Goal: Task Accomplishment & Management: Manage account settings

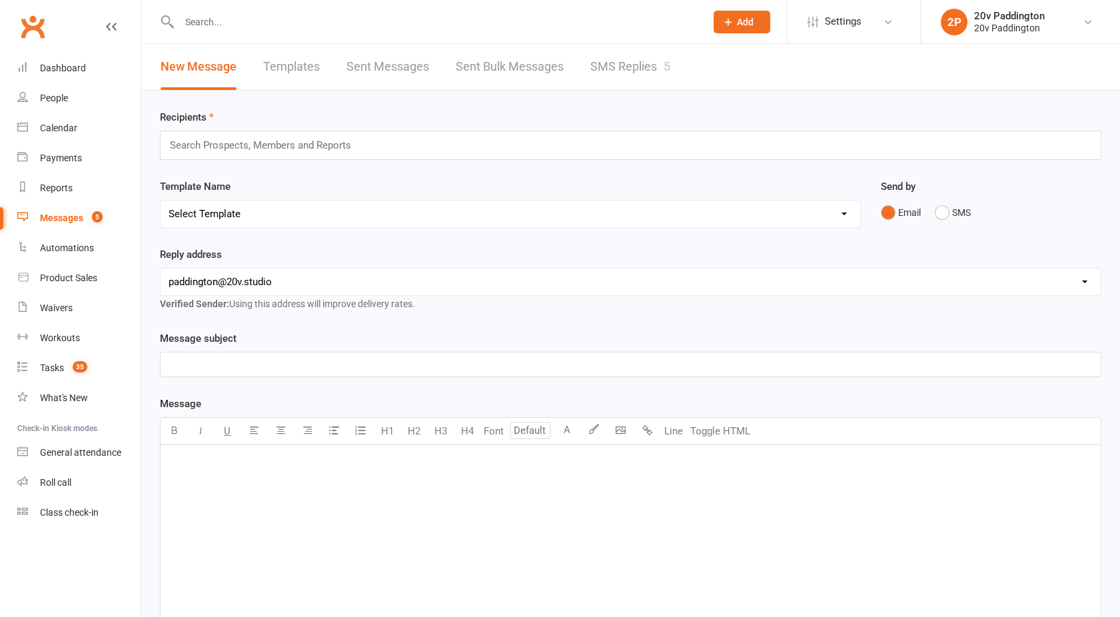
click at [618, 59] on link "SMS Replies 5" at bounding box center [630, 67] width 80 height 46
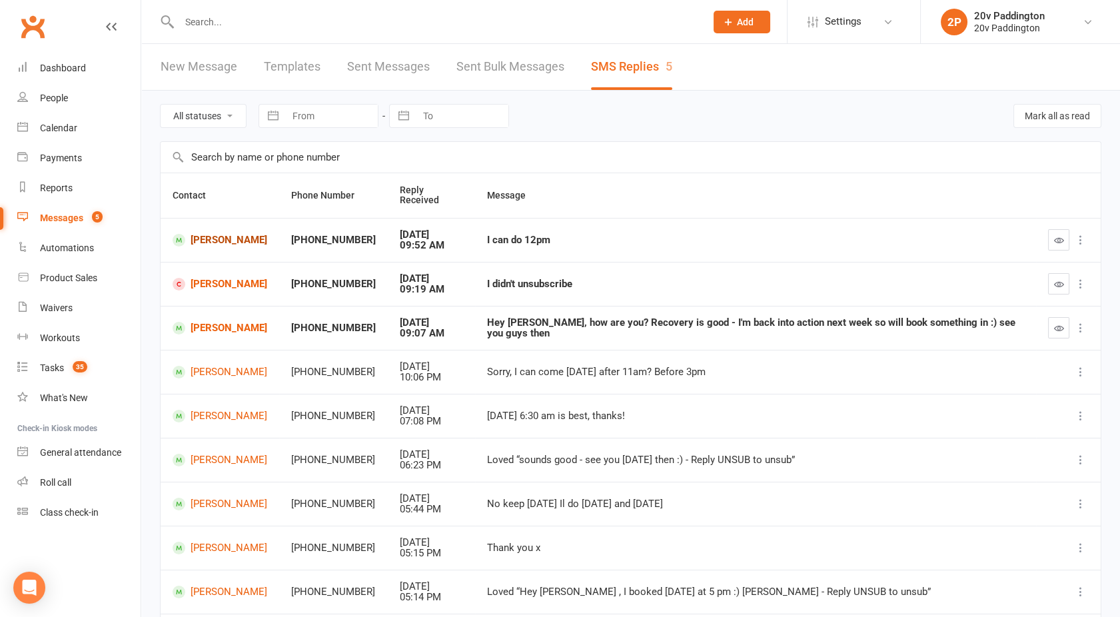
click at [217, 234] on link "[PERSON_NAME]" at bounding box center [220, 240] width 95 height 13
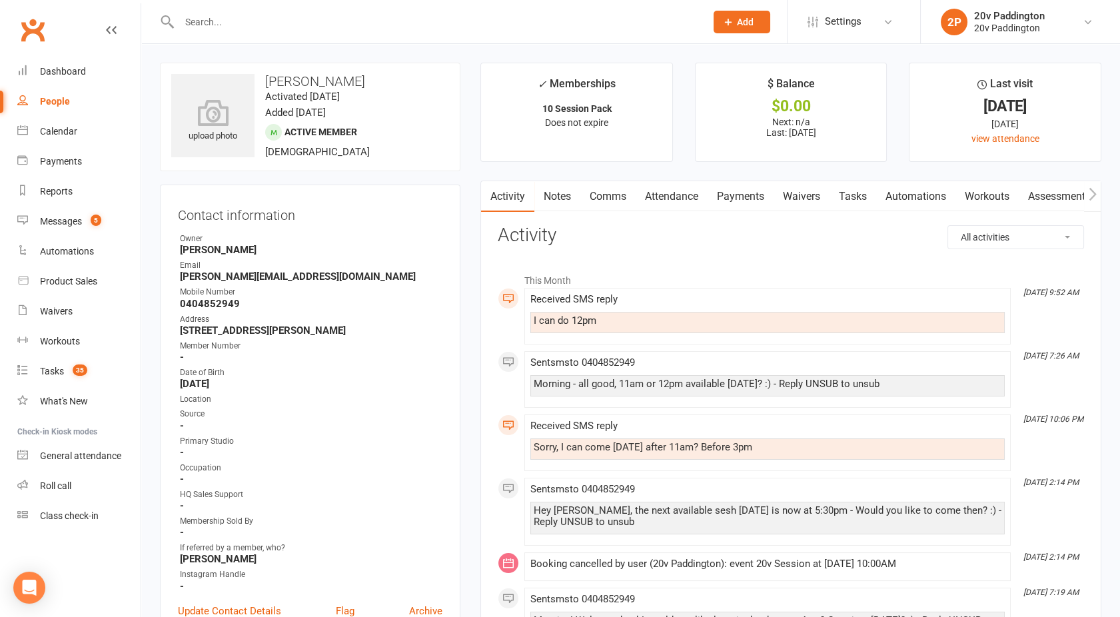
click at [613, 197] on link "Comms" at bounding box center [607, 196] width 55 height 31
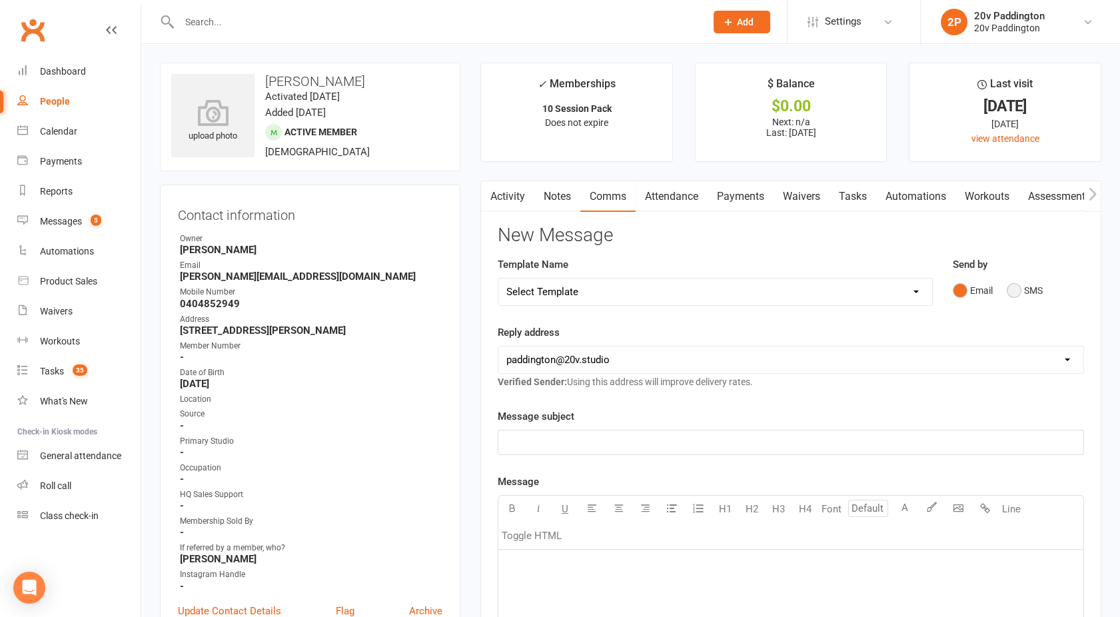
click at [1007, 291] on button "SMS" at bounding box center [1025, 290] width 36 height 25
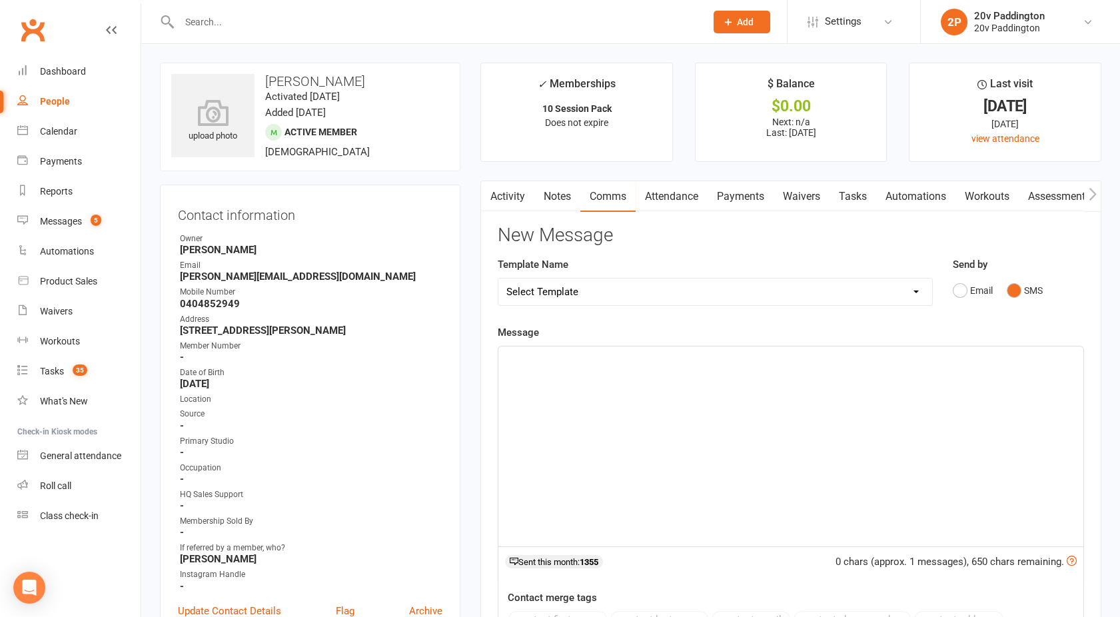
click at [743, 428] on div "﻿" at bounding box center [790, 446] width 585 height 200
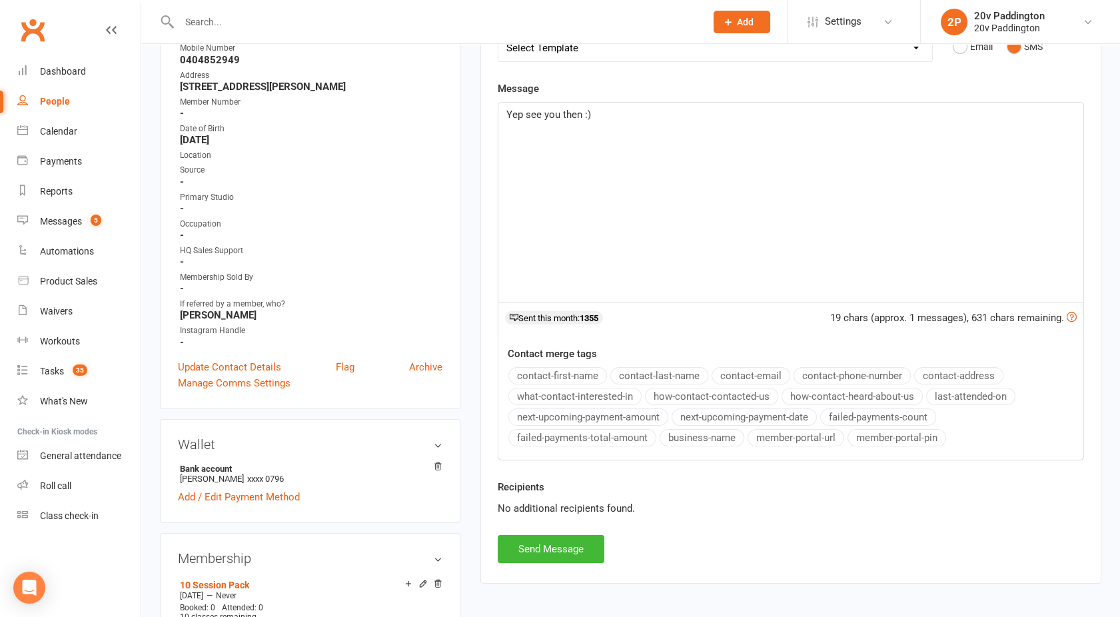
scroll to position [264, 0]
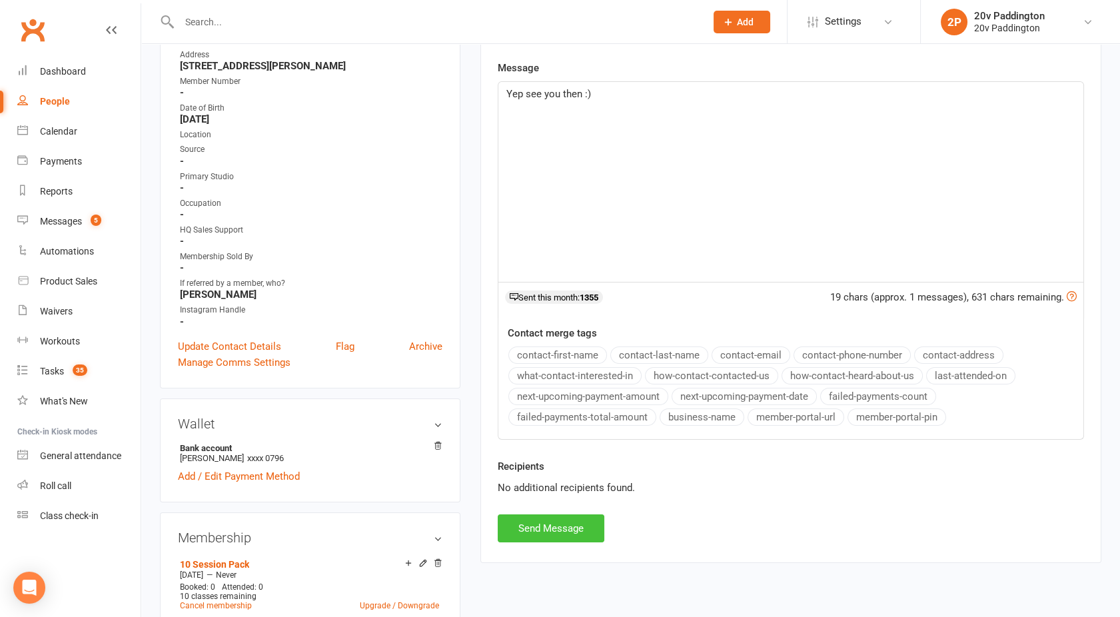
click at [540, 528] on button "Send Message" at bounding box center [551, 528] width 107 height 28
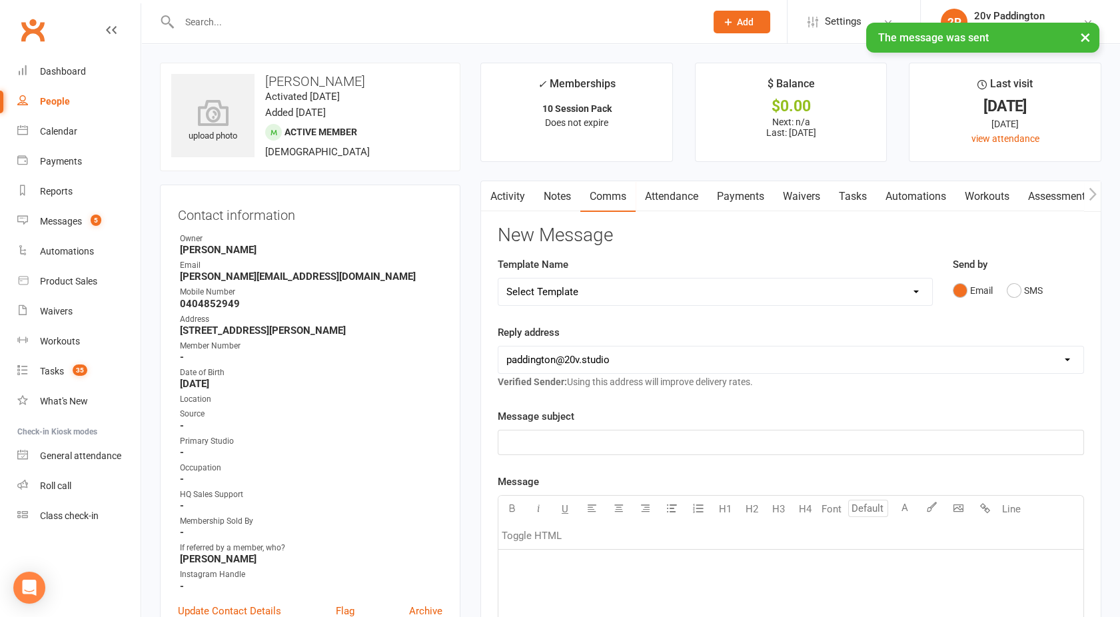
click at [504, 195] on link "Activity" at bounding box center [507, 196] width 53 height 31
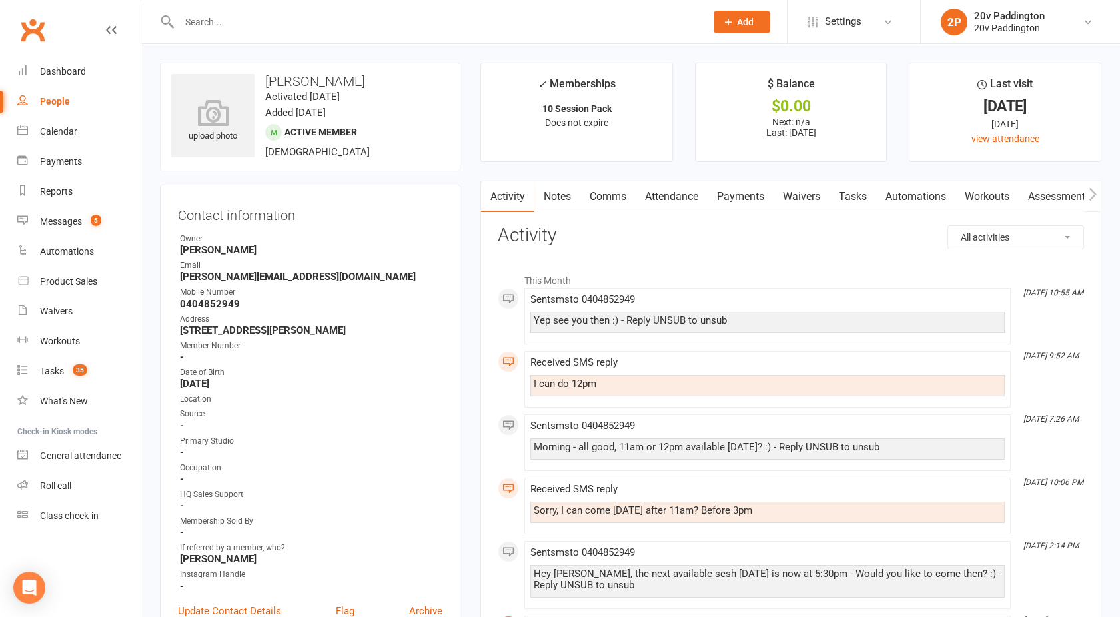
click at [550, 199] on link "Notes" at bounding box center [557, 196] width 46 height 31
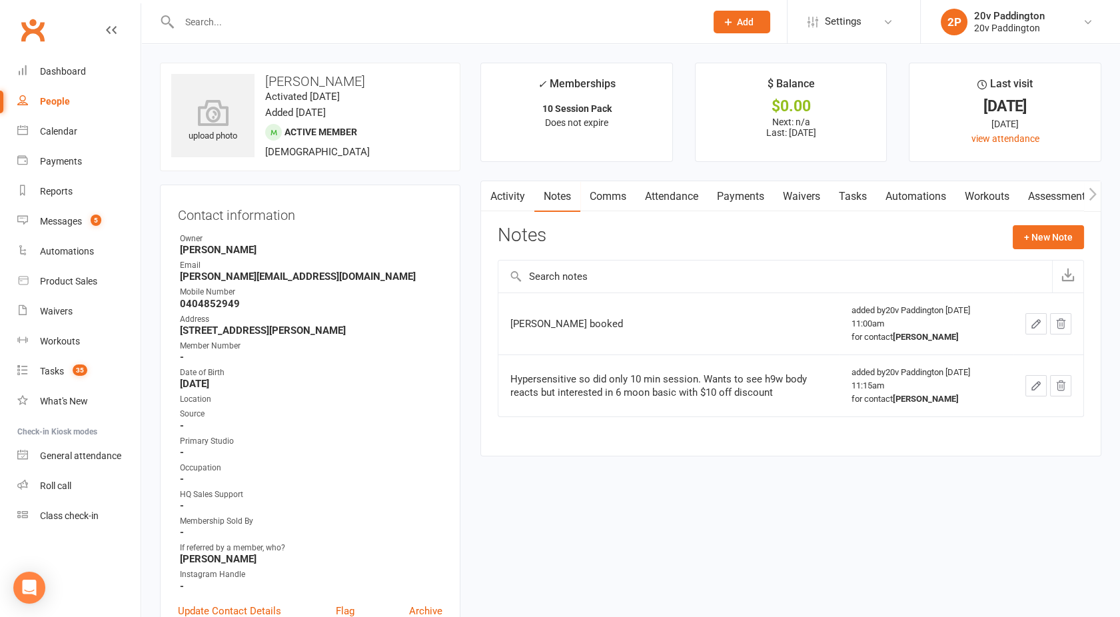
click at [508, 202] on link "Activity" at bounding box center [507, 196] width 53 height 31
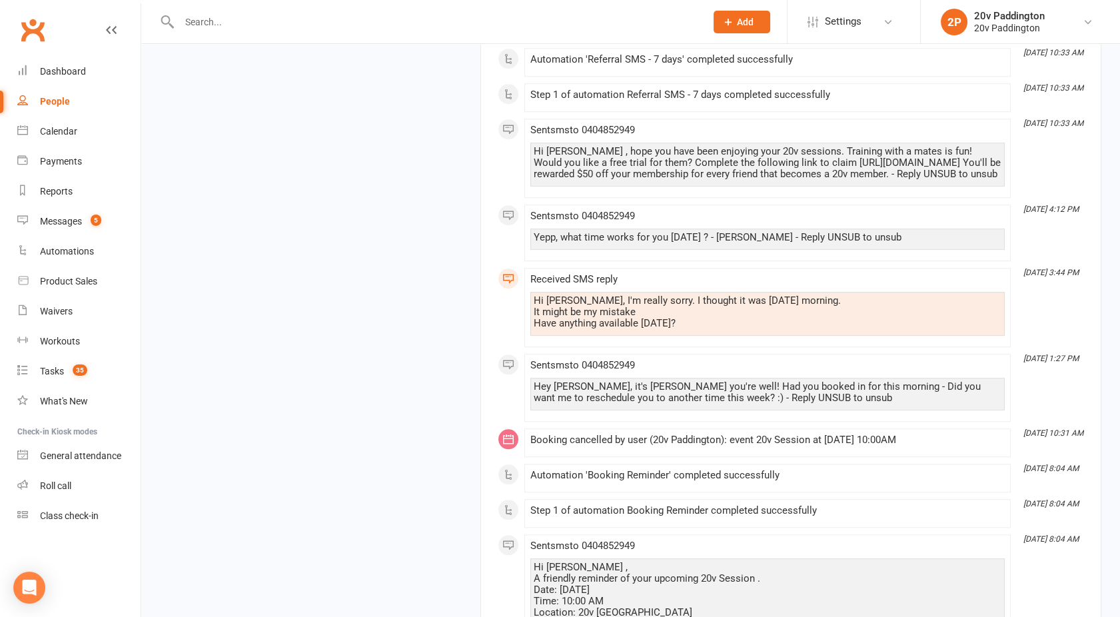
scroll to position [2369, 0]
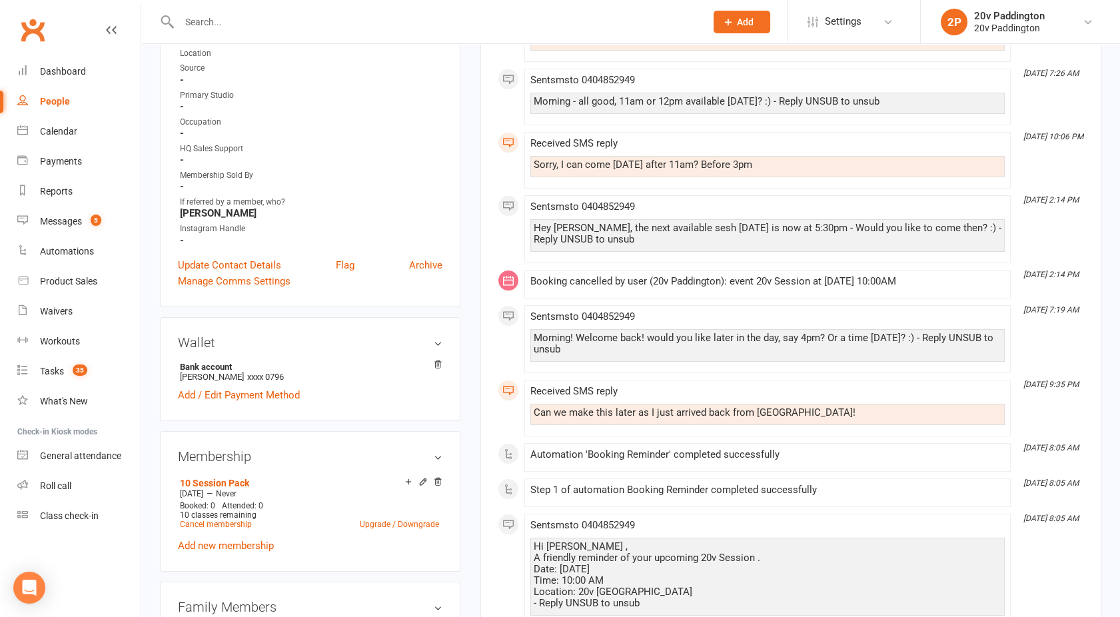
scroll to position [0, 0]
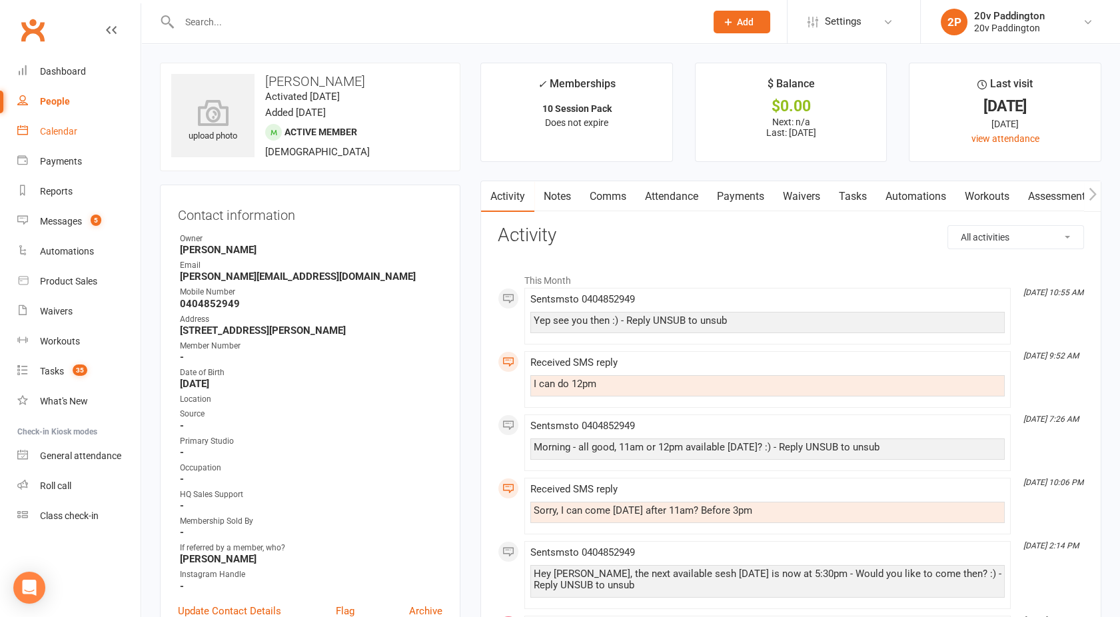
click at [53, 127] on div "Calendar" at bounding box center [58, 131] width 37 height 11
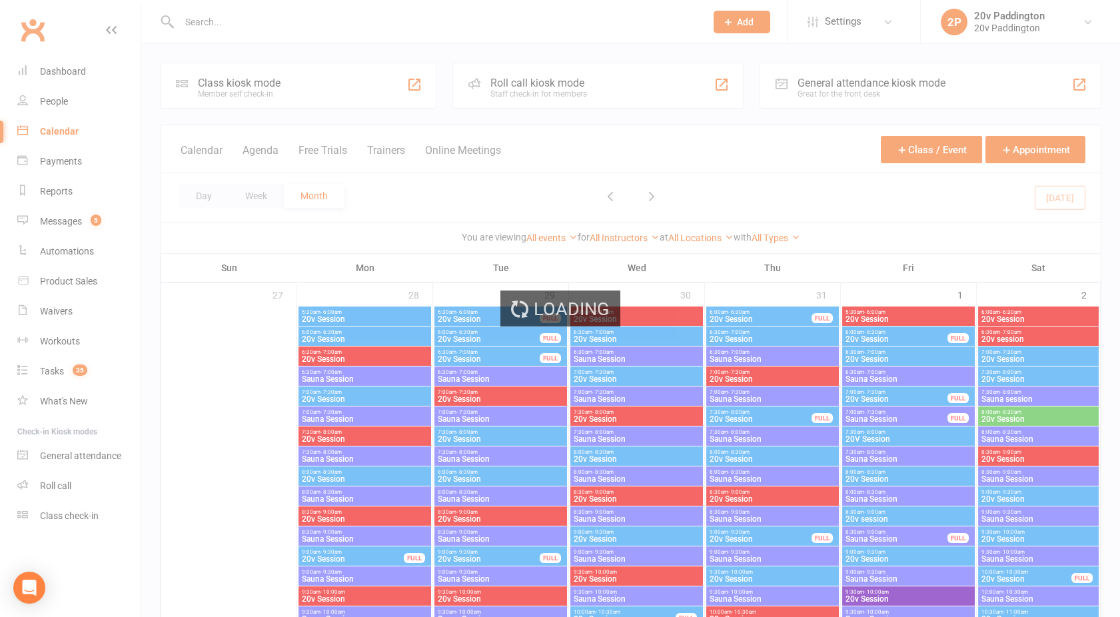
click at [260, 151] on div "Loading" at bounding box center [560, 308] width 1120 height 617
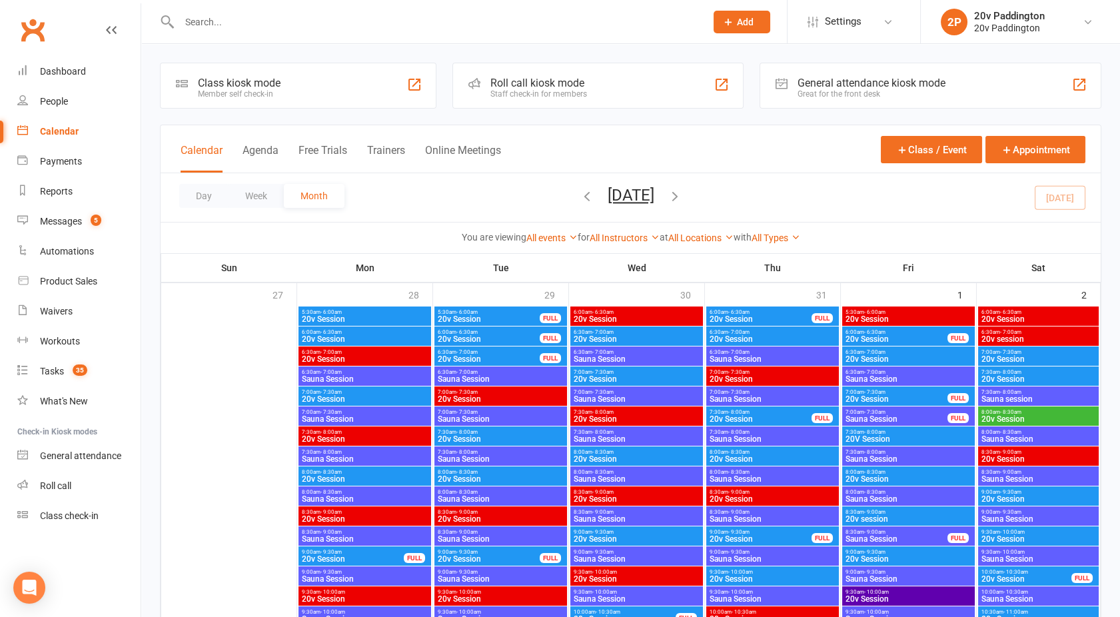
click at [260, 151] on button "Agenda" at bounding box center [260, 158] width 36 height 29
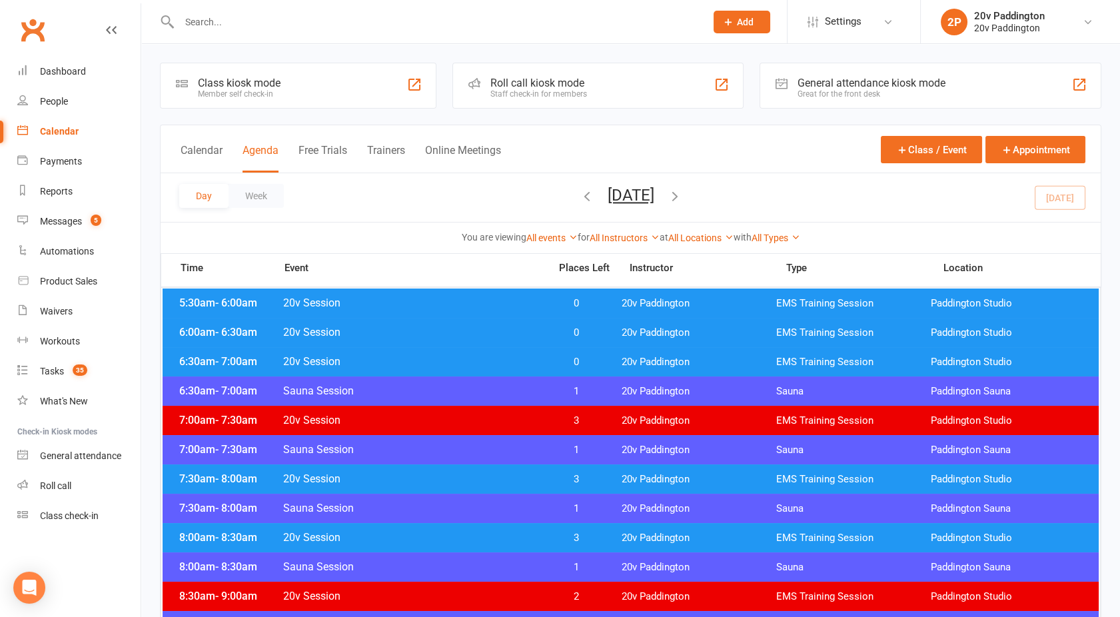
click at [613, 195] on button "[DATE]" at bounding box center [631, 195] width 47 height 19
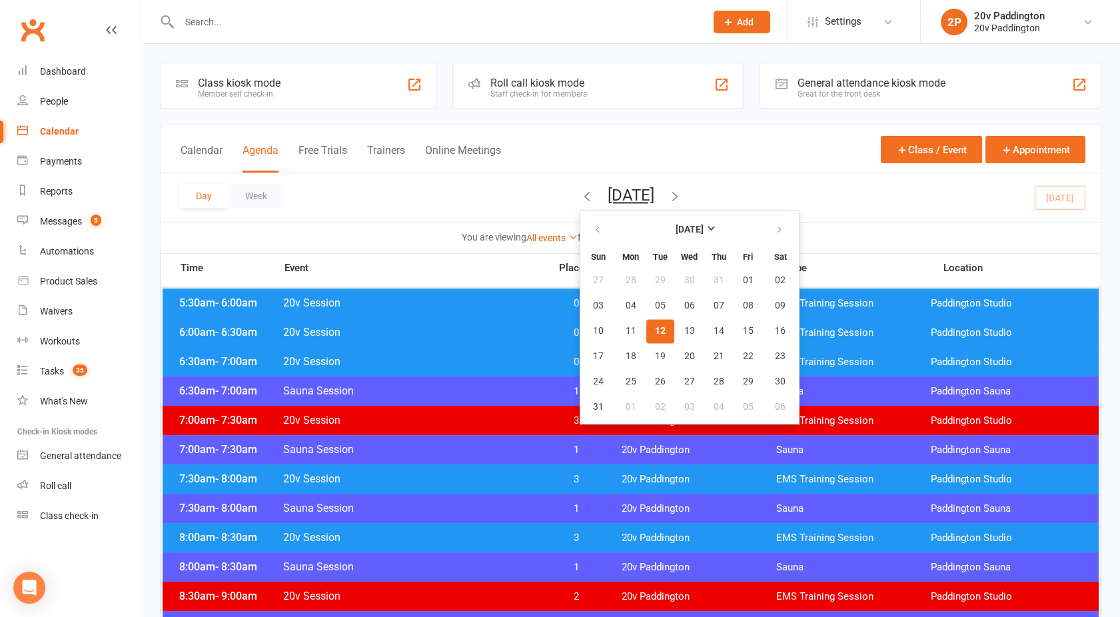
click at [655, 328] on span "12" at bounding box center [660, 331] width 11 height 11
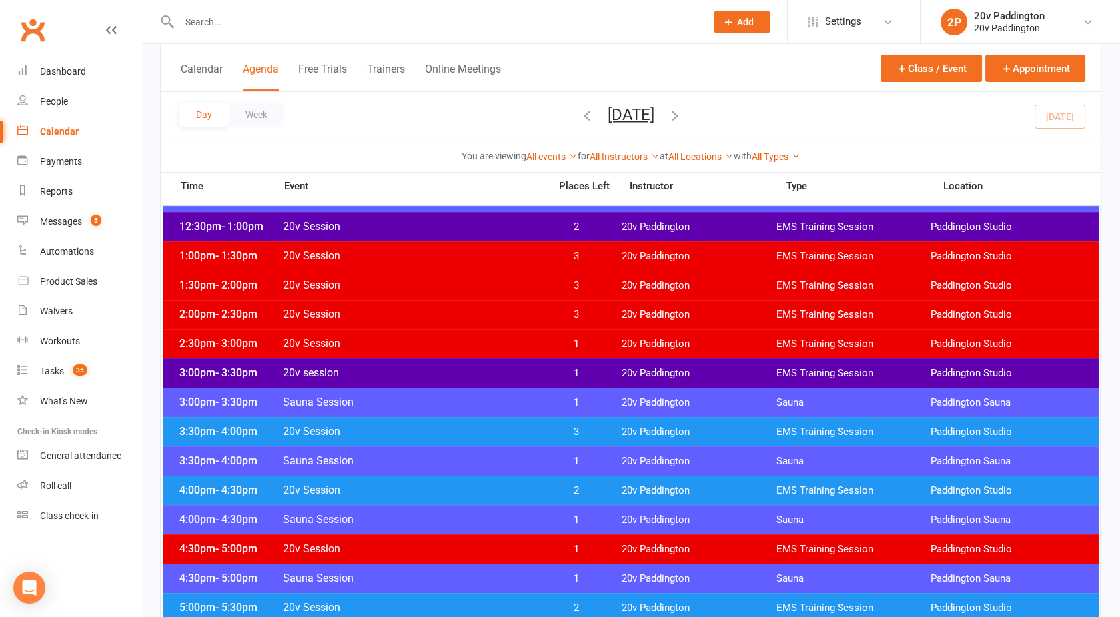
scroll to position [710, 0]
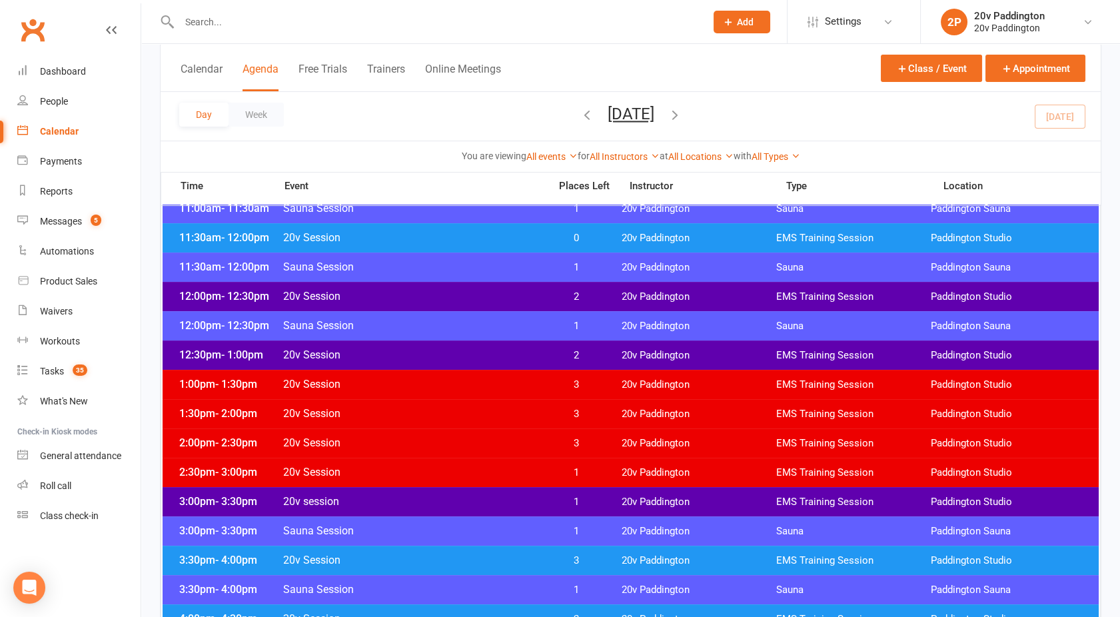
click at [477, 292] on span "20v Session" at bounding box center [411, 296] width 259 height 13
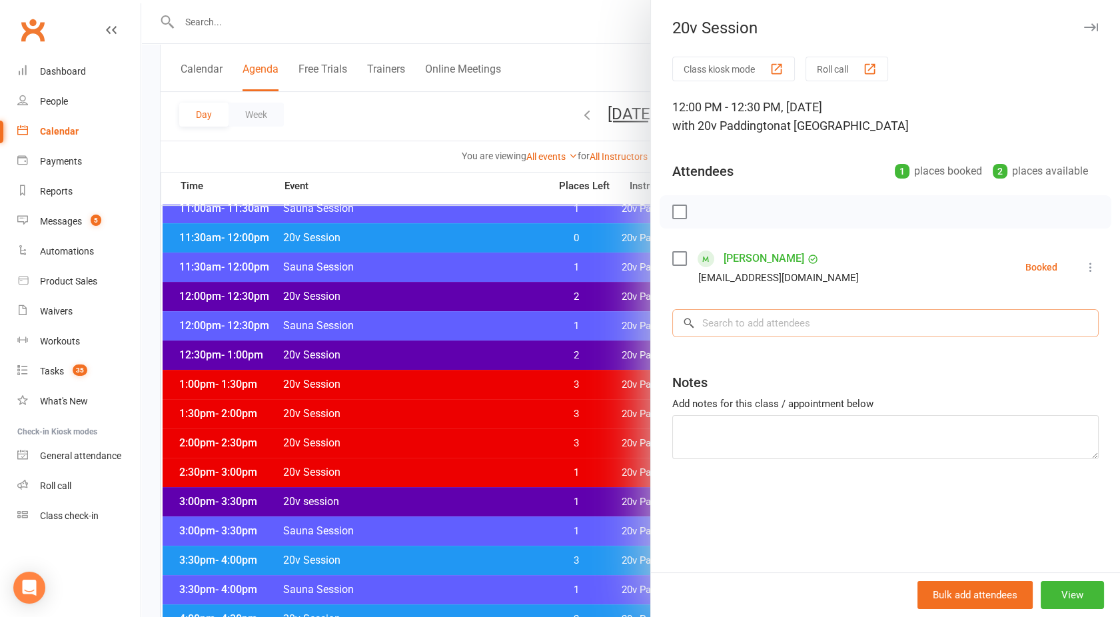
click at [737, 319] on input "search" at bounding box center [885, 323] width 426 height 28
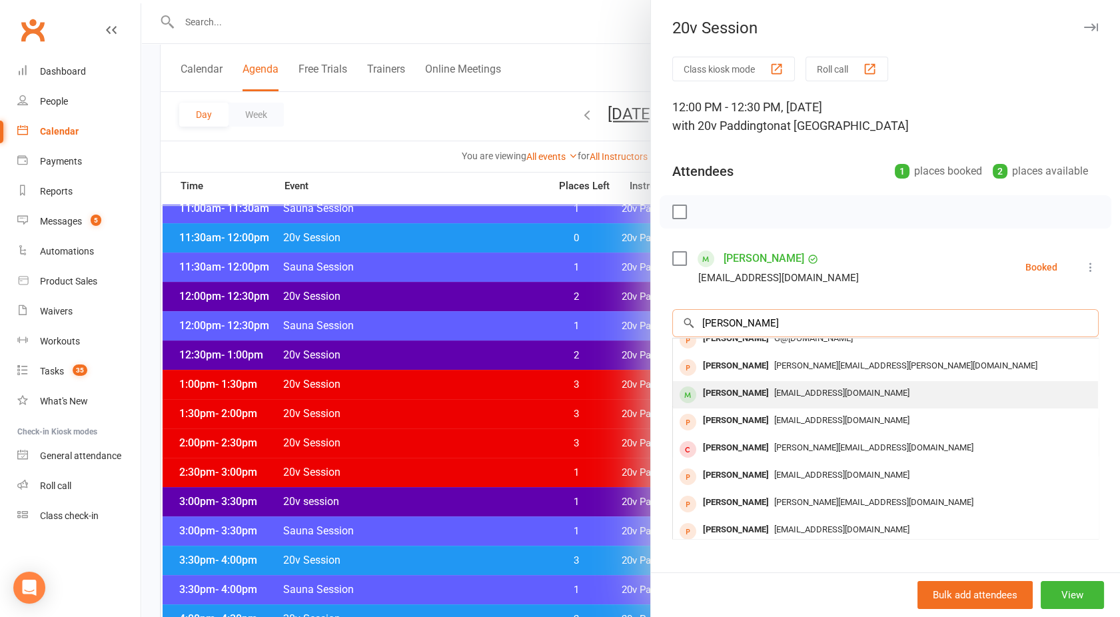
scroll to position [73, 0]
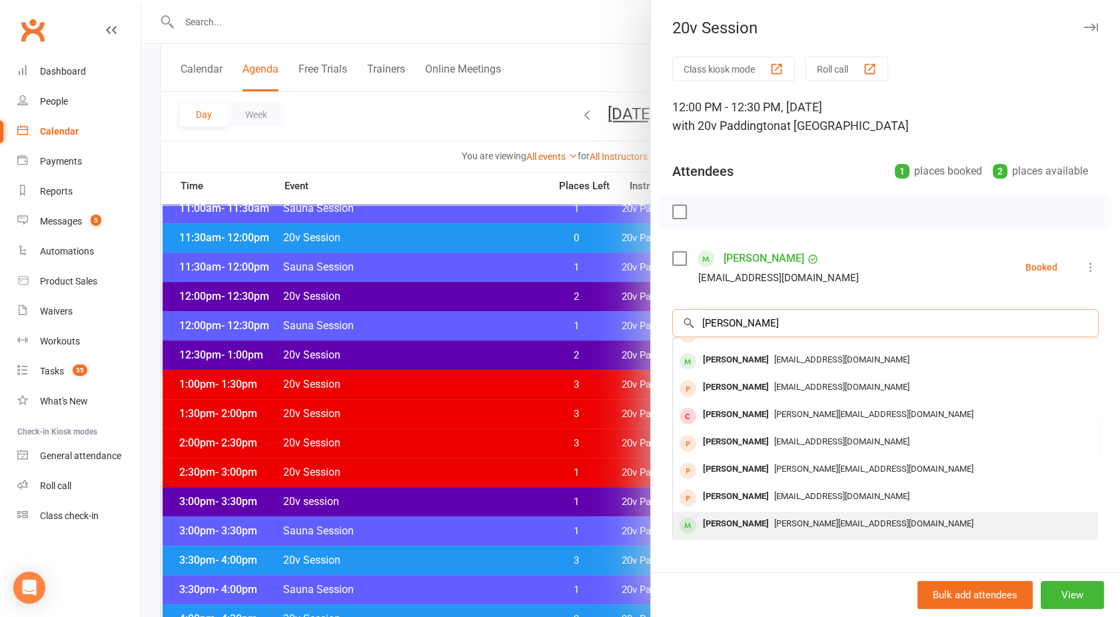
type input "[PERSON_NAME]"
click at [746, 516] on div "[PERSON_NAME]" at bounding box center [736, 523] width 77 height 19
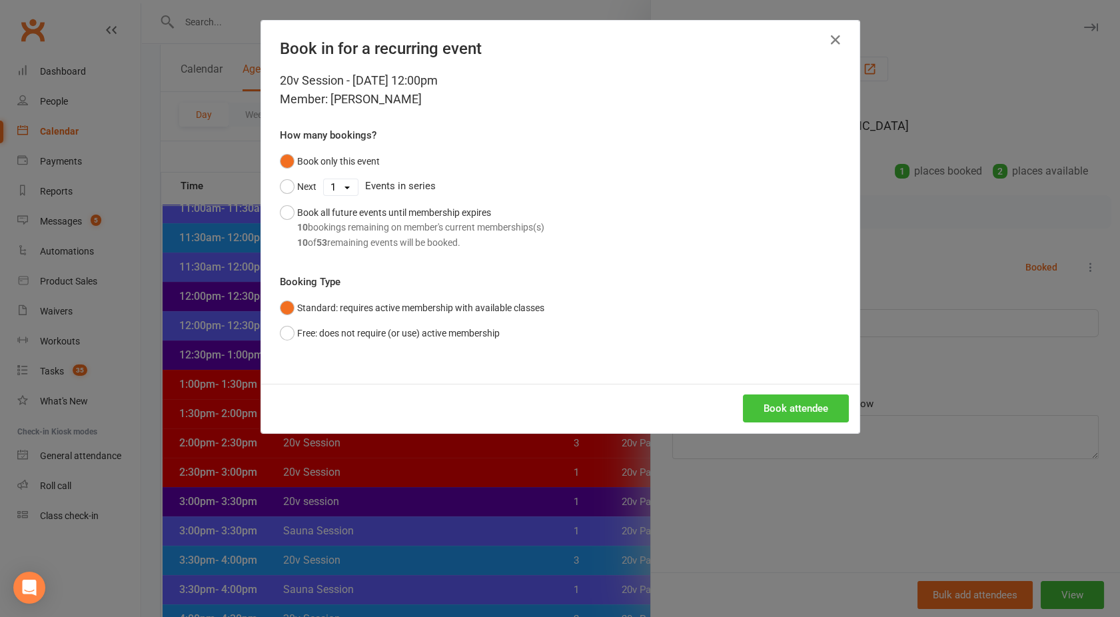
click at [774, 402] on button "Book attendee" at bounding box center [796, 408] width 106 height 28
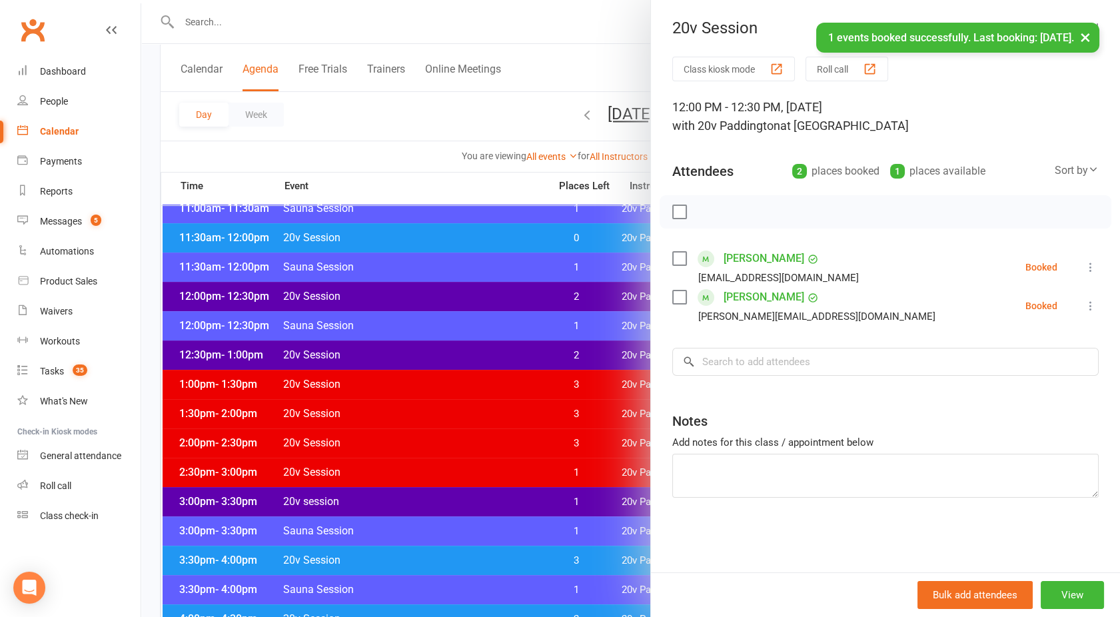
click at [376, 128] on div at bounding box center [630, 308] width 979 height 617
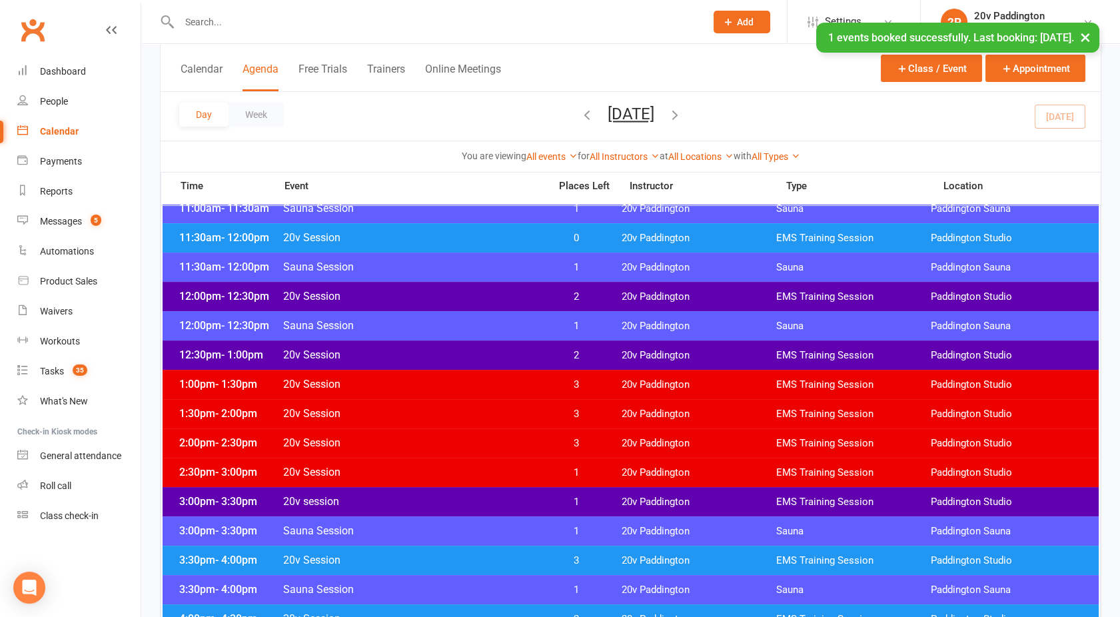
scroll to position [604, 0]
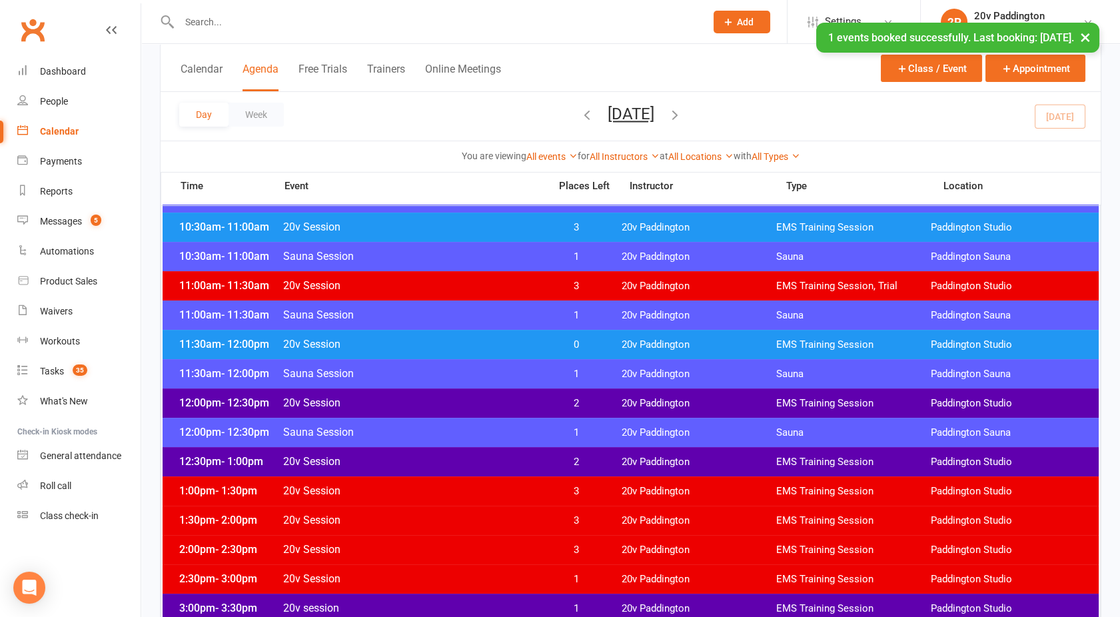
click at [453, 345] on span "20v Session" at bounding box center [411, 344] width 259 height 13
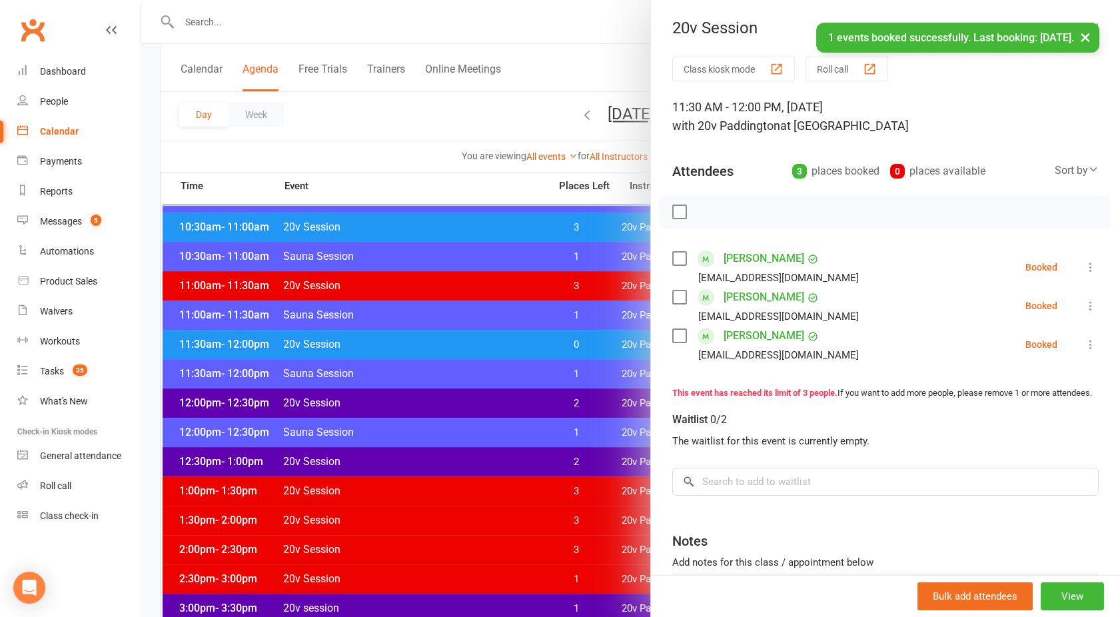
click at [453, 345] on div at bounding box center [630, 308] width 979 height 617
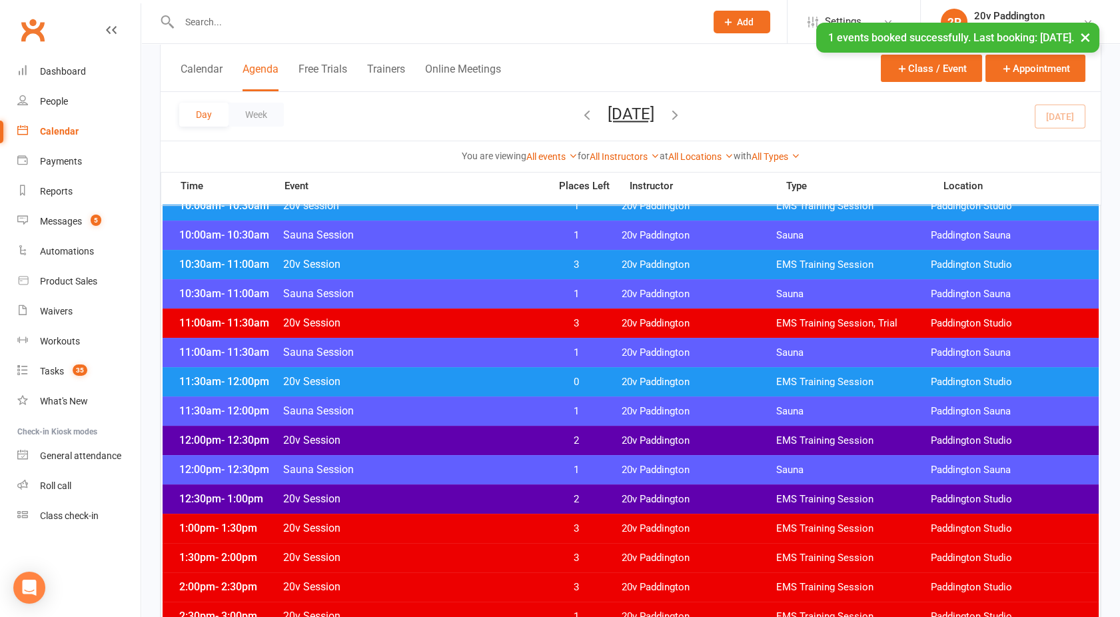
scroll to position [530, 0]
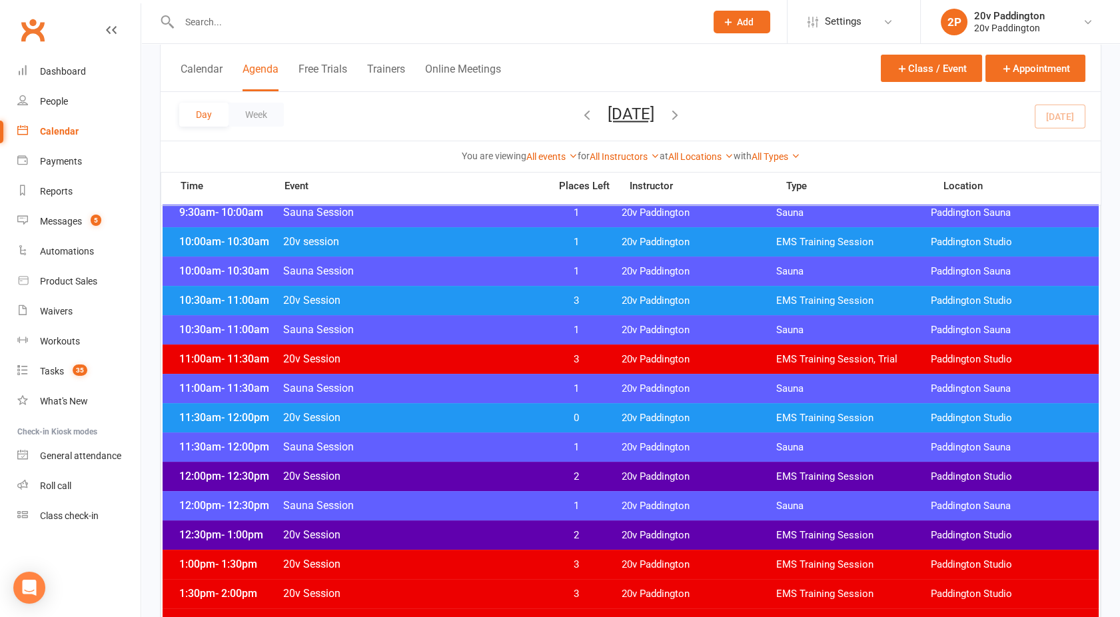
click at [422, 246] on span "20v session" at bounding box center [411, 241] width 259 height 13
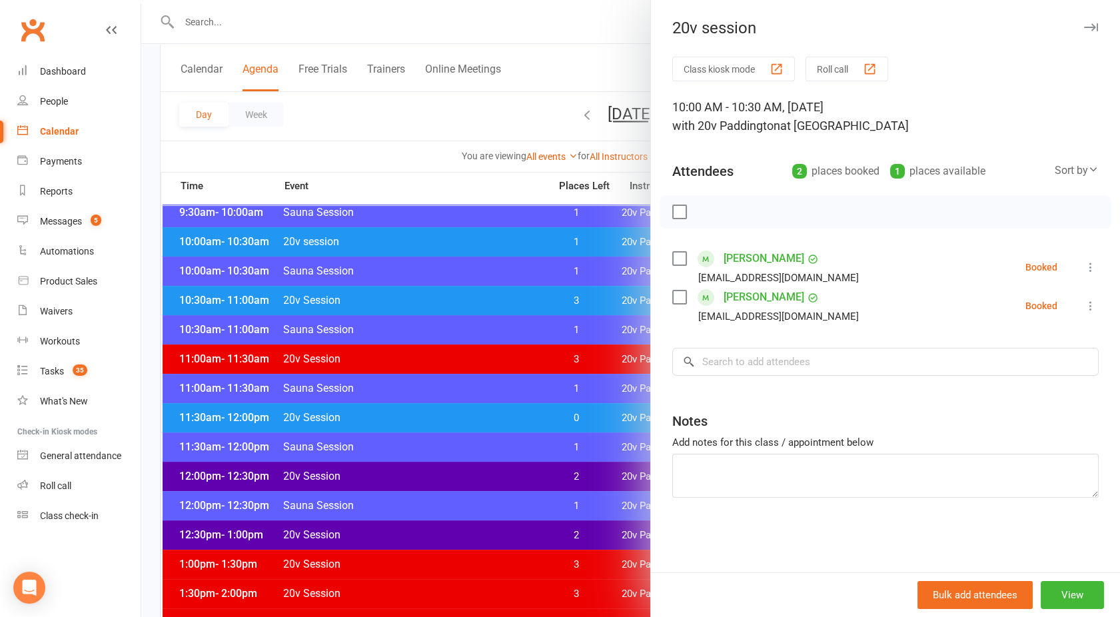
click at [1084, 264] on icon at bounding box center [1090, 266] width 13 height 13
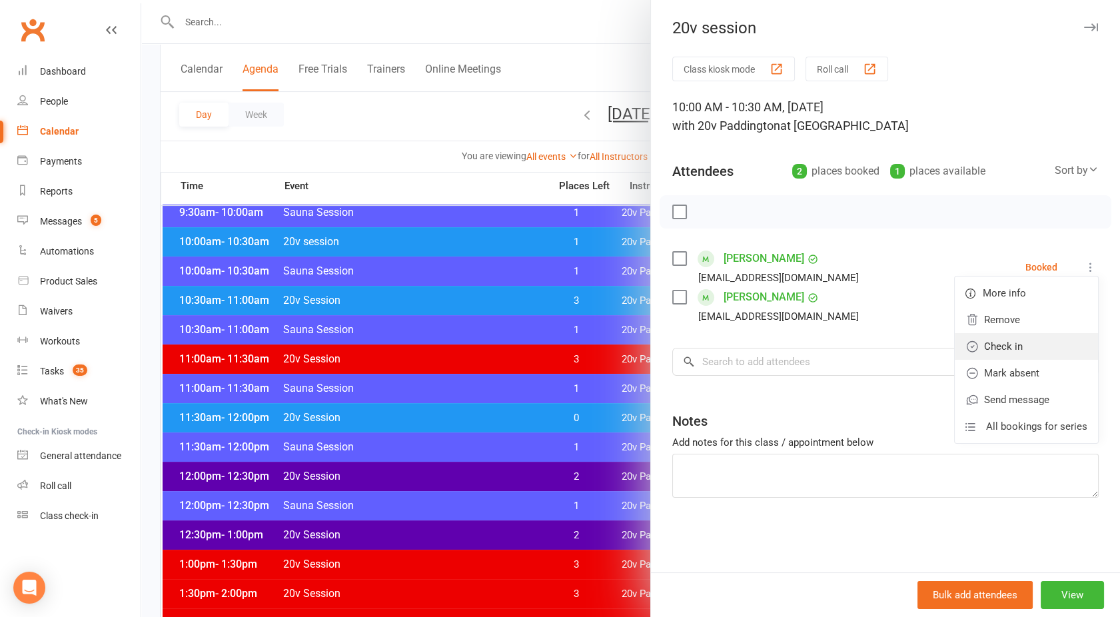
click at [1003, 344] on link "Check in" at bounding box center [1026, 346] width 143 height 27
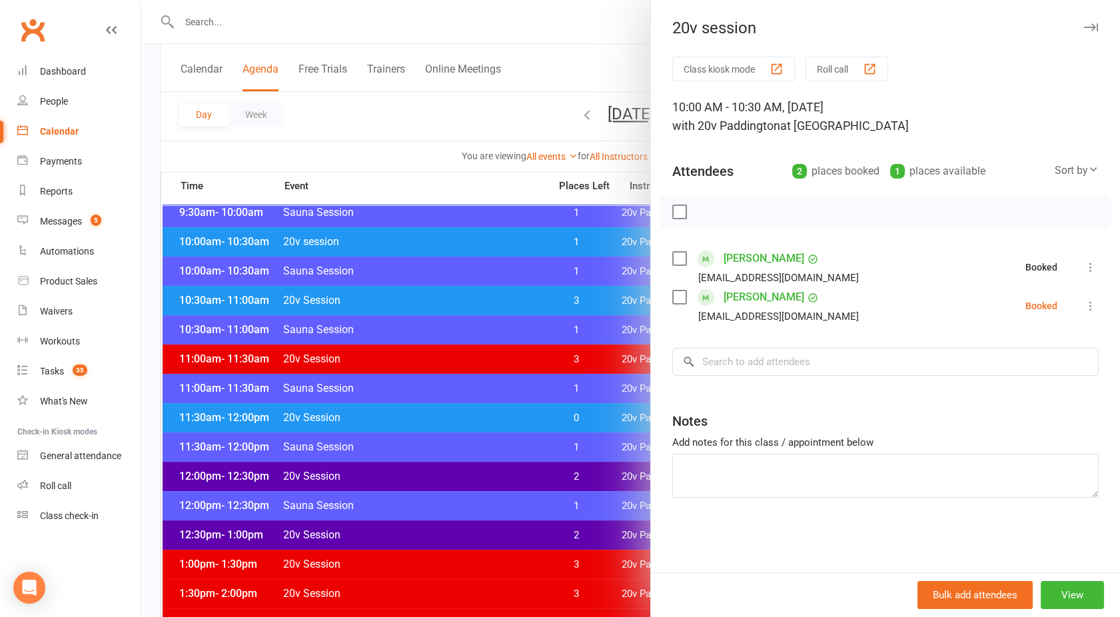
click at [1084, 307] on icon at bounding box center [1090, 305] width 13 height 13
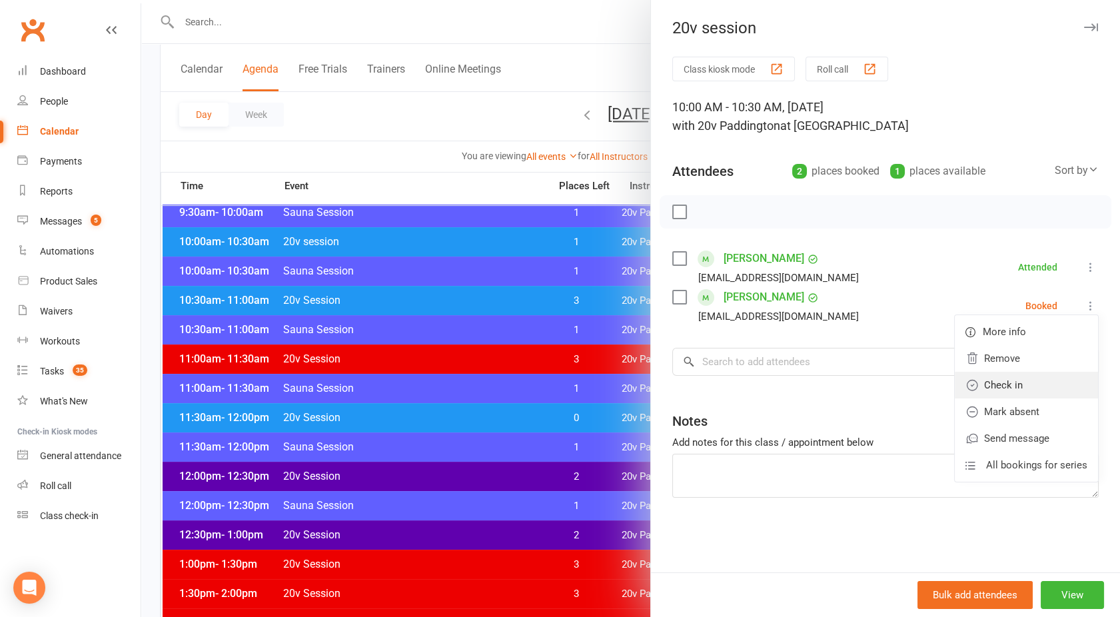
click at [1017, 376] on link "Check in" at bounding box center [1026, 385] width 143 height 27
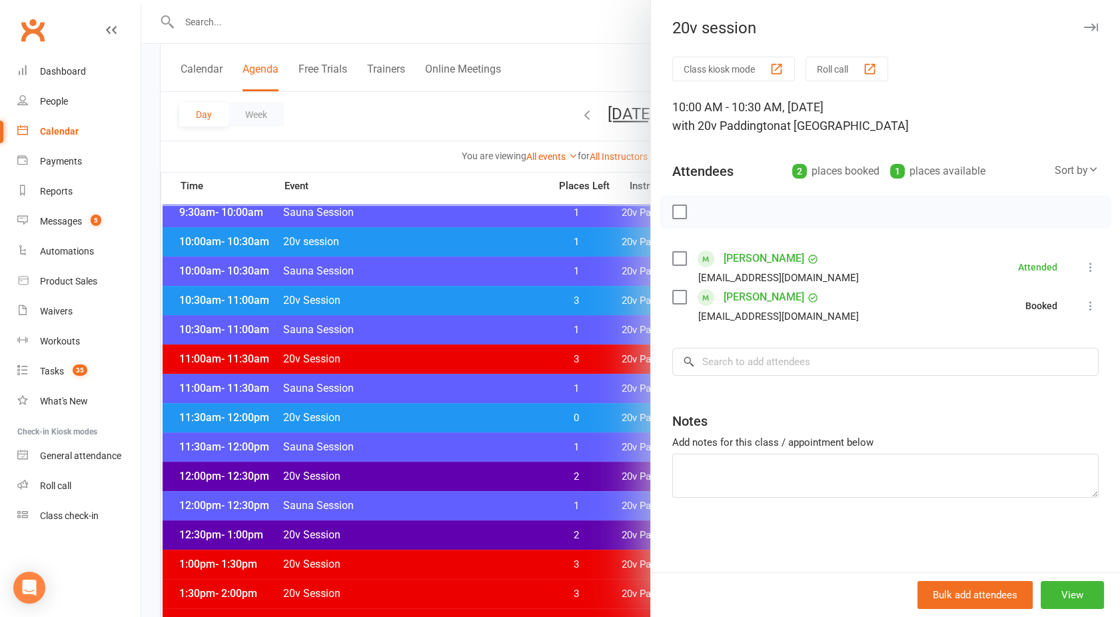
click at [507, 347] on div at bounding box center [630, 308] width 979 height 617
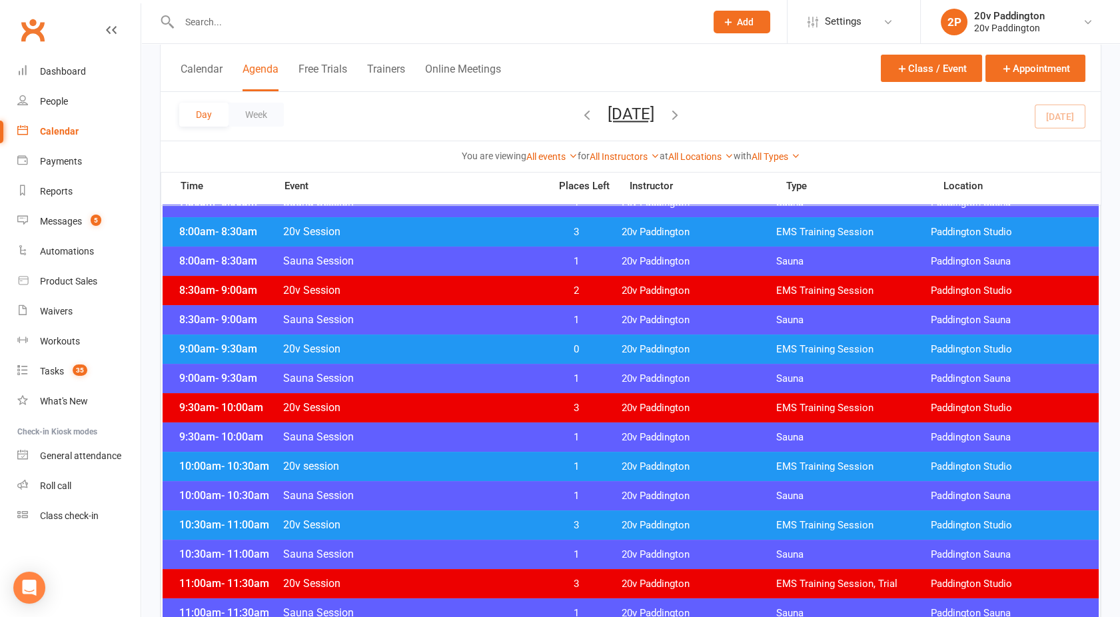
scroll to position [304, 0]
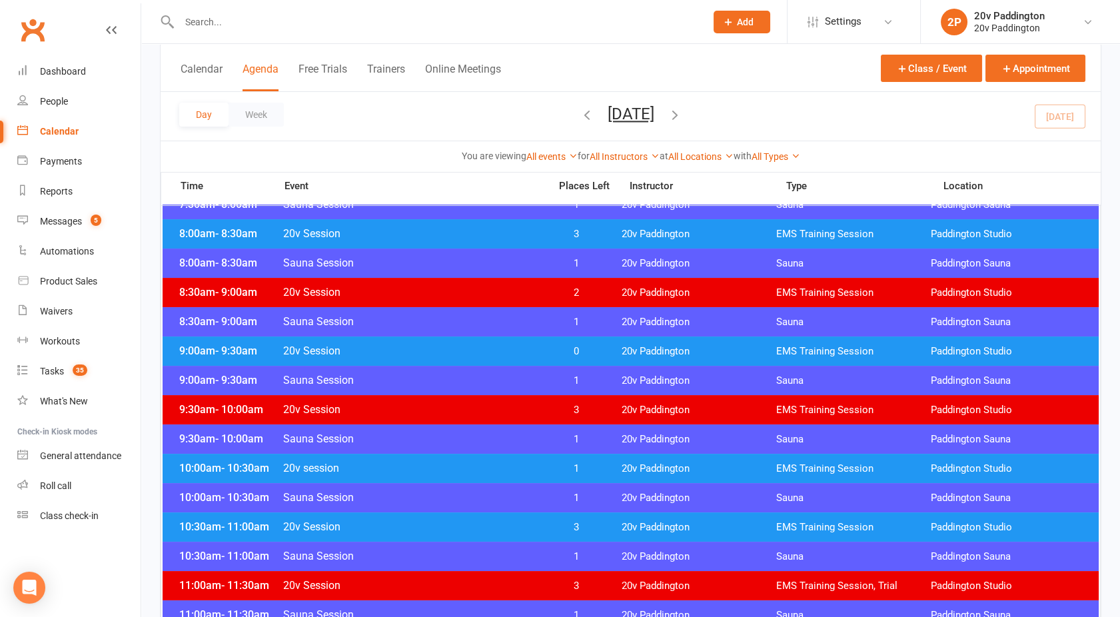
click at [459, 348] on span "20v Session" at bounding box center [411, 350] width 259 height 13
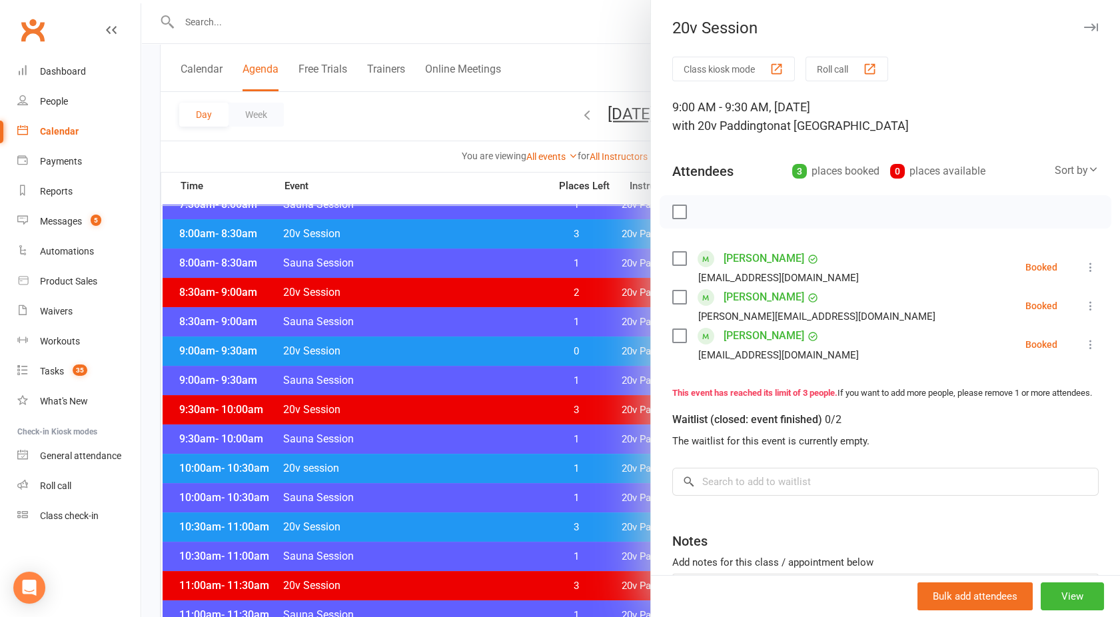
click at [1084, 267] on icon at bounding box center [1090, 266] width 13 height 13
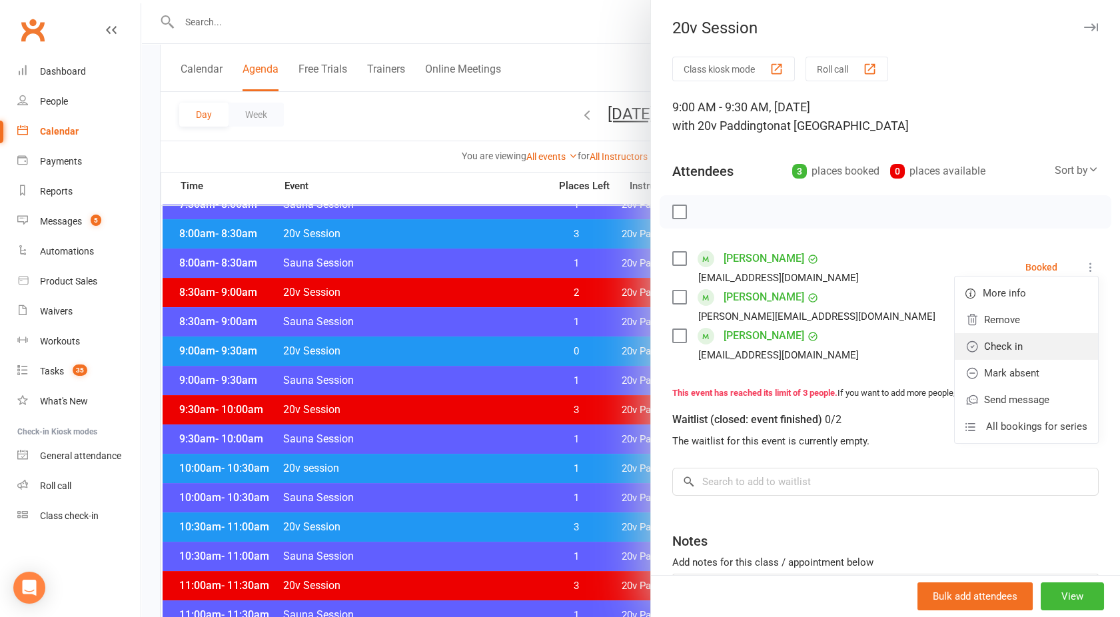
click at [994, 351] on link "Check in" at bounding box center [1026, 346] width 143 height 27
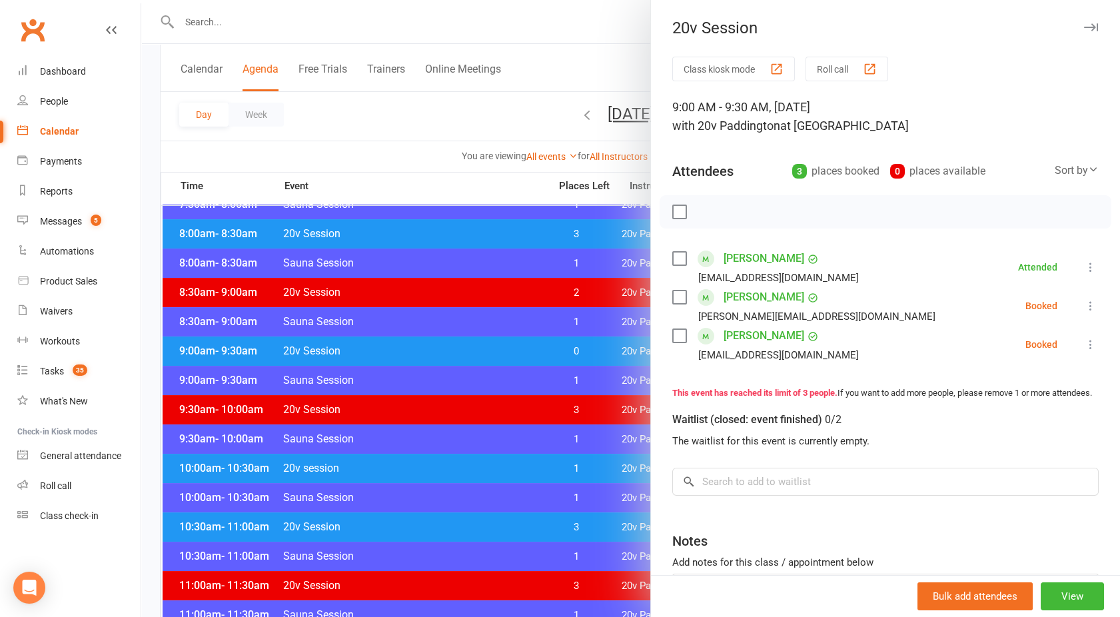
click at [1084, 310] on icon at bounding box center [1090, 305] width 13 height 13
click at [992, 381] on link "Check in" at bounding box center [1026, 385] width 143 height 27
click at [1083, 337] on button at bounding box center [1091, 344] width 16 height 16
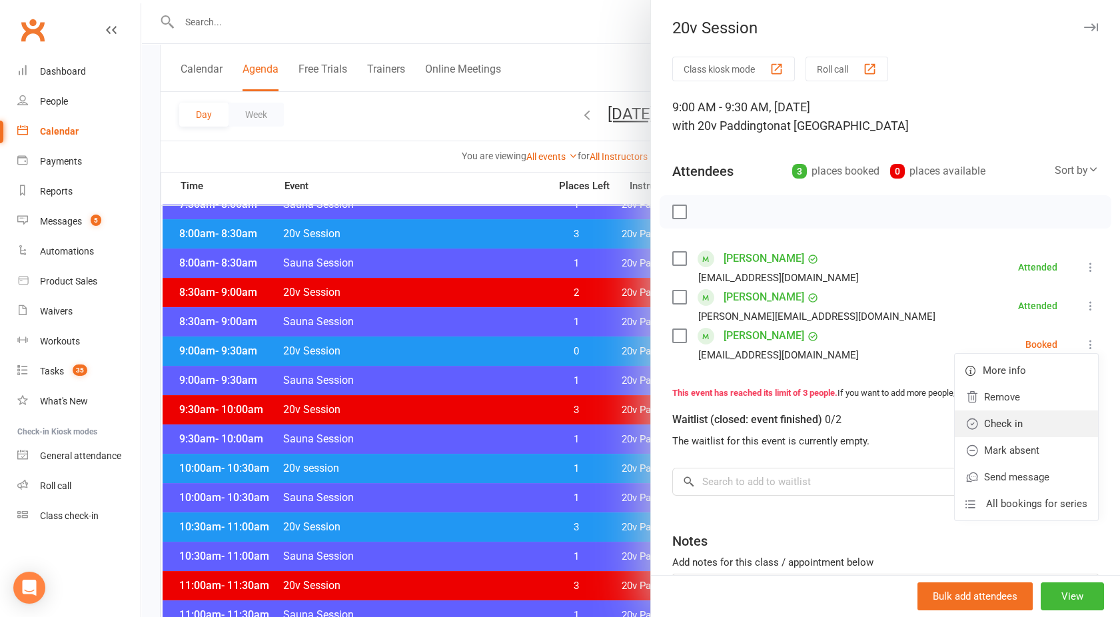
click at [977, 424] on link "Check in" at bounding box center [1026, 423] width 143 height 27
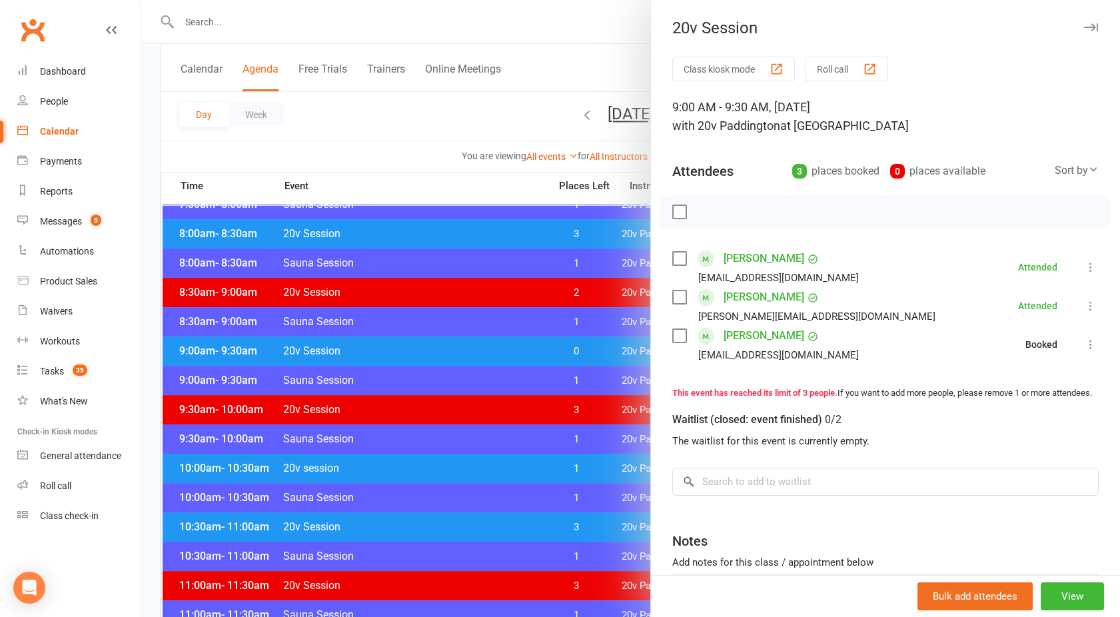
click at [372, 376] on div at bounding box center [630, 308] width 979 height 617
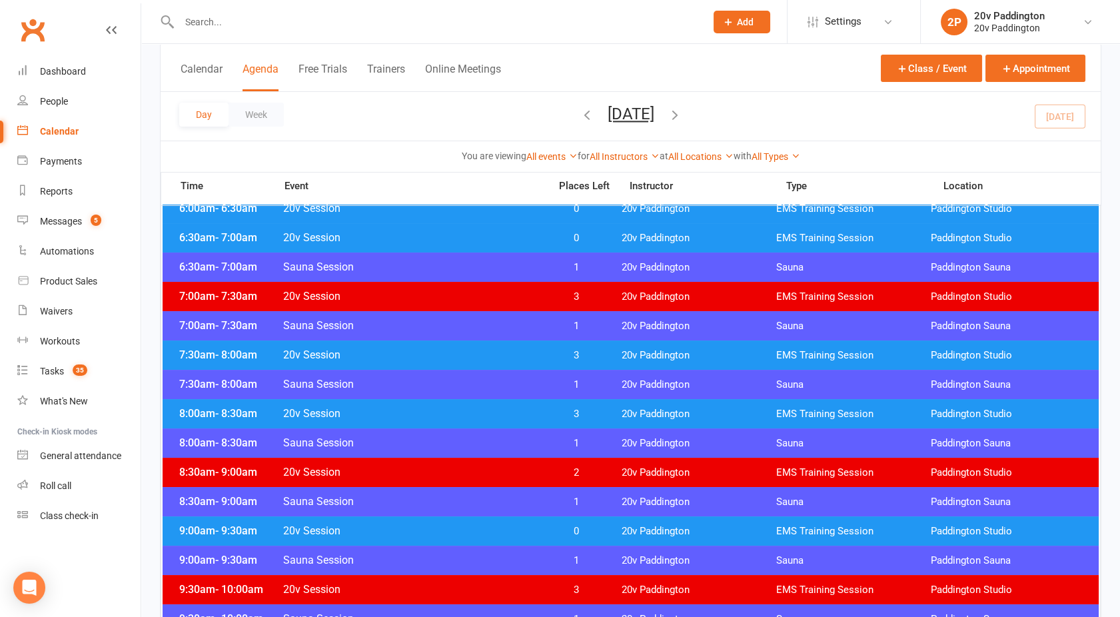
scroll to position [120, 0]
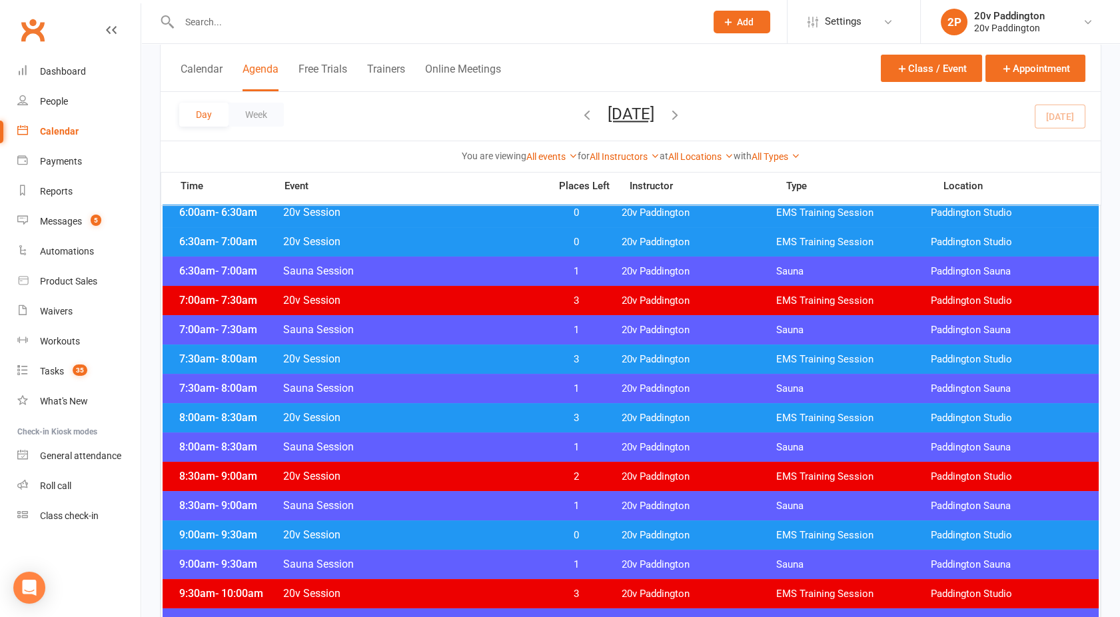
click at [452, 244] on span "20v Session" at bounding box center [411, 241] width 259 height 13
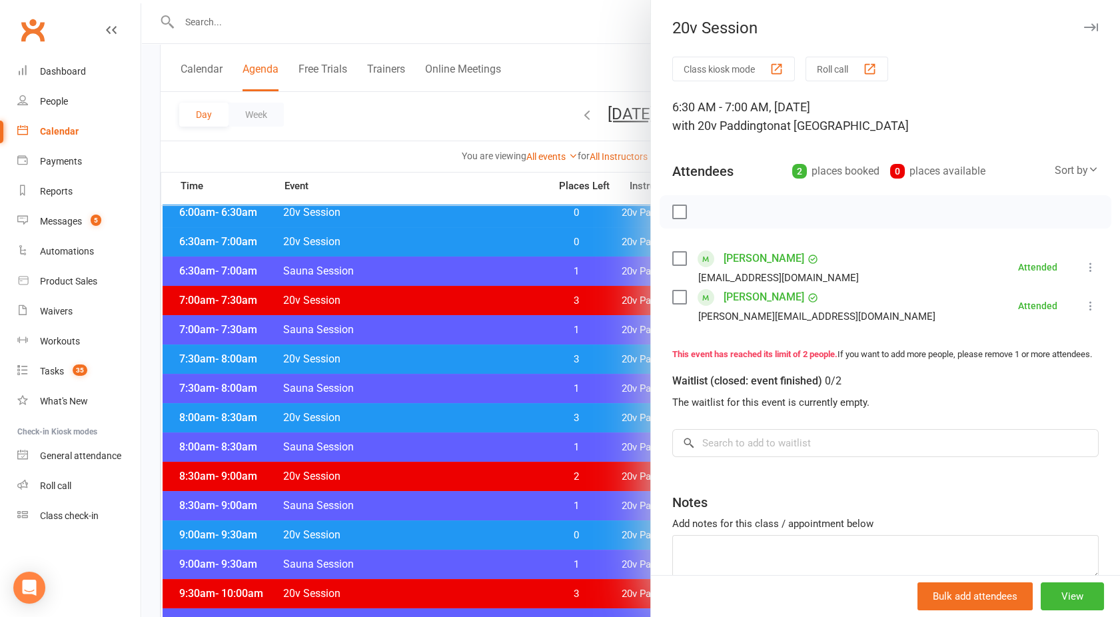
click at [534, 322] on div at bounding box center [630, 308] width 979 height 617
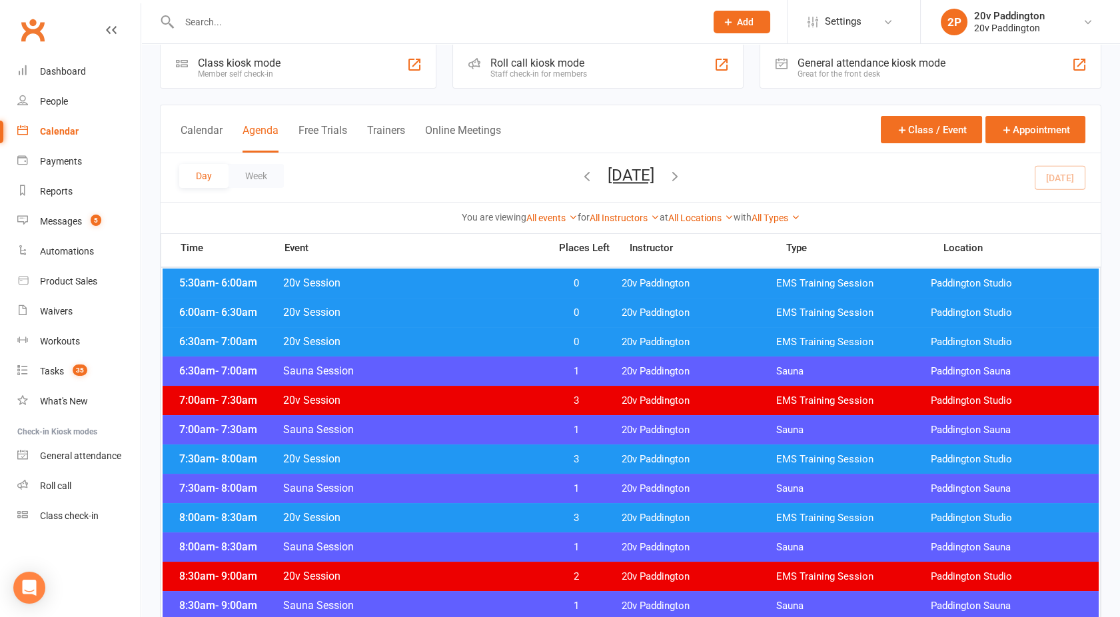
scroll to position [15, 0]
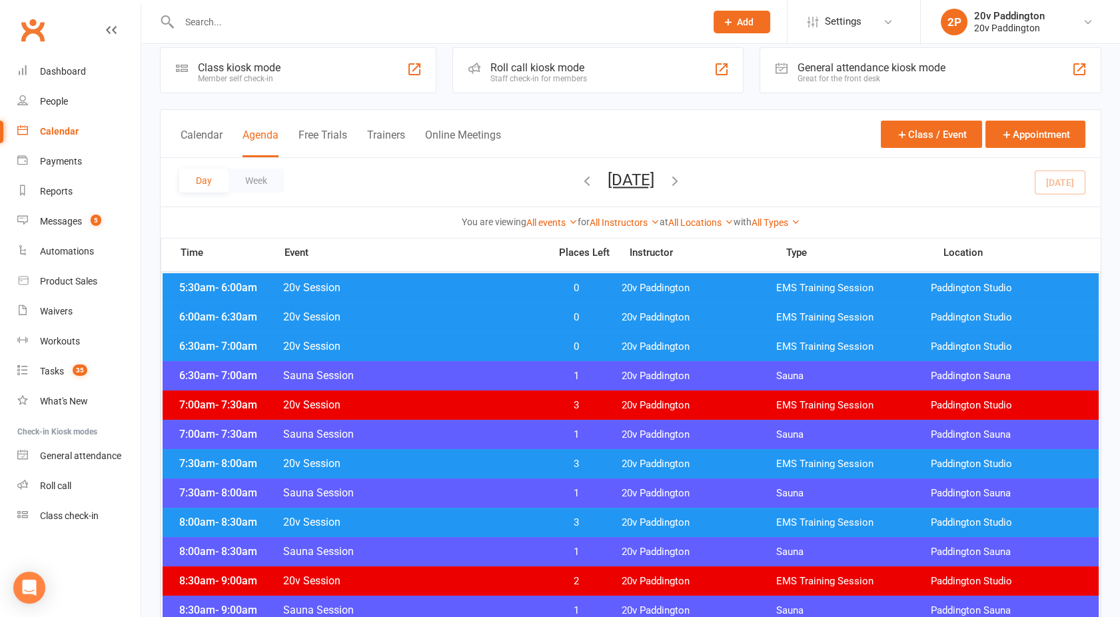
click at [510, 314] on span "20v Session" at bounding box center [411, 316] width 259 height 13
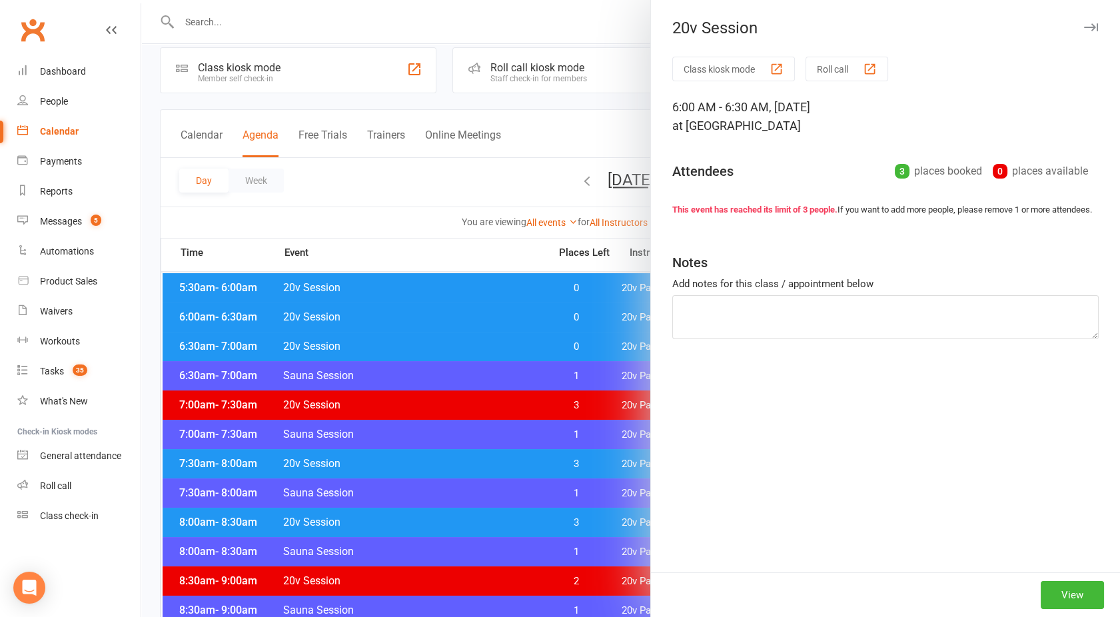
click at [510, 314] on div at bounding box center [630, 308] width 979 height 617
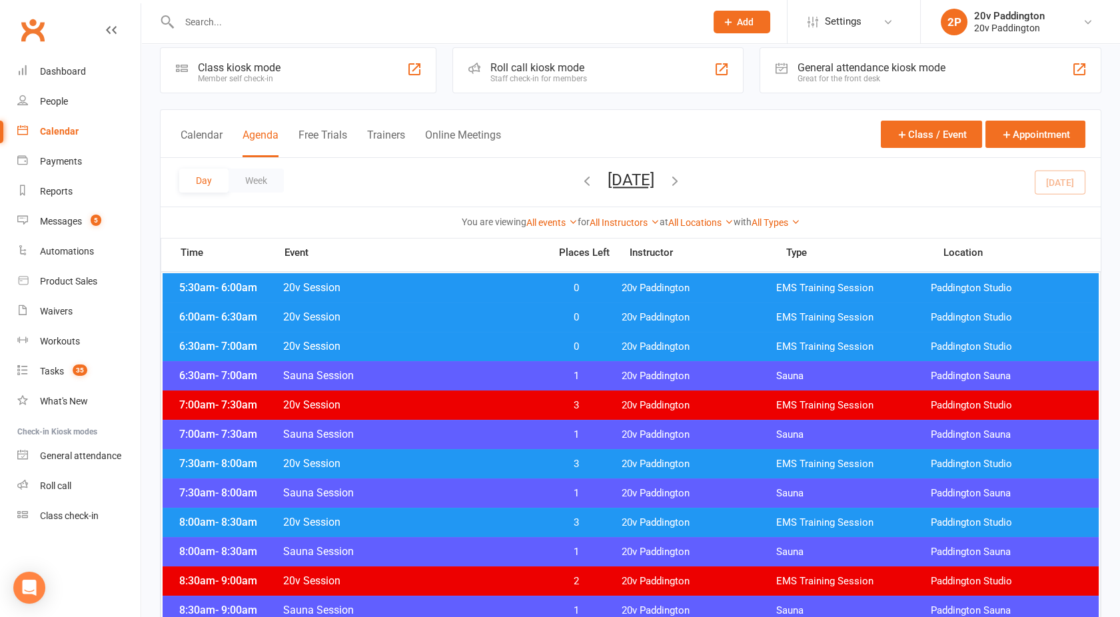
click at [501, 280] on div "5:30am - 6:00am 20v Session 0 20v Paddington EMS Training Session [GEOGRAPHIC_D…" at bounding box center [631, 287] width 936 height 29
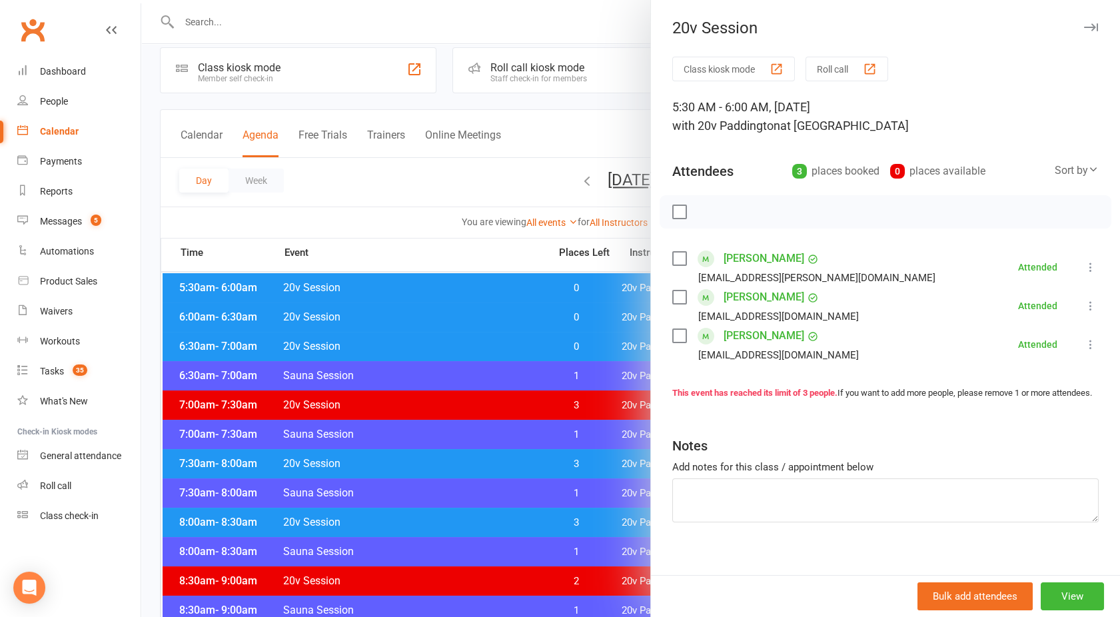
click at [501, 280] on div at bounding box center [630, 308] width 979 height 617
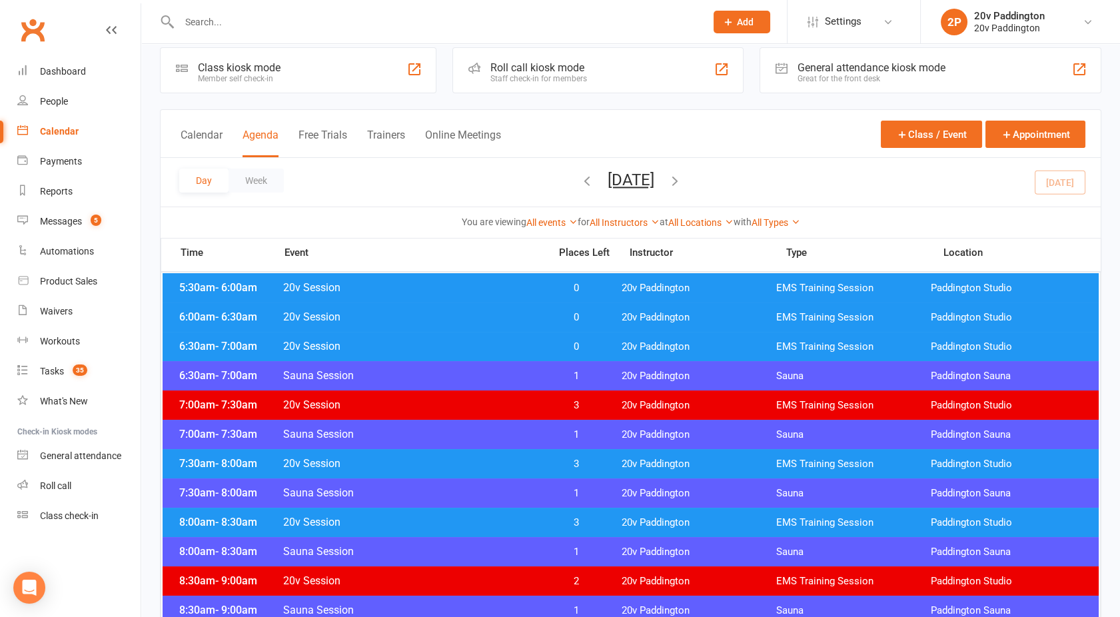
click at [509, 321] on span "20v Session" at bounding box center [411, 316] width 259 height 13
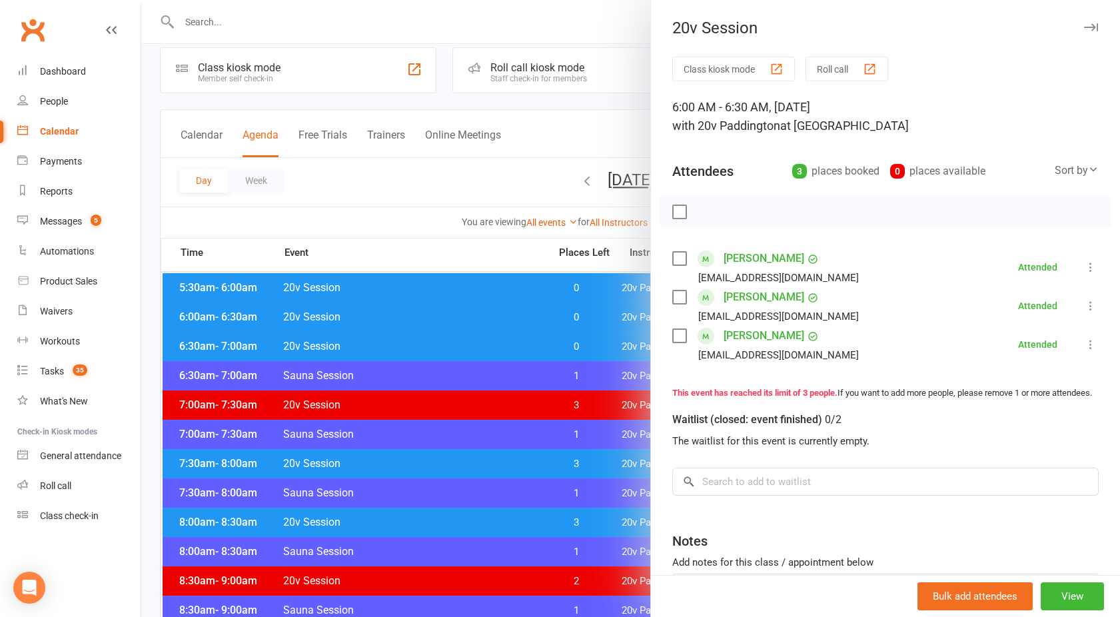
click at [509, 321] on div at bounding box center [630, 308] width 979 height 617
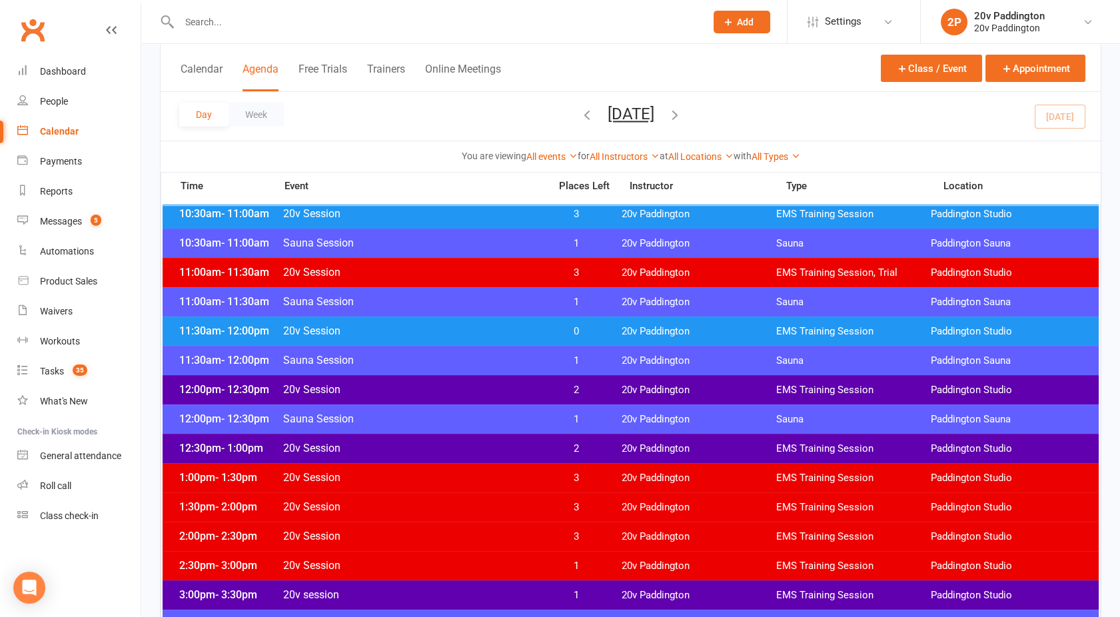
scroll to position [618, 0]
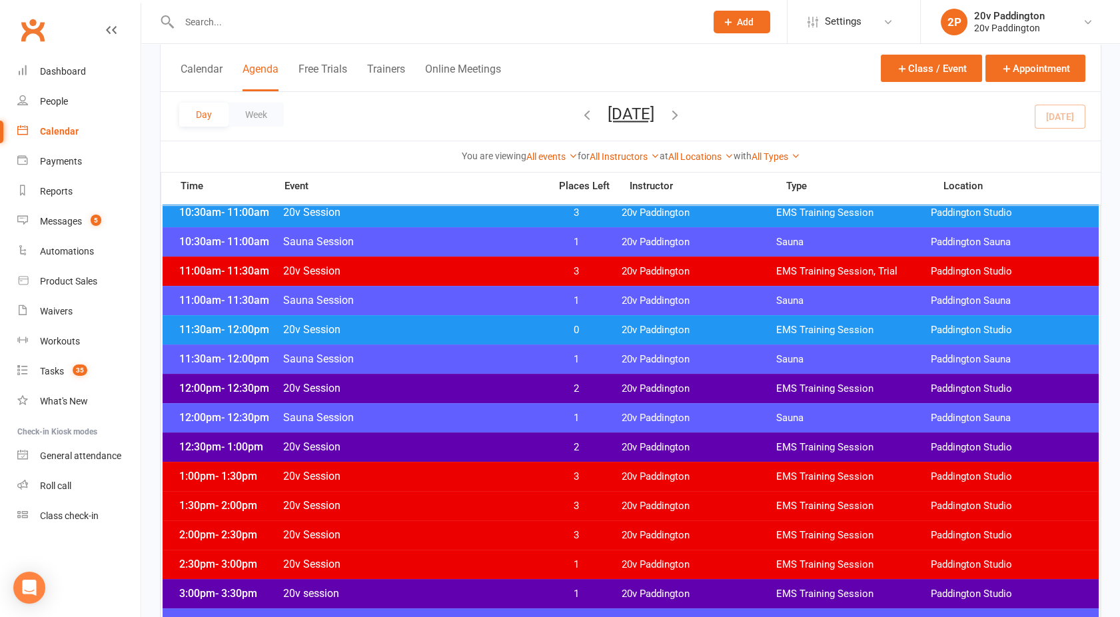
click at [454, 330] on span "20v Session" at bounding box center [411, 329] width 259 height 13
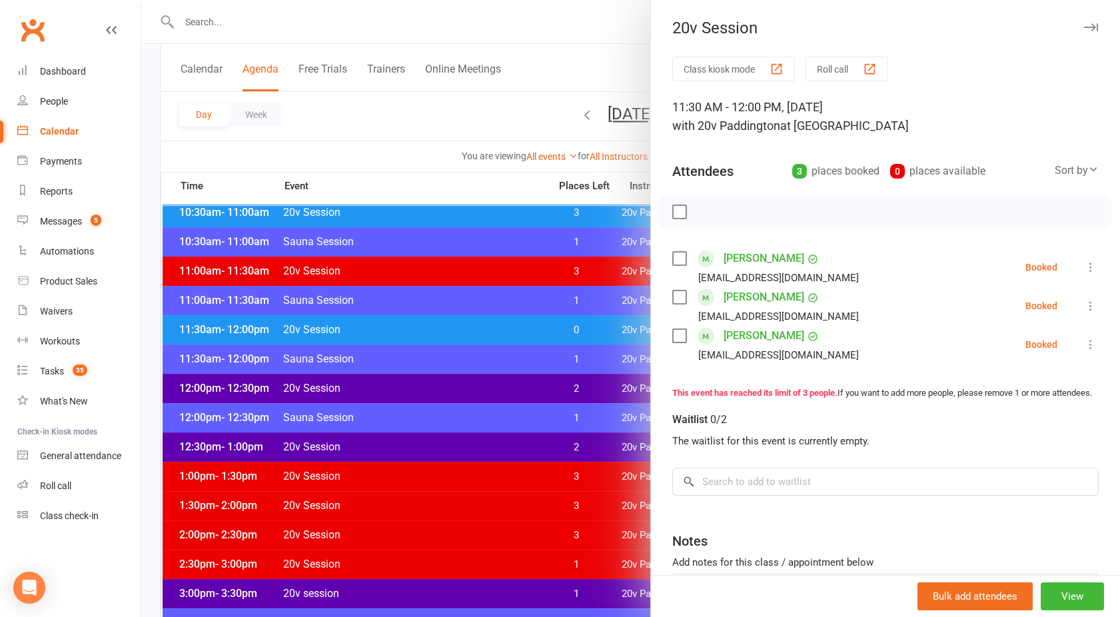
click at [454, 330] on div at bounding box center [630, 308] width 979 height 617
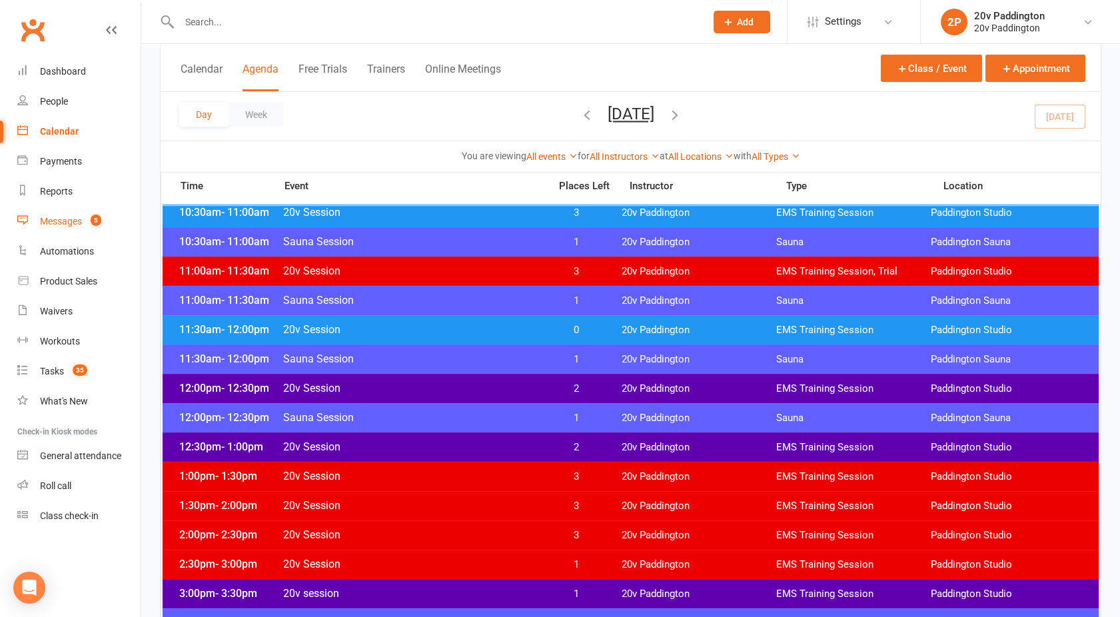
click at [81, 227] on link "Messages 5" at bounding box center [78, 222] width 123 height 30
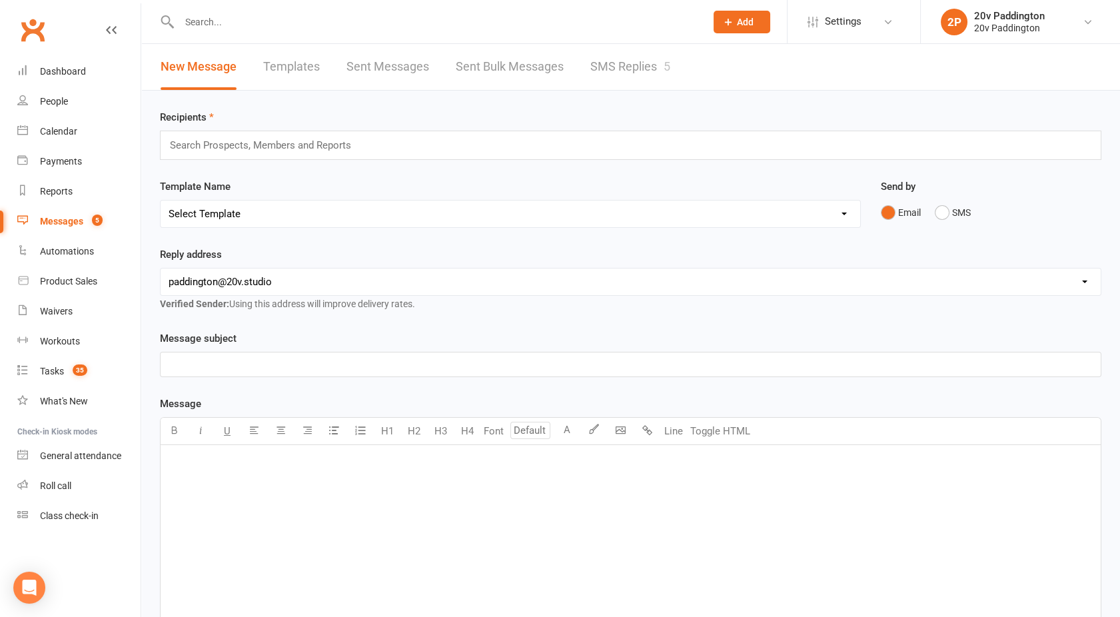
click at [642, 73] on link "SMS Replies 5" at bounding box center [630, 67] width 80 height 46
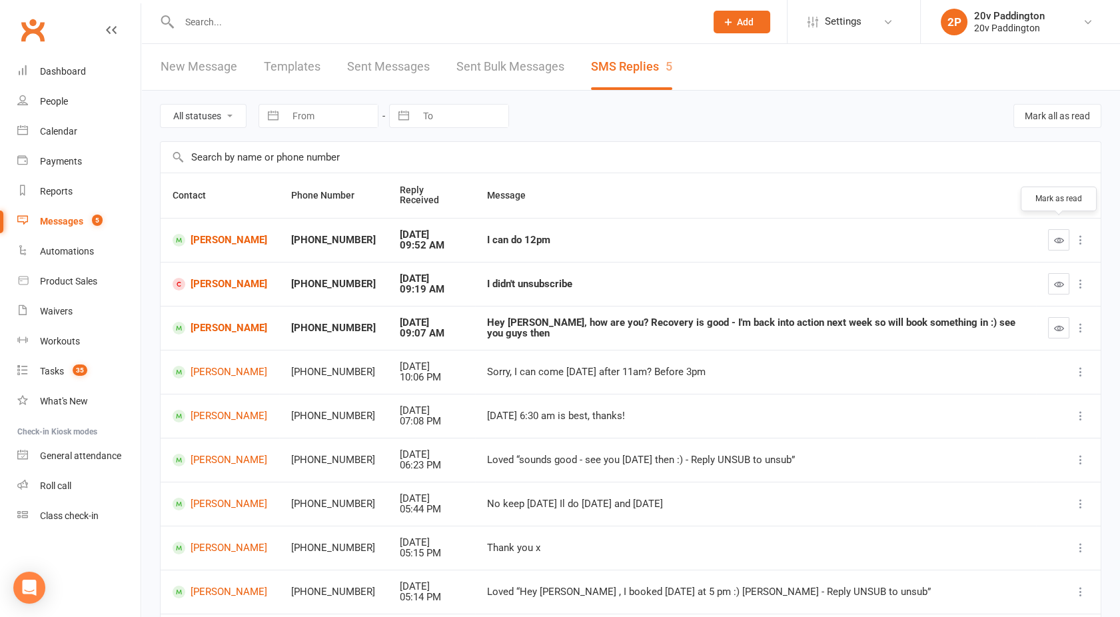
click at [1057, 229] on button "button" at bounding box center [1058, 239] width 21 height 21
click at [211, 278] on link "[PERSON_NAME]" at bounding box center [220, 284] width 95 height 13
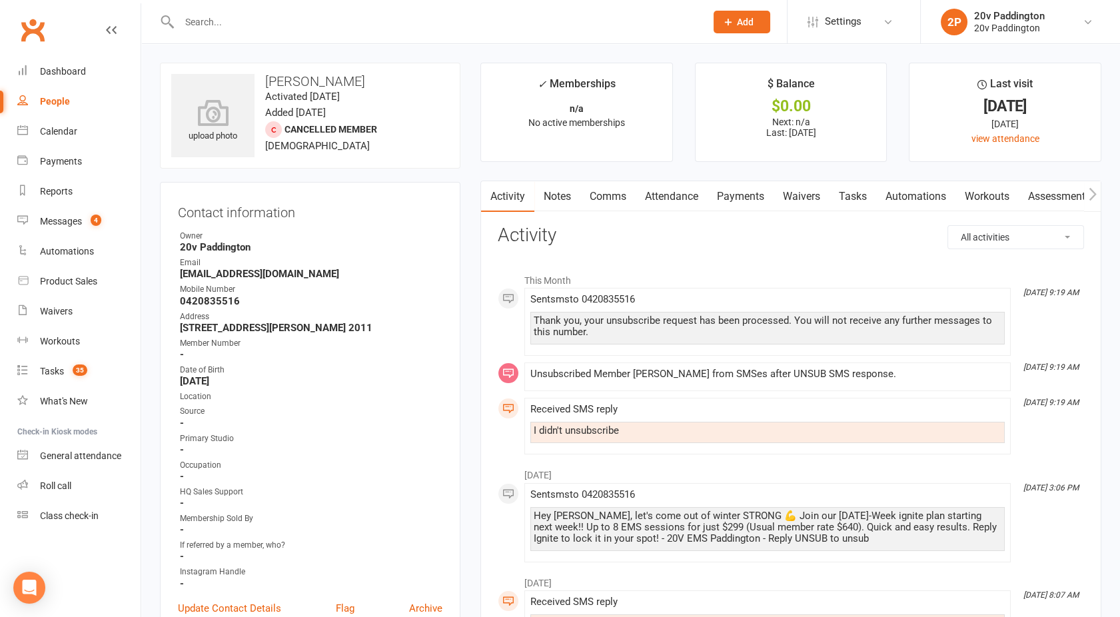
click at [613, 201] on link "Comms" at bounding box center [607, 196] width 55 height 31
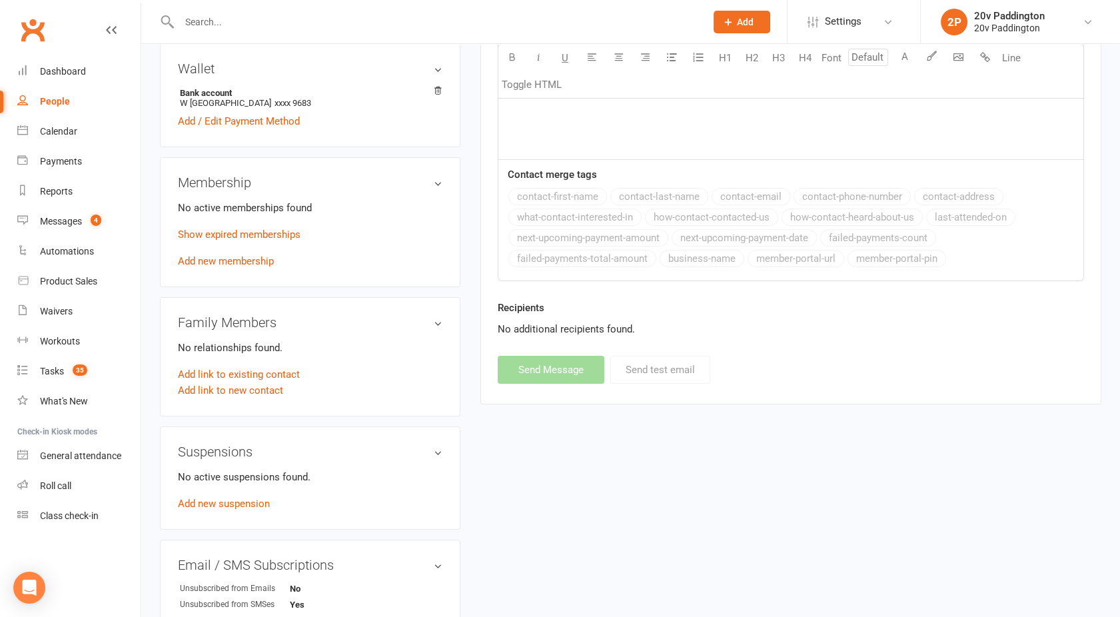
scroll to position [620, 0]
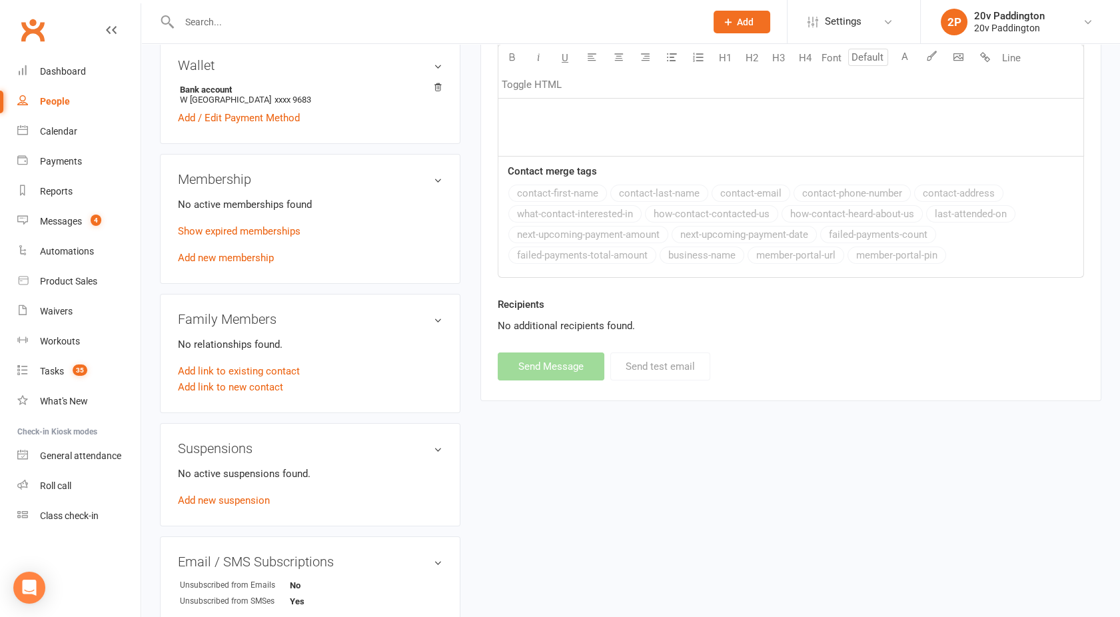
click at [421, 451] on h3 "Suspensions" at bounding box center [310, 448] width 264 height 15
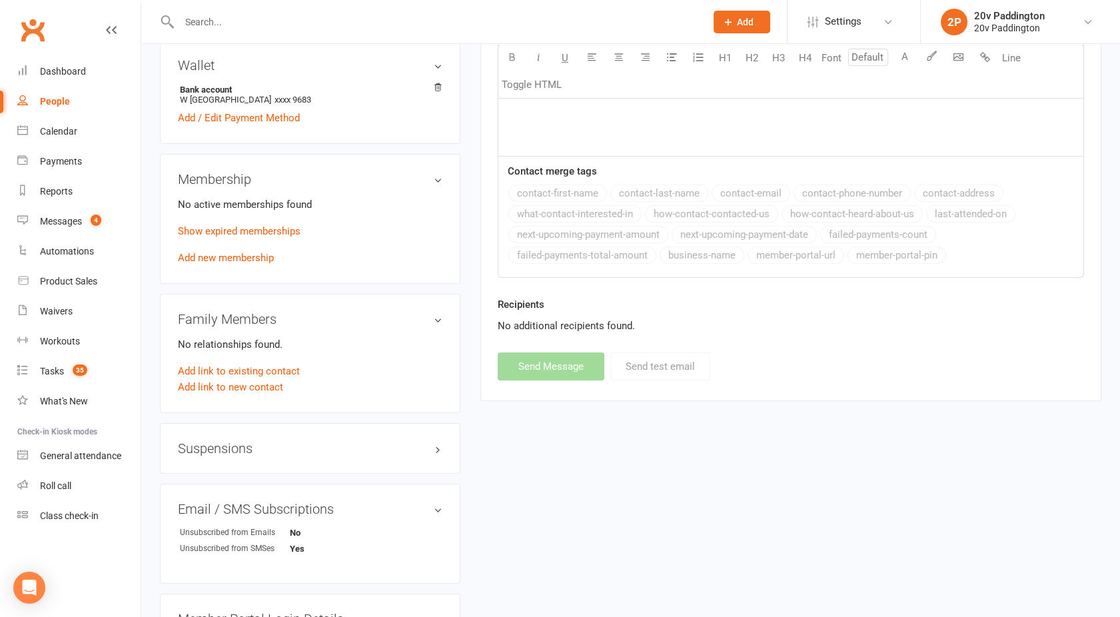
click at [421, 451] on h3 "Suspensions" at bounding box center [310, 448] width 264 height 15
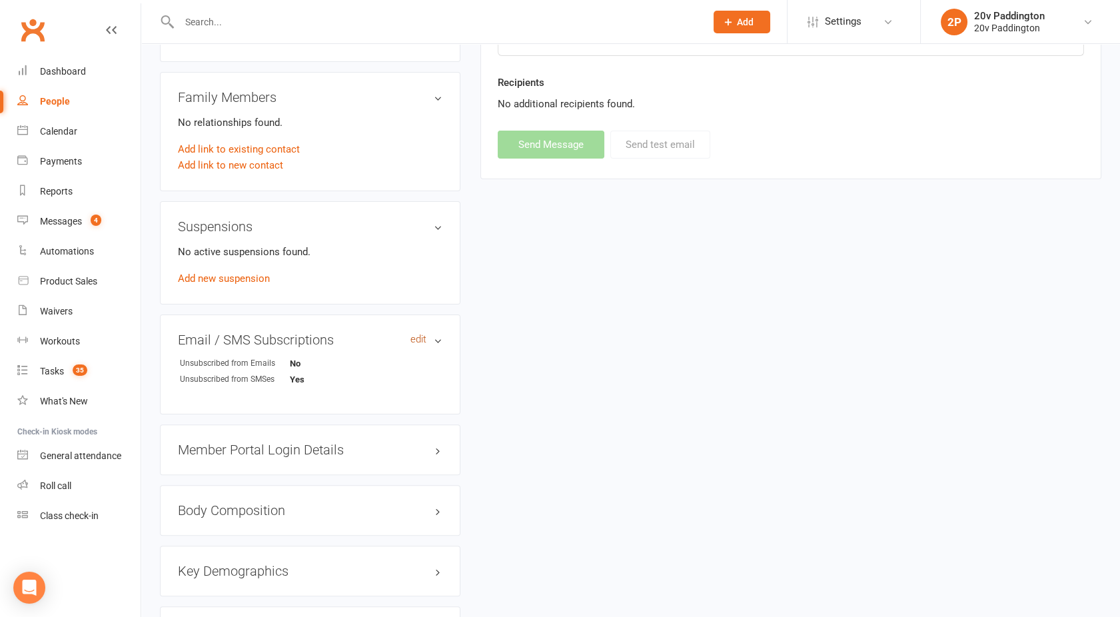
click at [416, 337] on link "edit" at bounding box center [418, 339] width 16 height 11
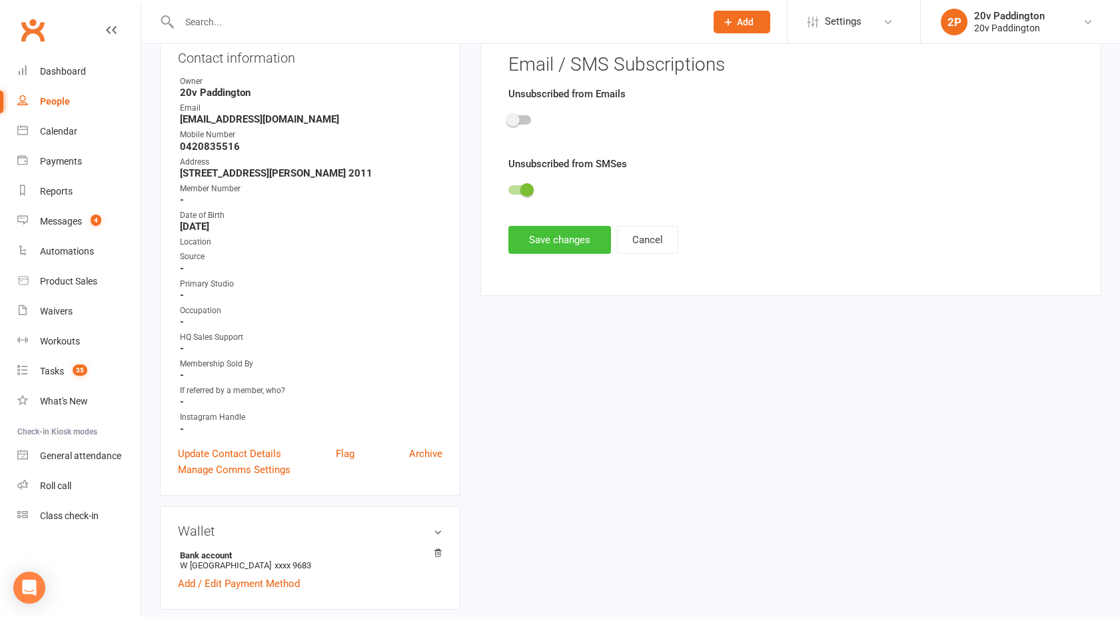
scroll to position [114, 0]
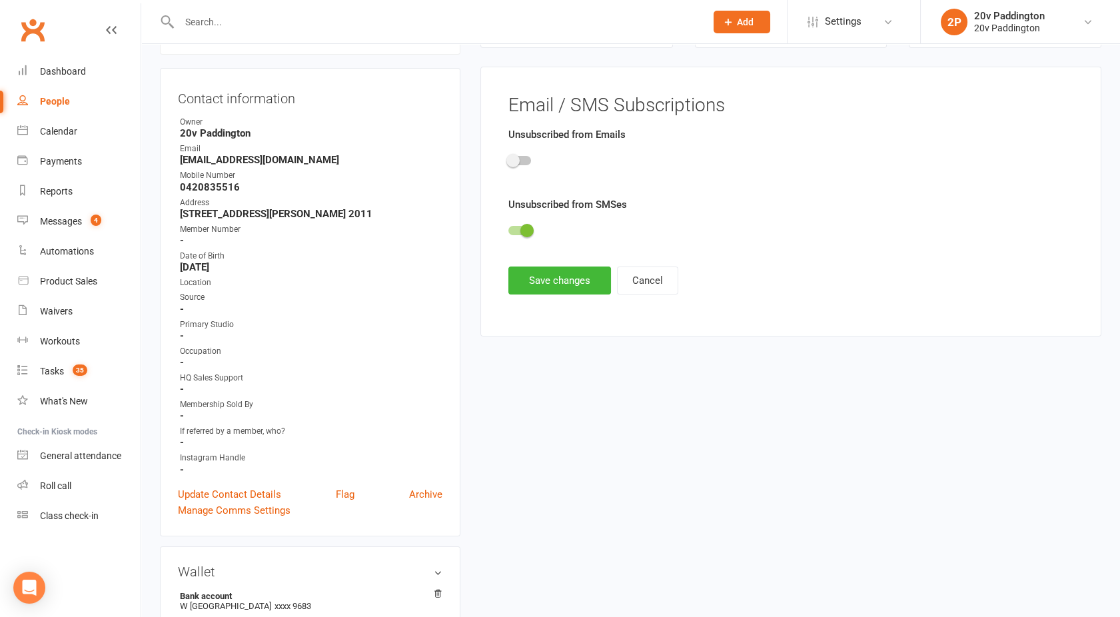
click at [524, 227] on span at bounding box center [526, 230] width 13 height 13
click at [508, 229] on input "checkbox" at bounding box center [508, 229] width 0 height 0
click at [554, 274] on button "Save changes" at bounding box center [559, 280] width 103 height 28
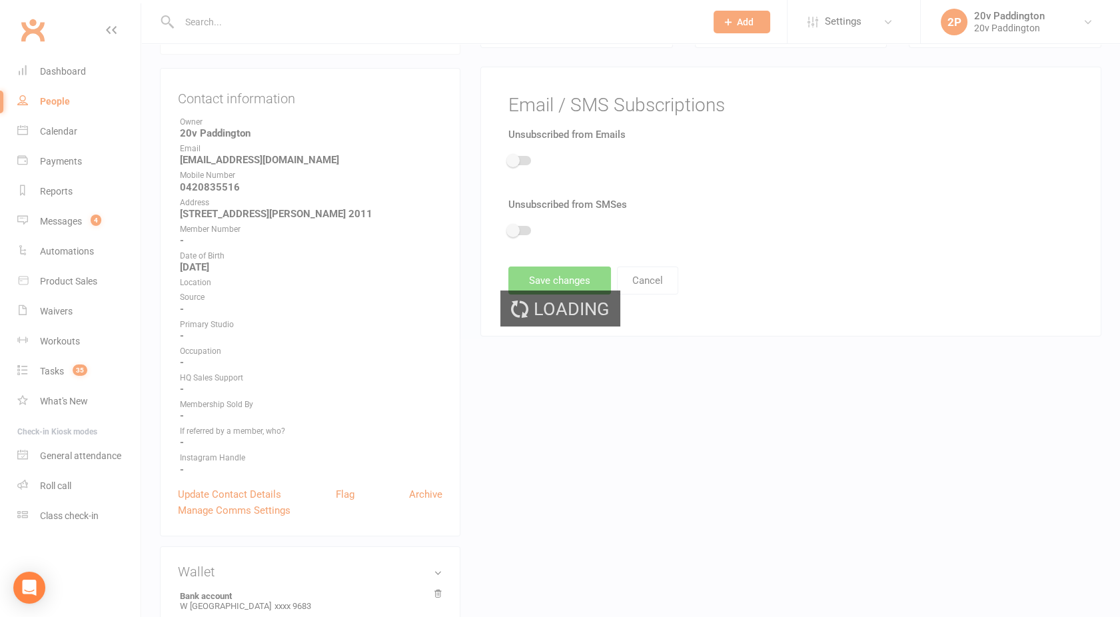
scroll to position [0, 0]
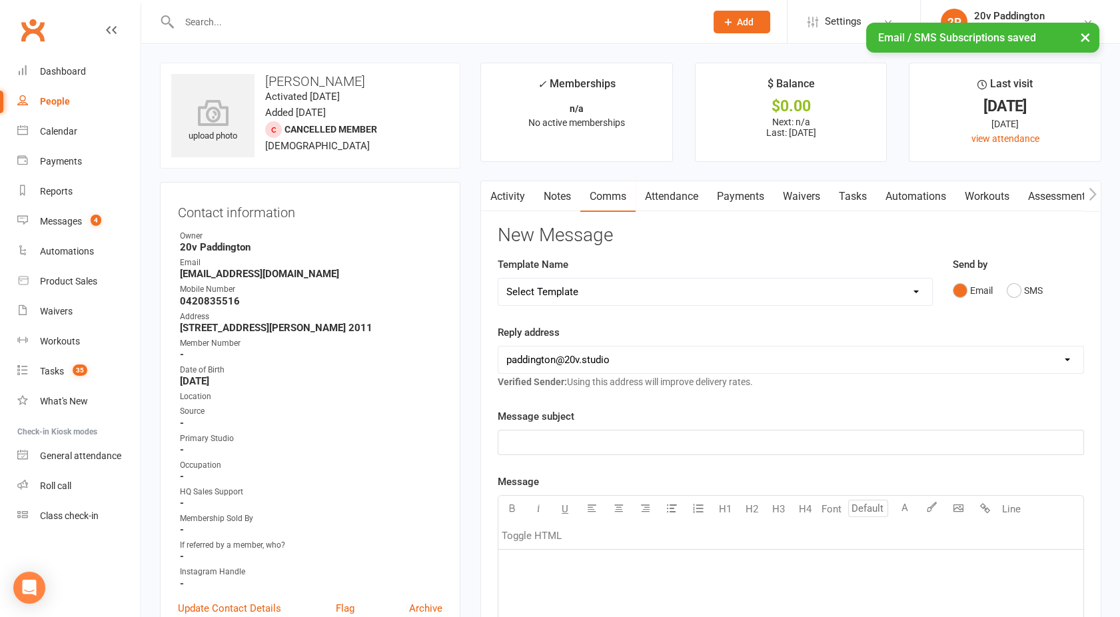
click at [512, 194] on link "Activity" at bounding box center [507, 196] width 53 height 31
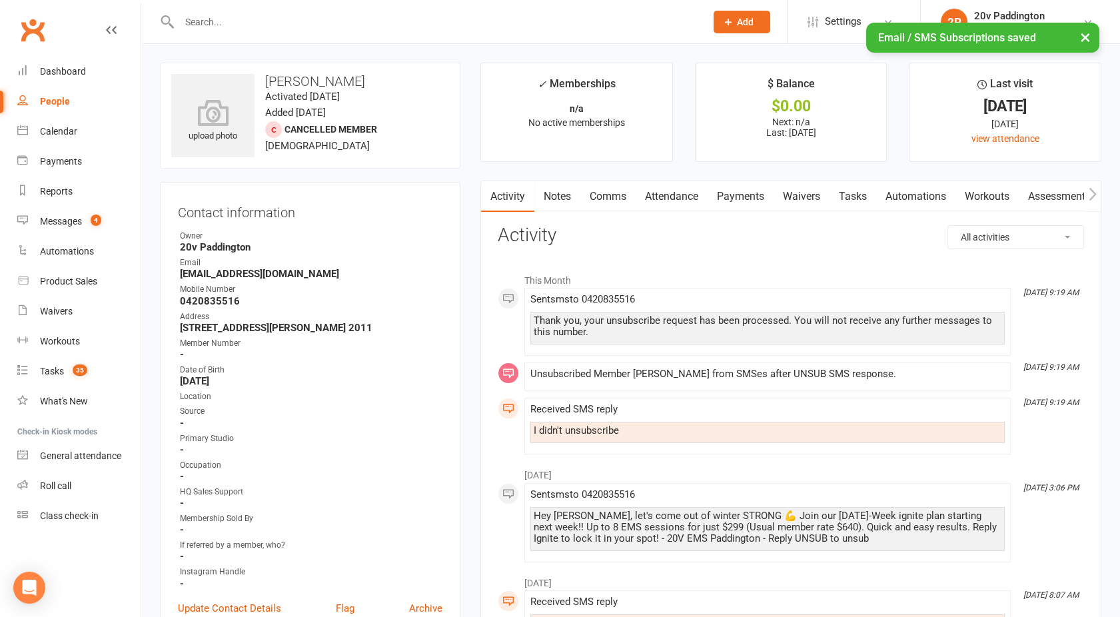
click at [613, 203] on link "Comms" at bounding box center [607, 196] width 55 height 31
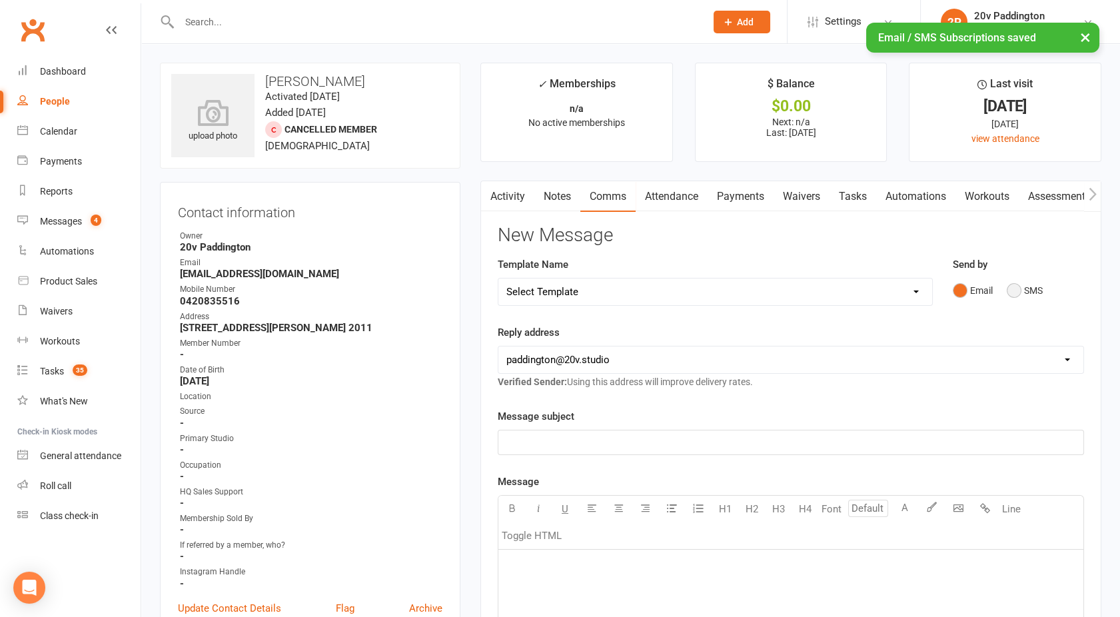
click at [1028, 292] on button "SMS" at bounding box center [1025, 290] width 36 height 25
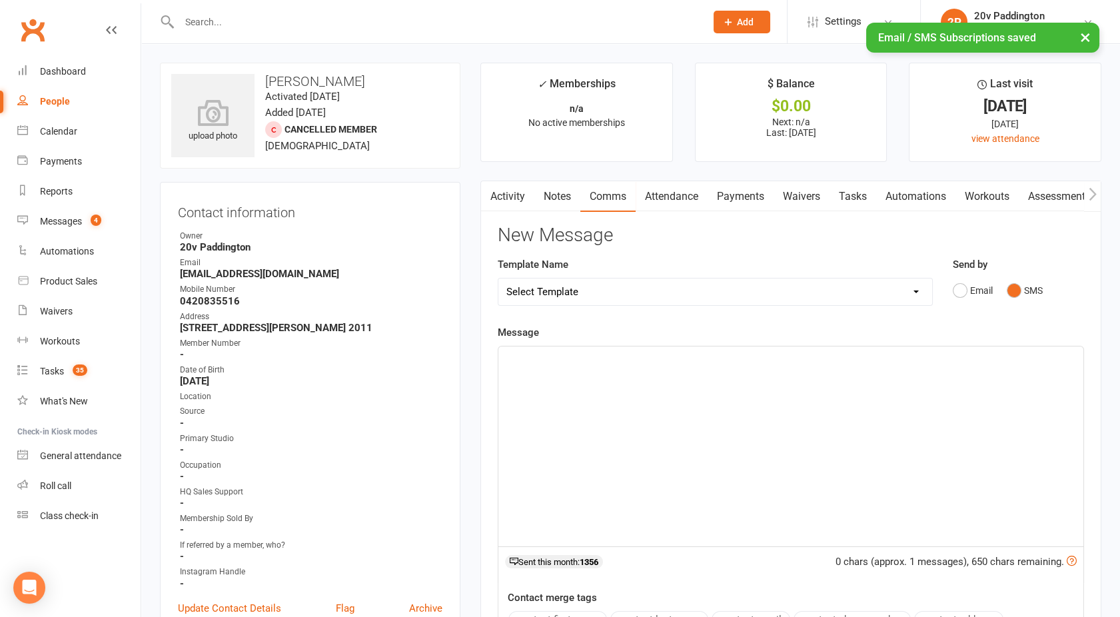
click at [716, 408] on div "﻿" at bounding box center [790, 446] width 585 height 200
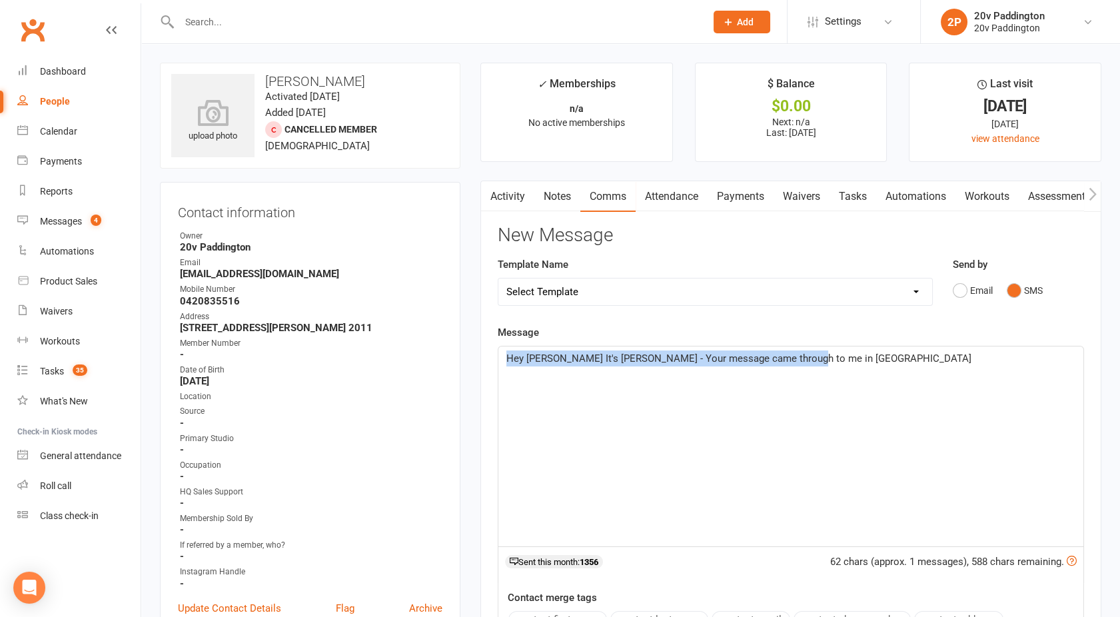
drag, startPoint x: 823, startPoint y: 360, endPoint x: 363, endPoint y: 367, distance: 460.4
copy span "Hey [PERSON_NAME] It's [PERSON_NAME] - Your message came through to me in [GEOG…"
click at [1019, 20] on div "20v Paddington" at bounding box center [1009, 16] width 71 height 12
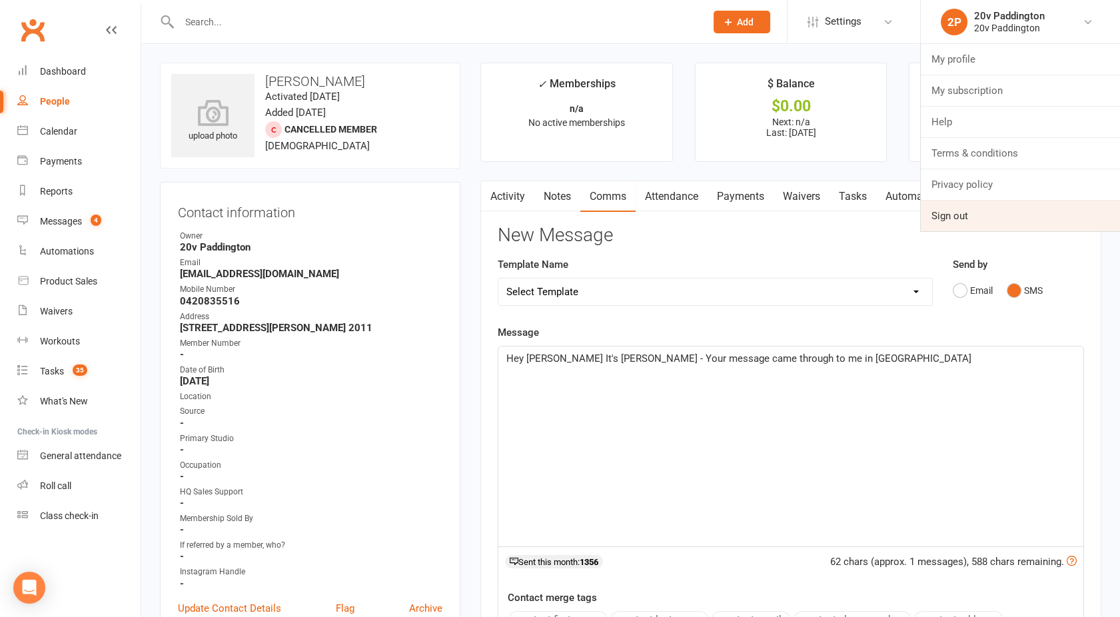
click at [957, 219] on link "Sign out" at bounding box center [1020, 216] width 199 height 31
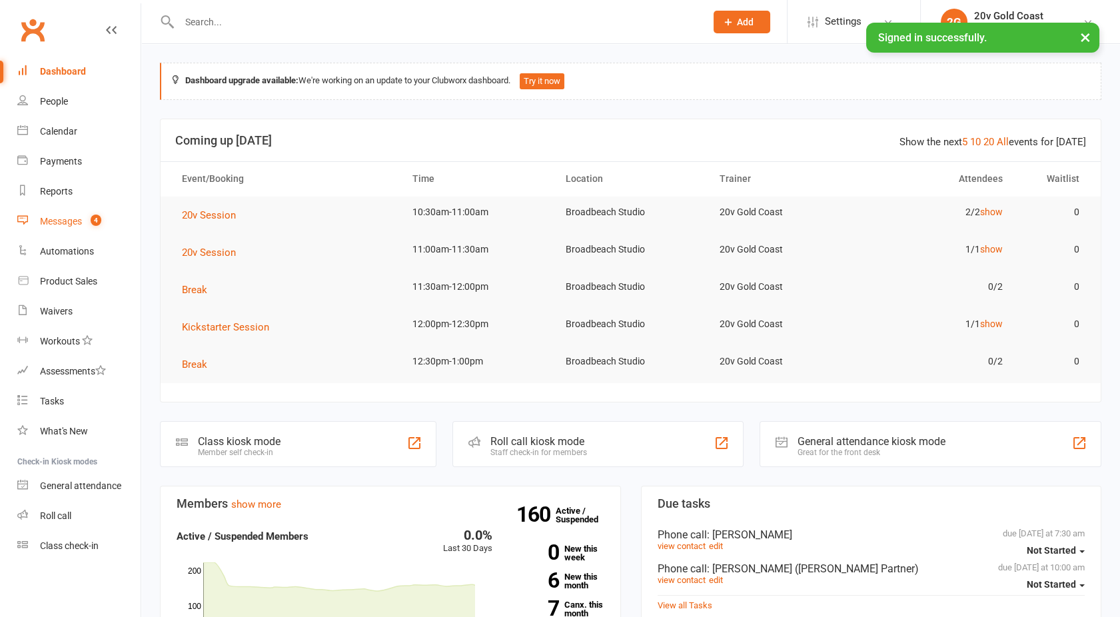
click at [54, 222] on div "Messages" at bounding box center [61, 221] width 42 height 11
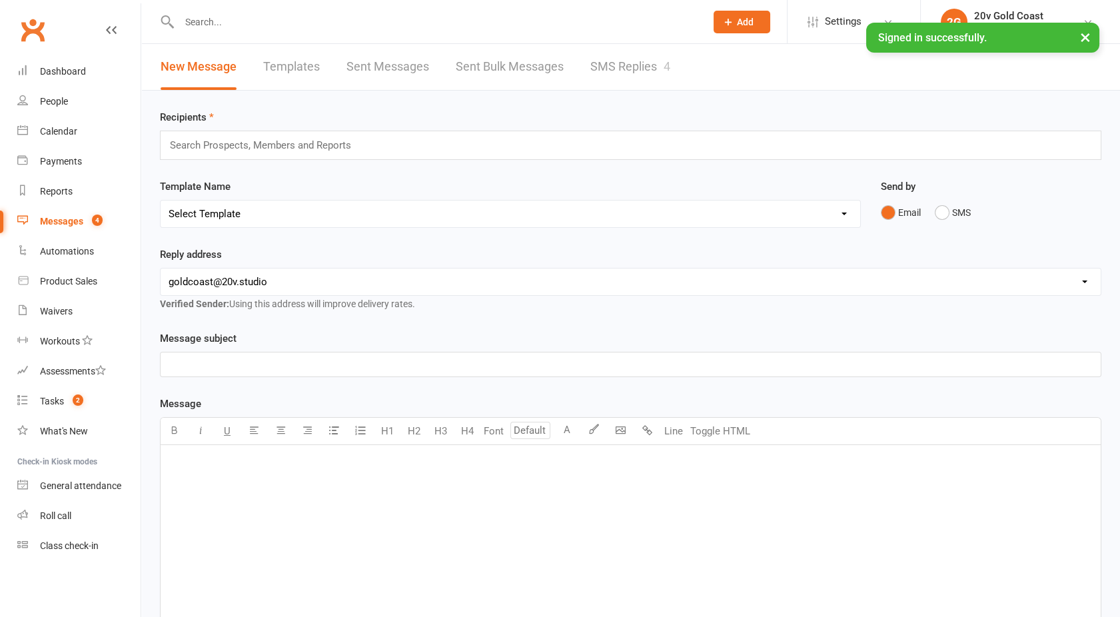
click at [622, 67] on link "SMS Replies 4" at bounding box center [630, 67] width 80 height 46
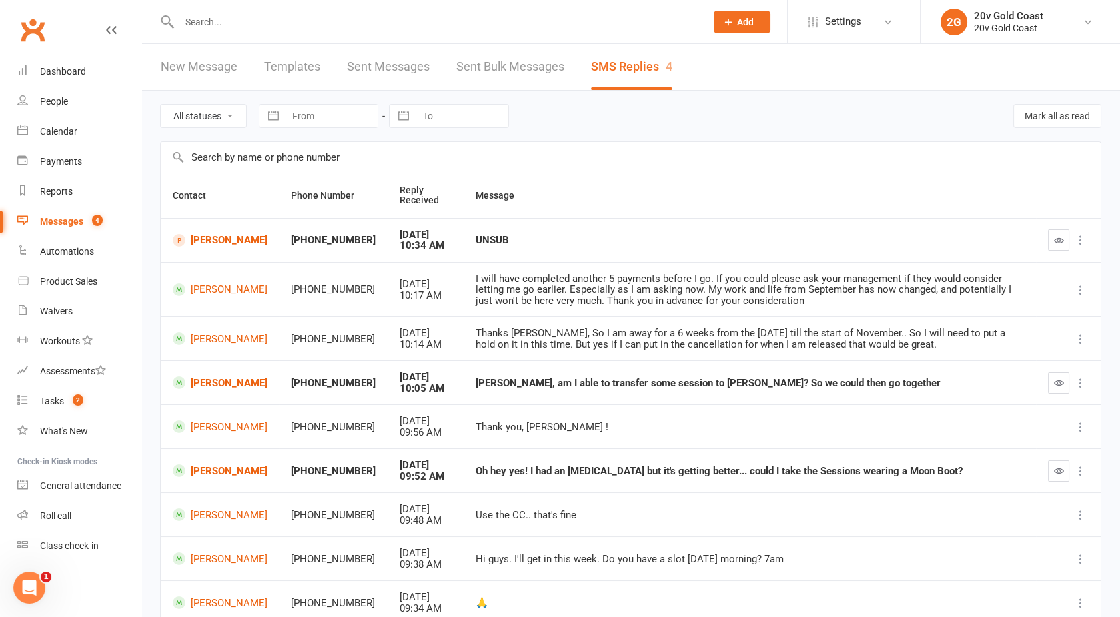
click at [247, 29] on input "text" at bounding box center [435, 22] width 521 height 19
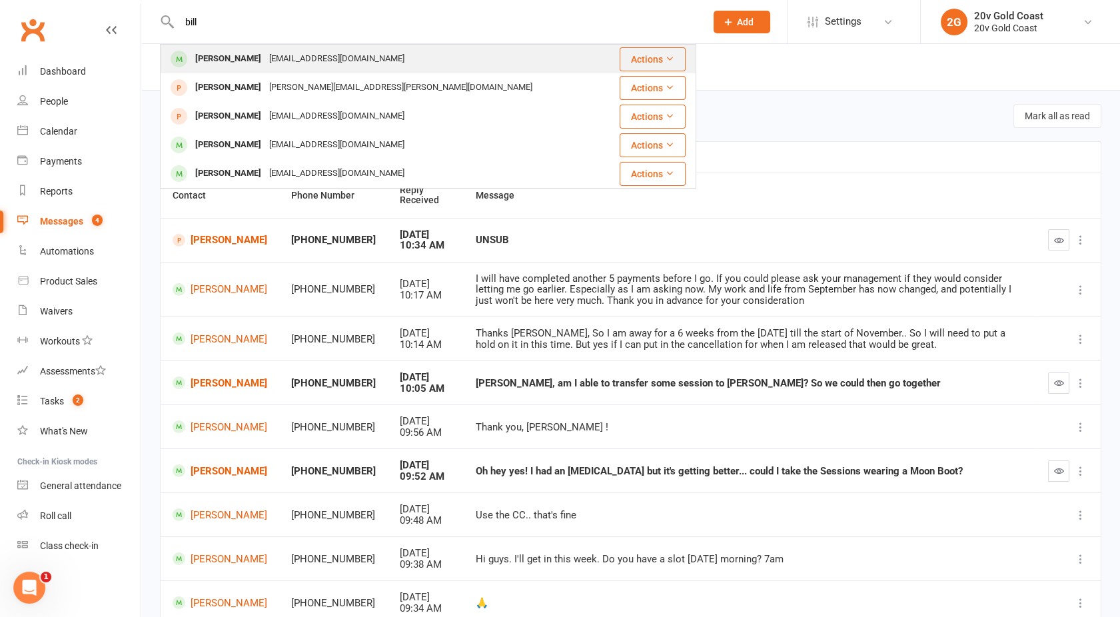
type input "bill"
click at [265, 55] on div "Billbeachcomber@gmail.com" at bounding box center [336, 58] width 143 height 19
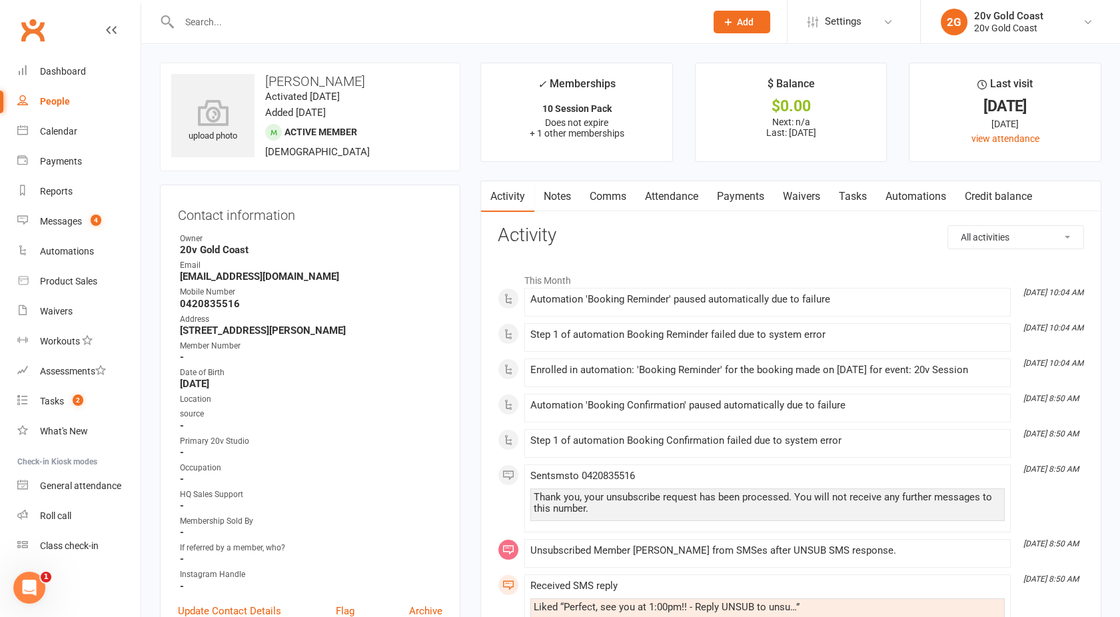
click at [612, 194] on link "Comms" at bounding box center [607, 196] width 55 height 31
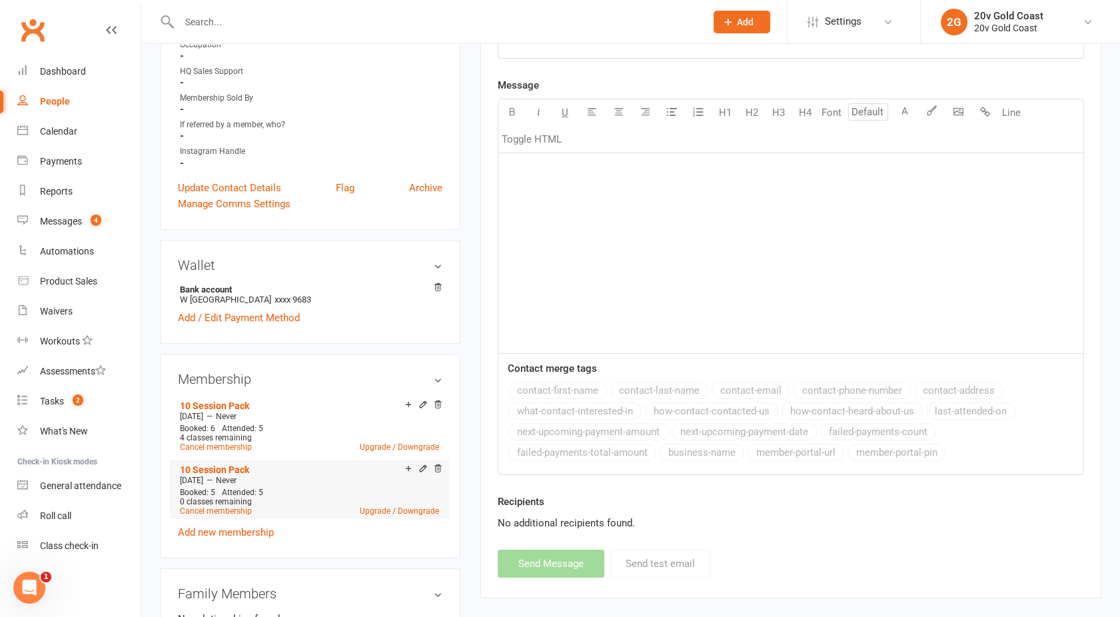
scroll to position [702, 0]
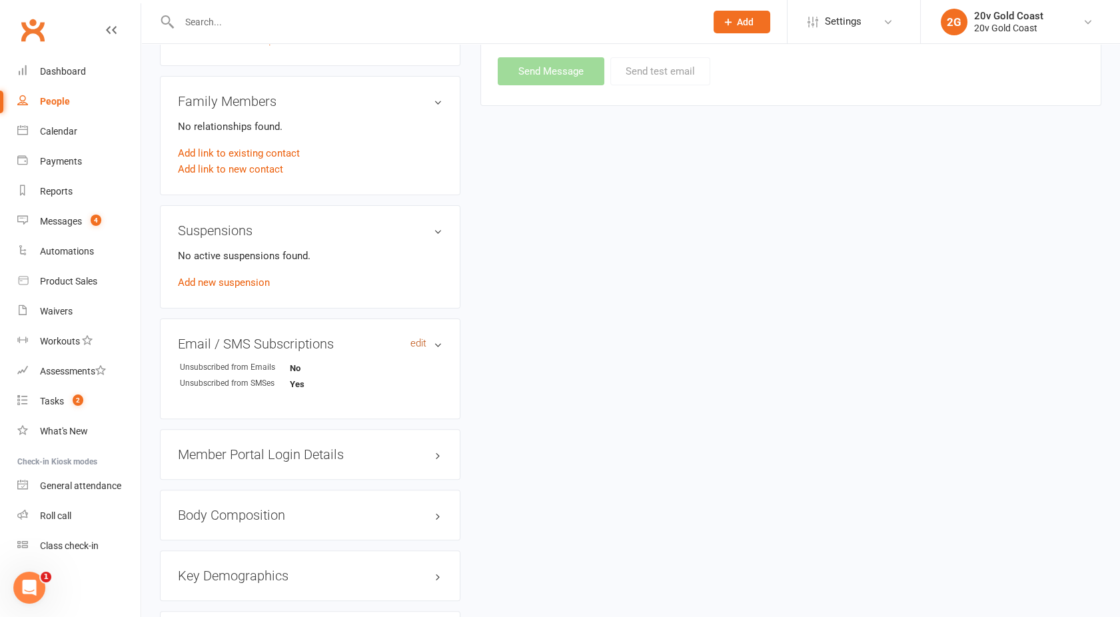
click at [416, 339] on link "edit" at bounding box center [418, 343] width 16 height 11
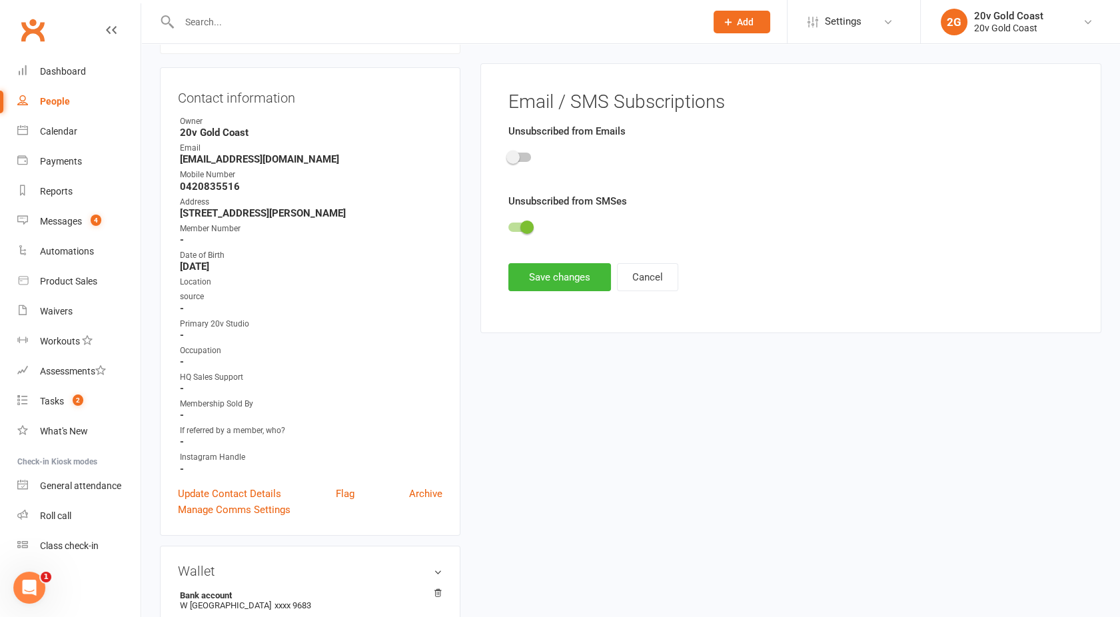
scroll to position [114, 0]
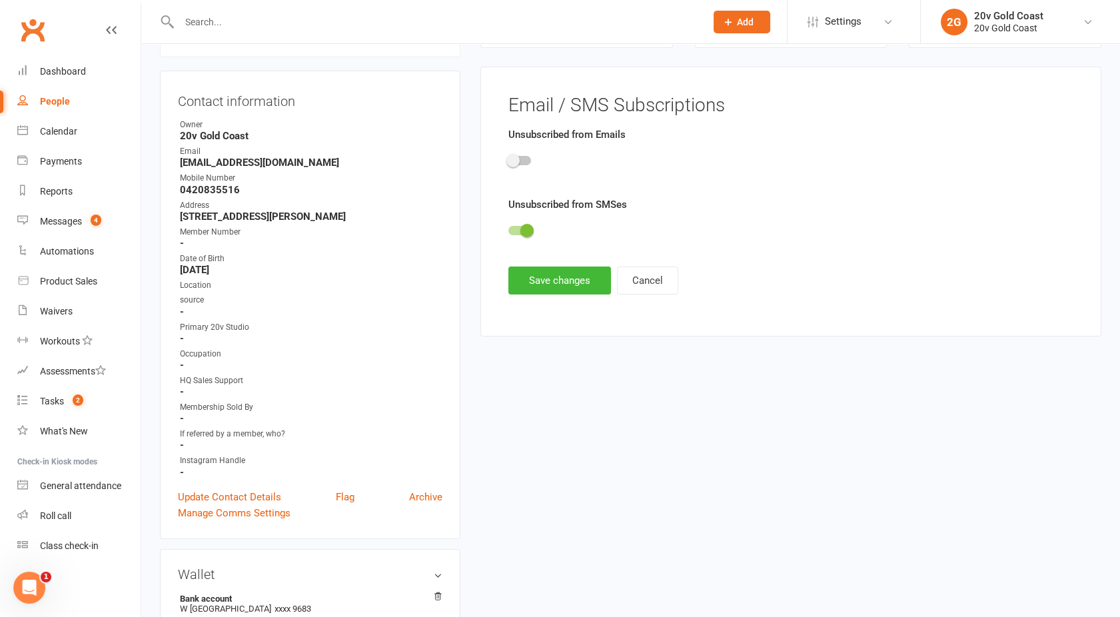
click at [532, 221] on div at bounding box center [790, 233] width 565 height 30
click at [520, 233] on div at bounding box center [519, 230] width 23 height 9
click at [508, 229] on input "checkbox" at bounding box center [508, 229] width 0 height 0
click at [532, 264] on main "Email / SMS Subscriptions Unsubscribed from Emails Unsubscribed from SMSes Save…" at bounding box center [791, 194] width 586 height 199
click at [532, 276] on button "Save changes" at bounding box center [559, 280] width 103 height 28
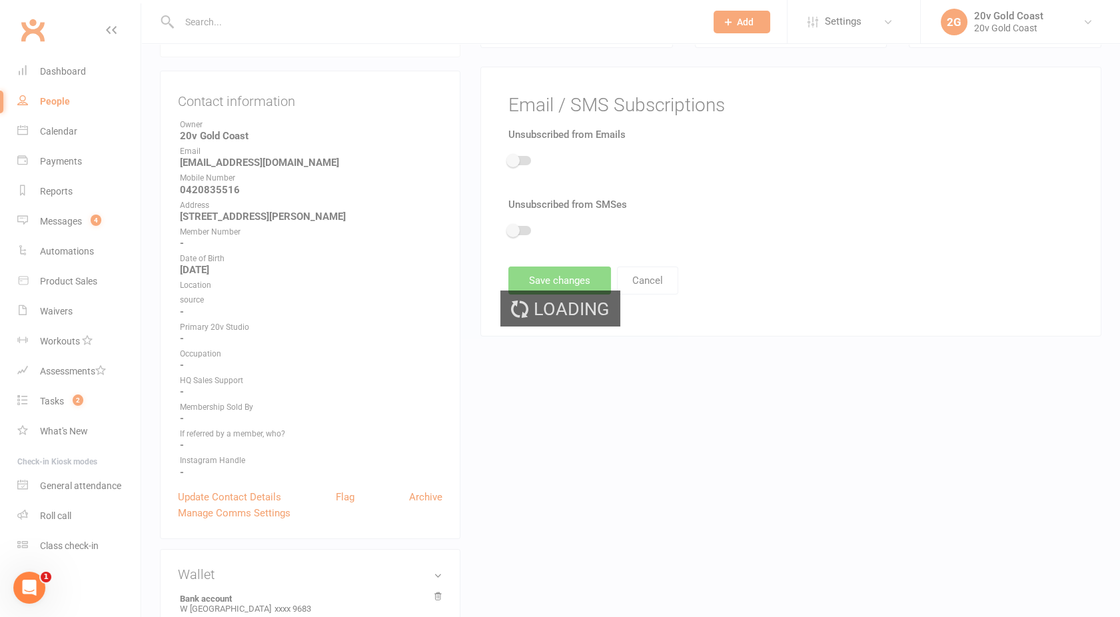
scroll to position [0, 0]
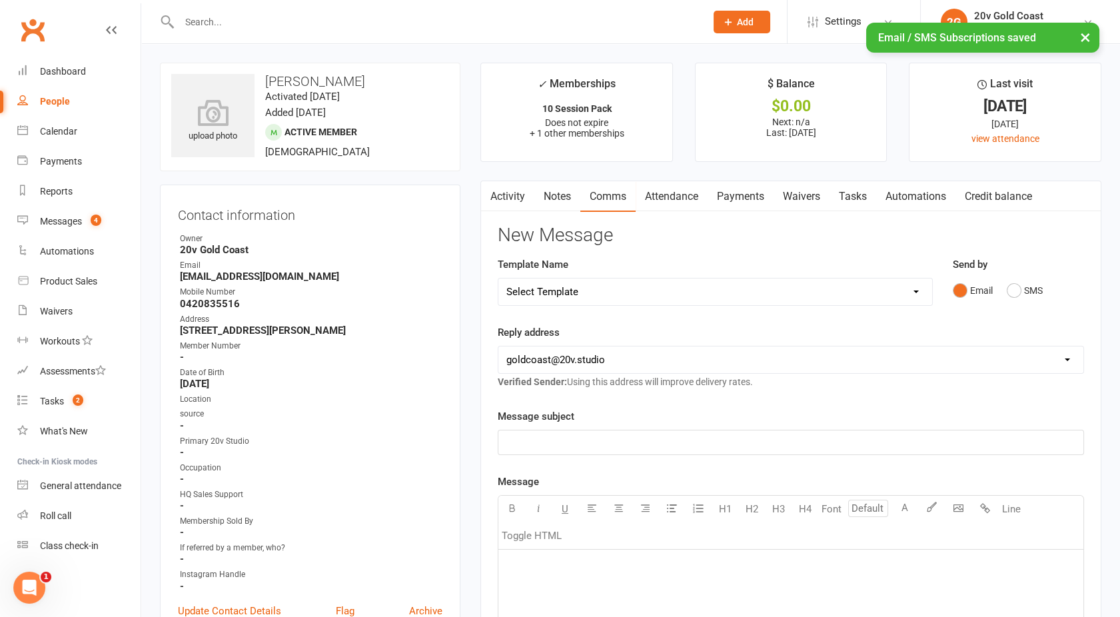
click at [505, 199] on link "Activity" at bounding box center [507, 196] width 53 height 31
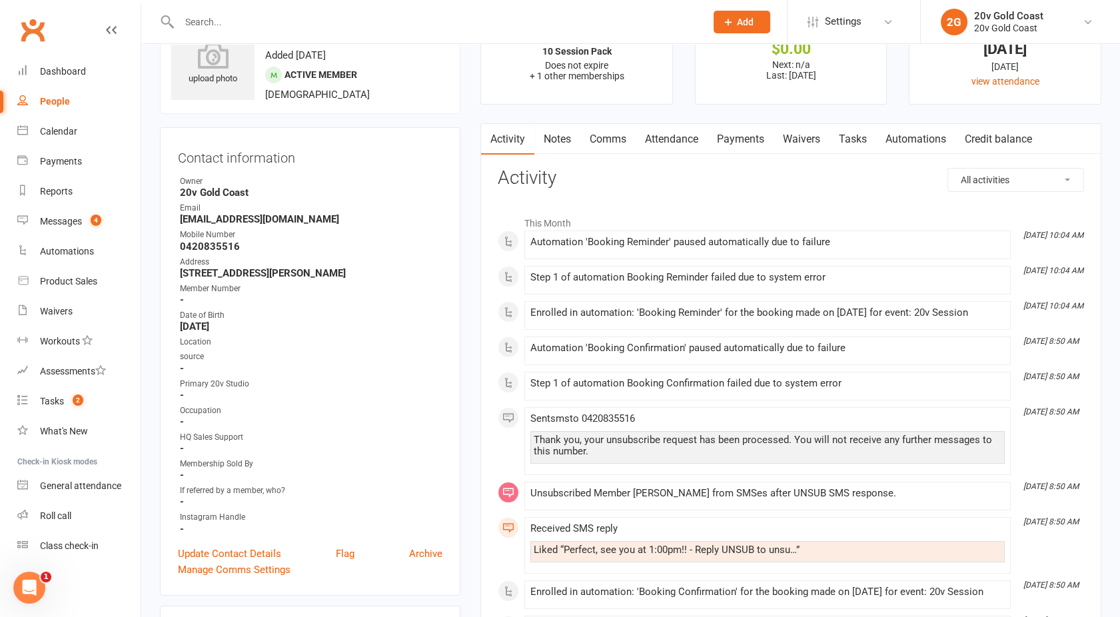
scroll to position [27, 0]
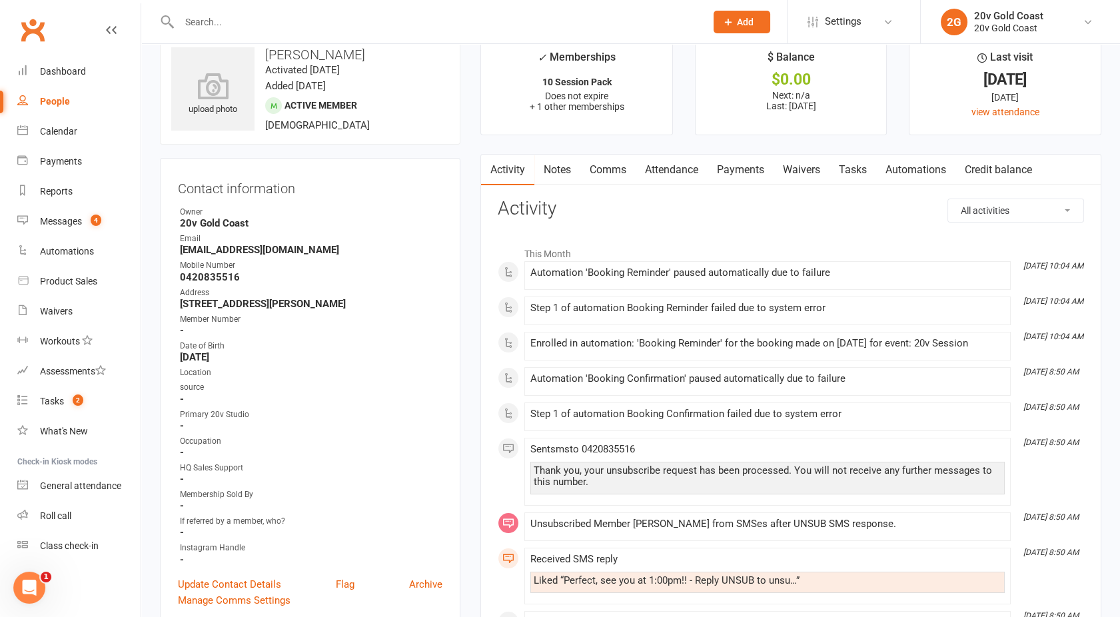
click at [601, 183] on link "Comms" at bounding box center [607, 170] width 55 height 31
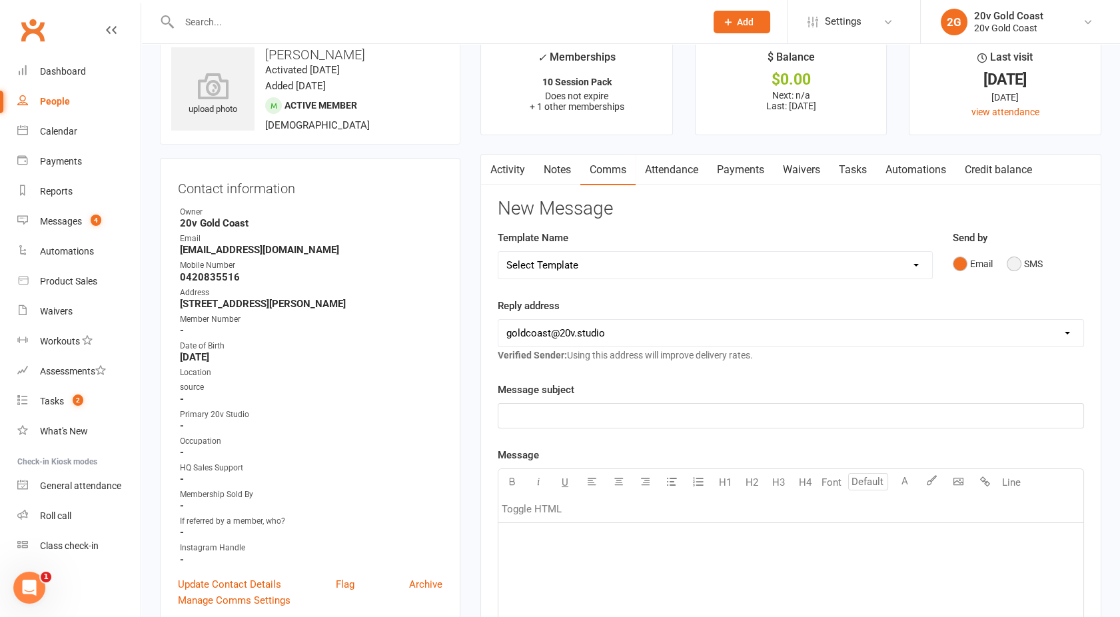
click at [1021, 273] on button "SMS" at bounding box center [1025, 263] width 36 height 25
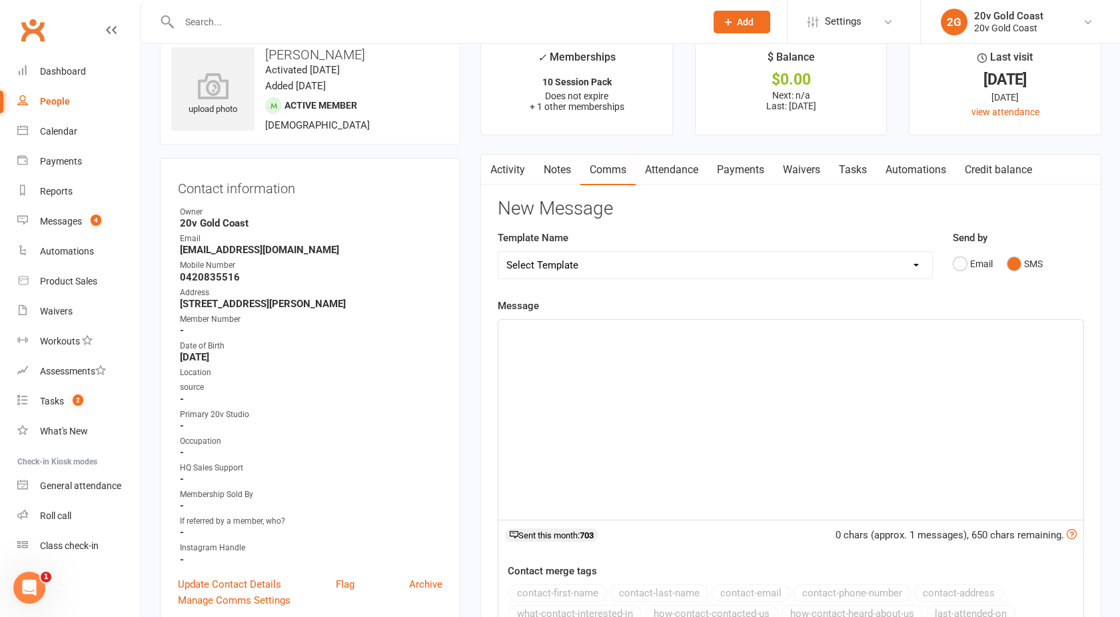
click at [733, 408] on div "﻿" at bounding box center [790, 420] width 585 height 200
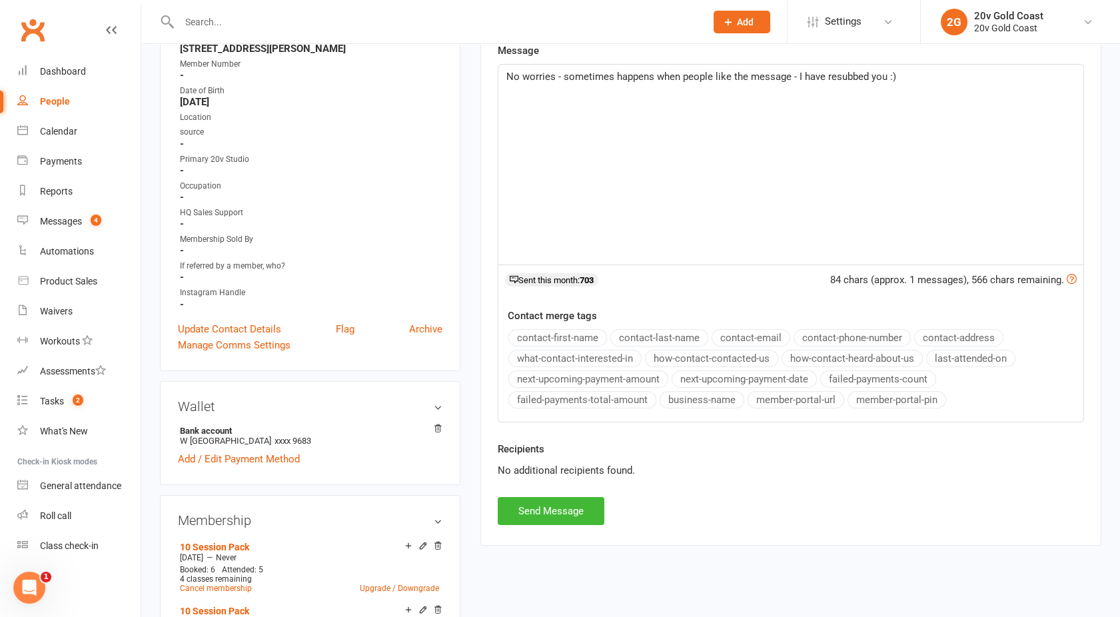
scroll to position [284, 0]
click at [518, 502] on button "Send Message" at bounding box center [551, 509] width 107 height 28
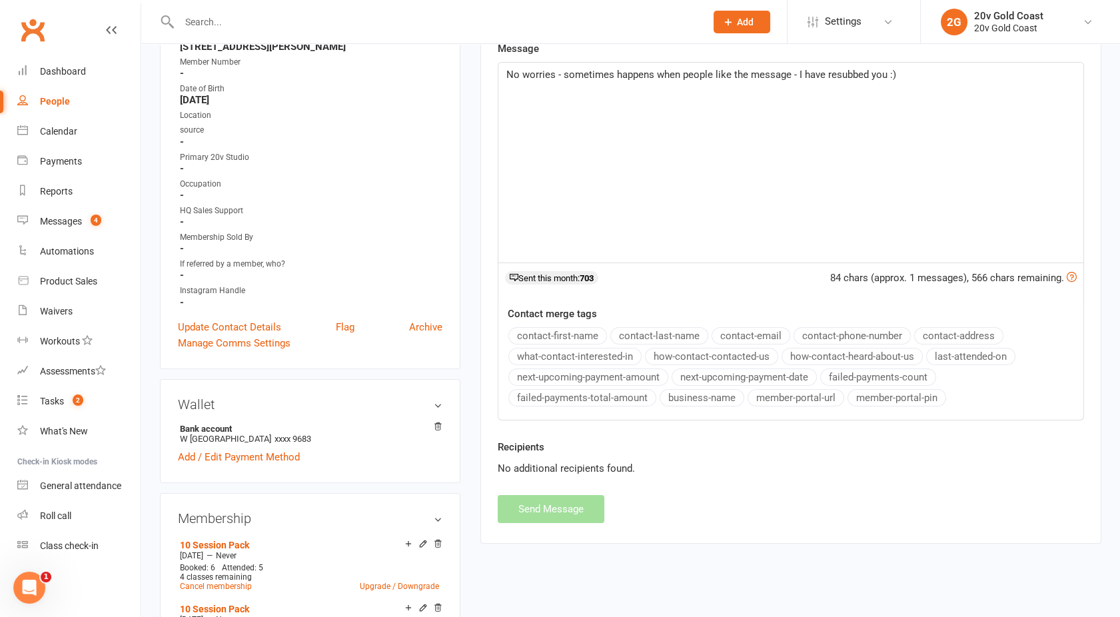
scroll to position [0, 0]
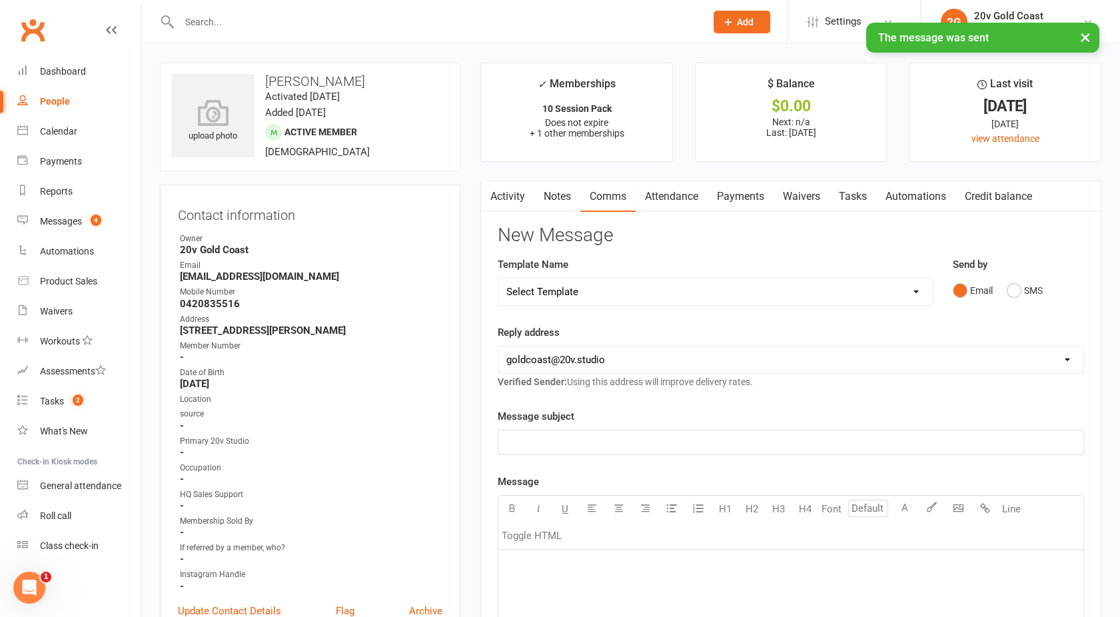
click at [502, 198] on link "Activity" at bounding box center [507, 196] width 53 height 31
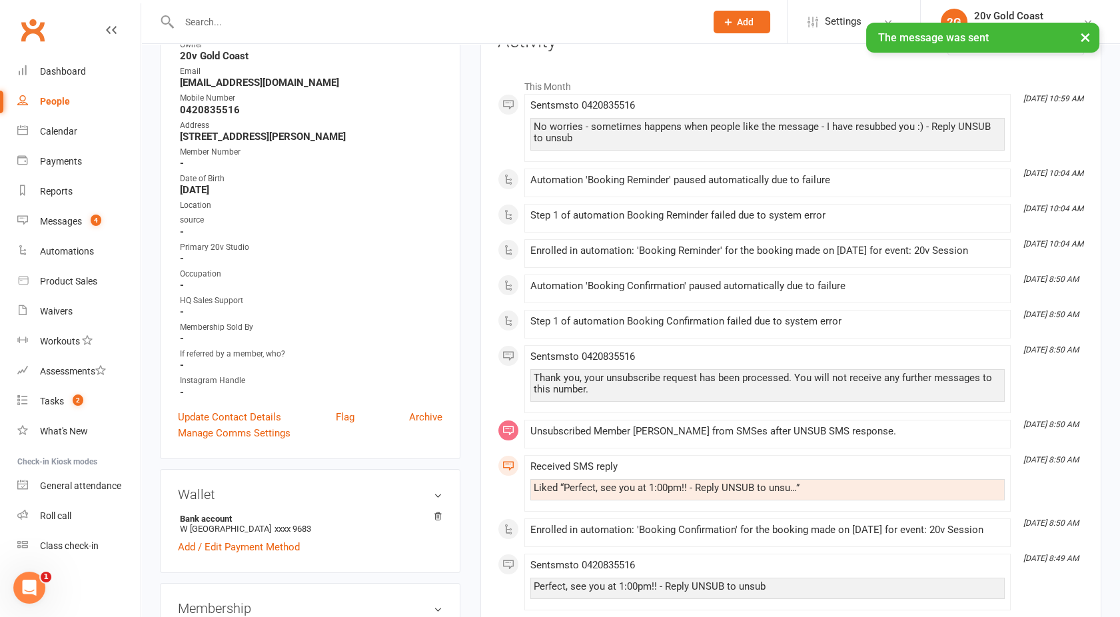
scroll to position [197, 0]
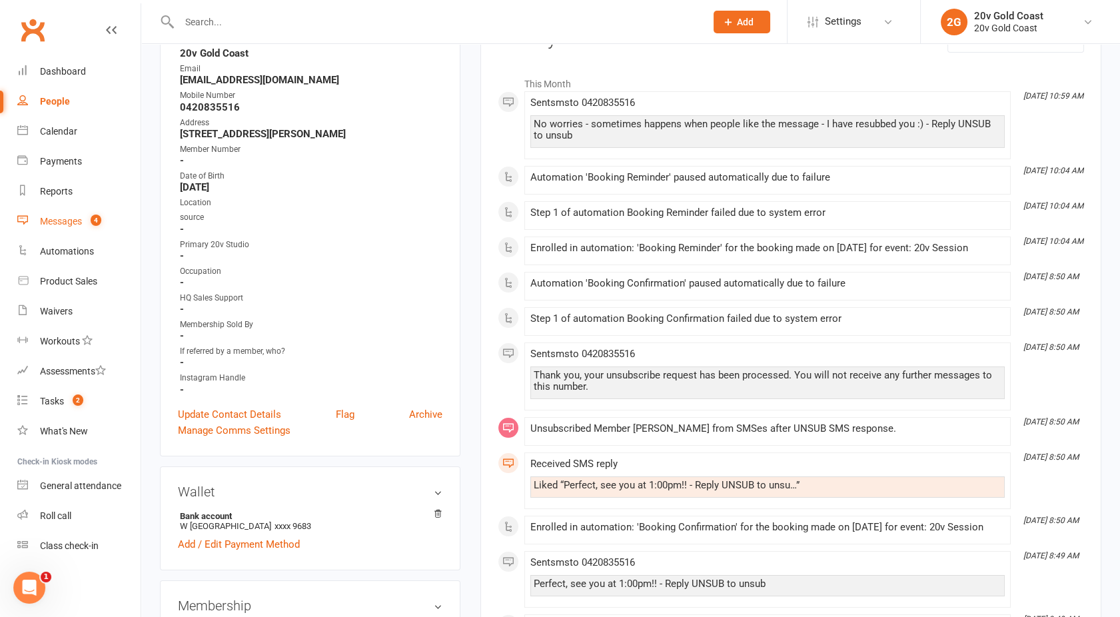
click at [81, 222] on div "Messages" at bounding box center [61, 221] width 42 height 11
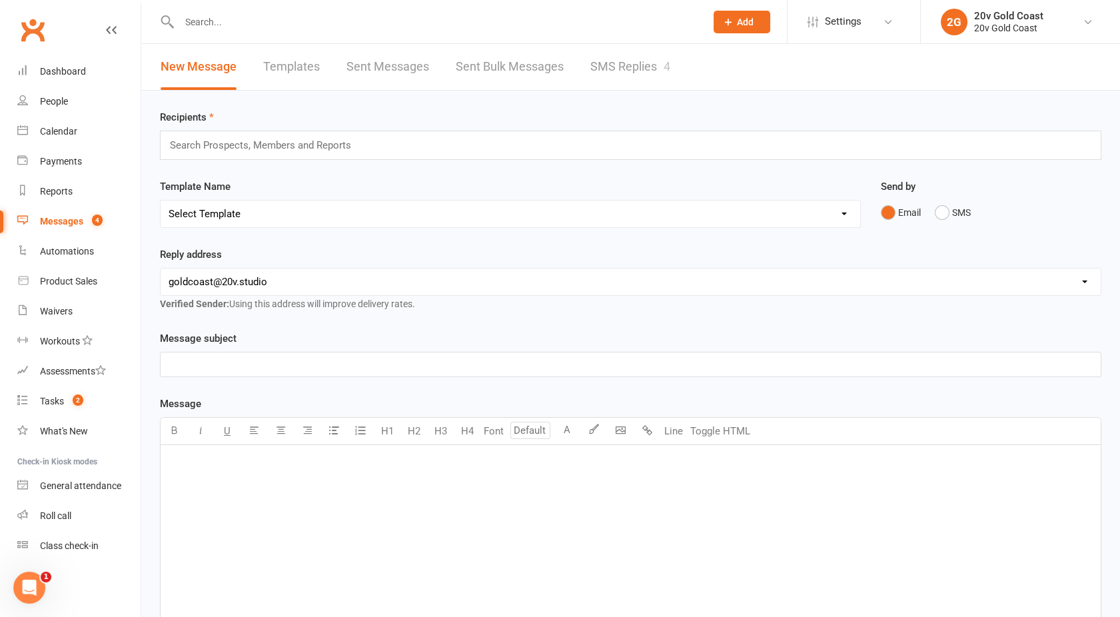
click at [608, 65] on link "SMS Replies 4" at bounding box center [630, 67] width 80 height 46
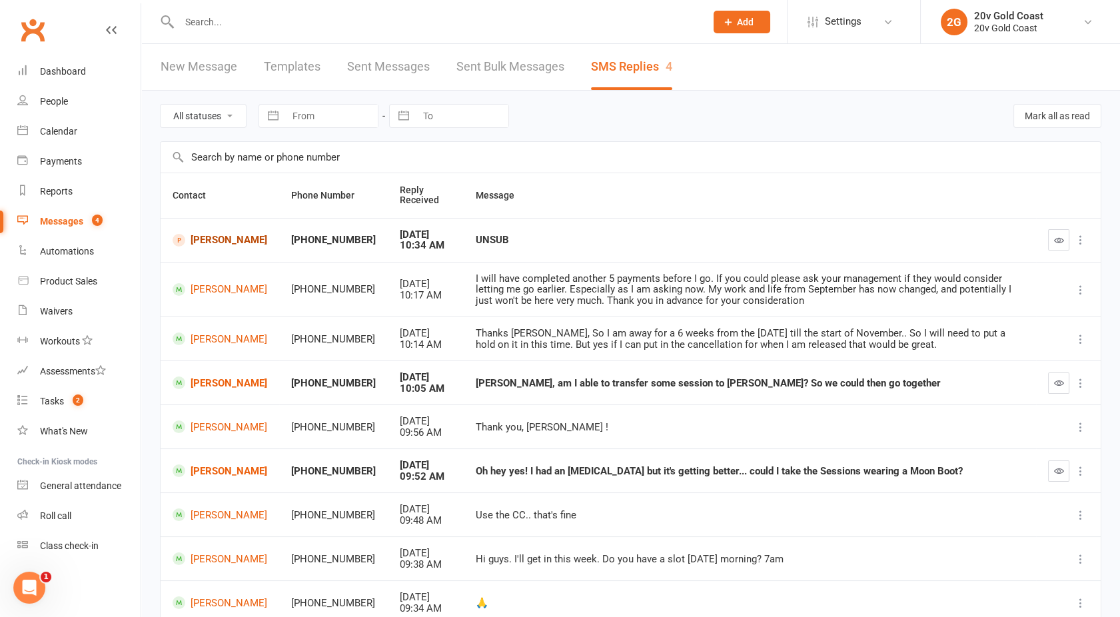
click at [212, 240] on link "Ben Numanga" at bounding box center [220, 240] width 95 height 13
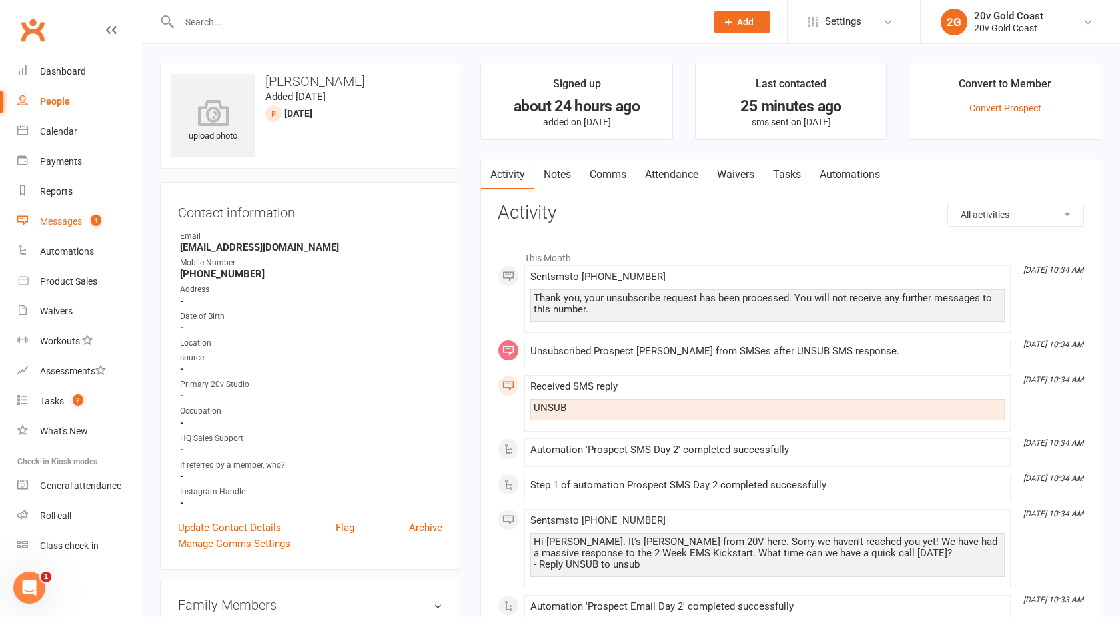
click at [52, 224] on div "Messages" at bounding box center [61, 221] width 42 height 11
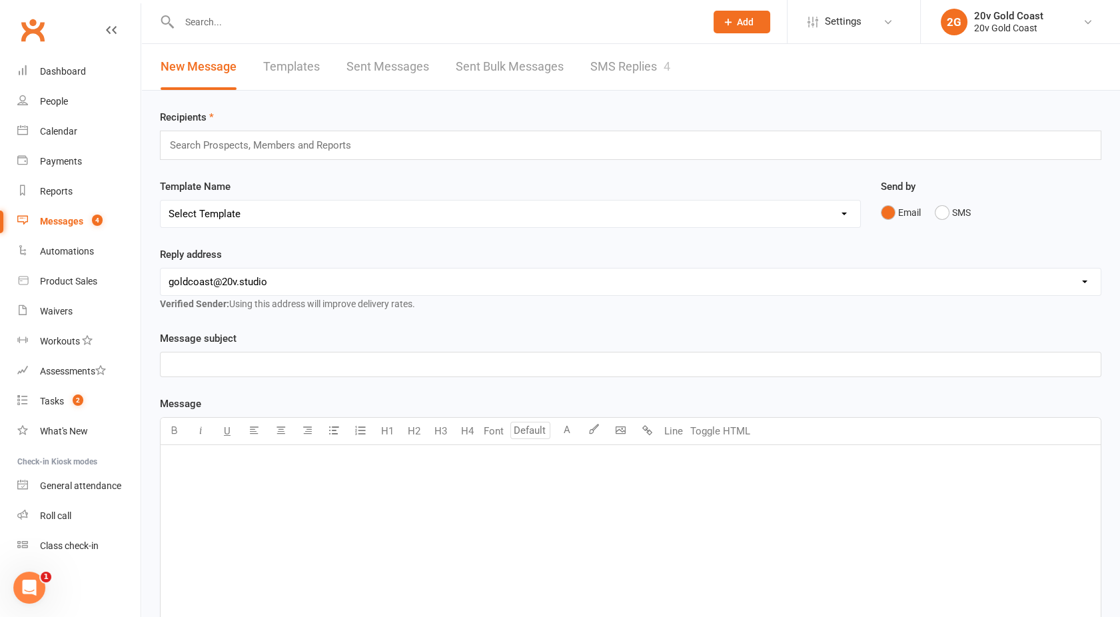
click at [638, 66] on link "SMS Replies 4" at bounding box center [630, 67] width 80 height 46
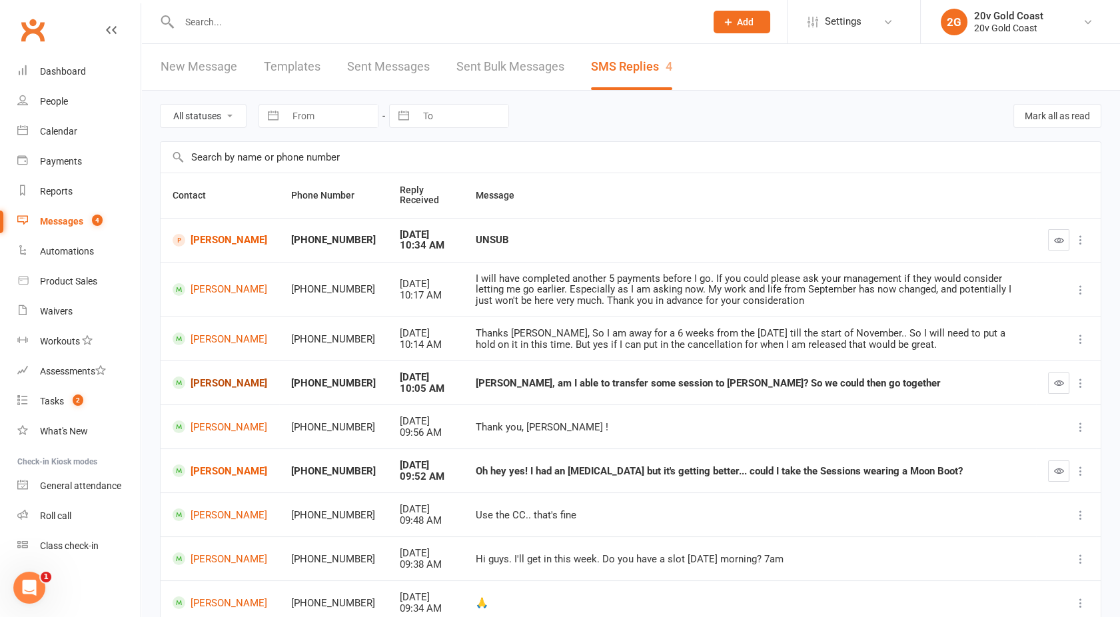
click at [198, 388] on link "Aurora Wells" at bounding box center [220, 382] width 95 height 13
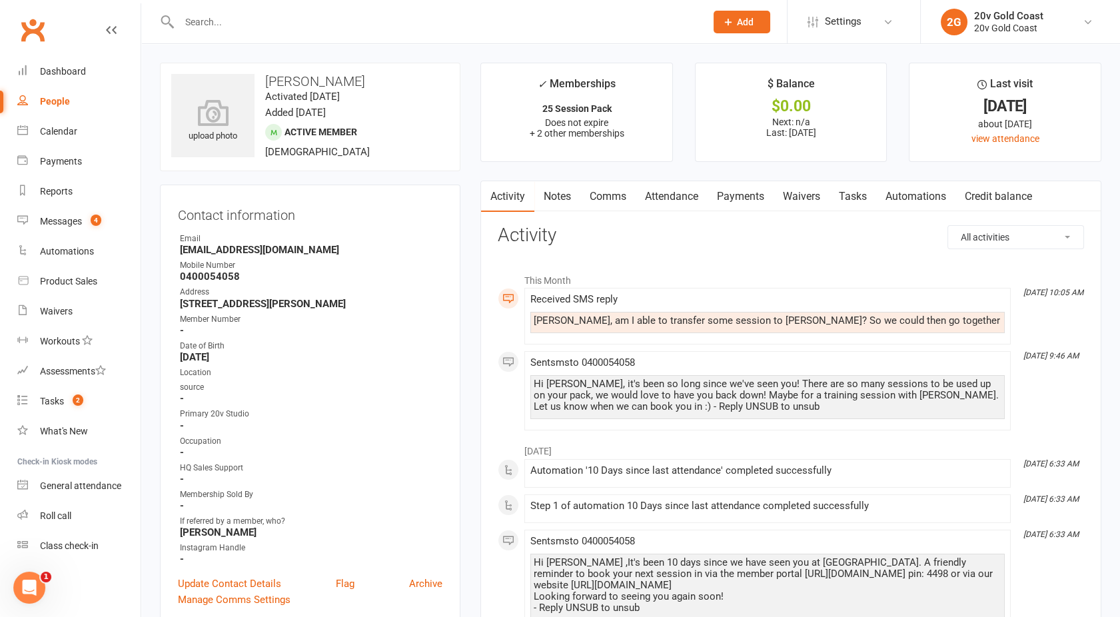
click at [201, 22] on input "text" at bounding box center [435, 22] width 521 height 19
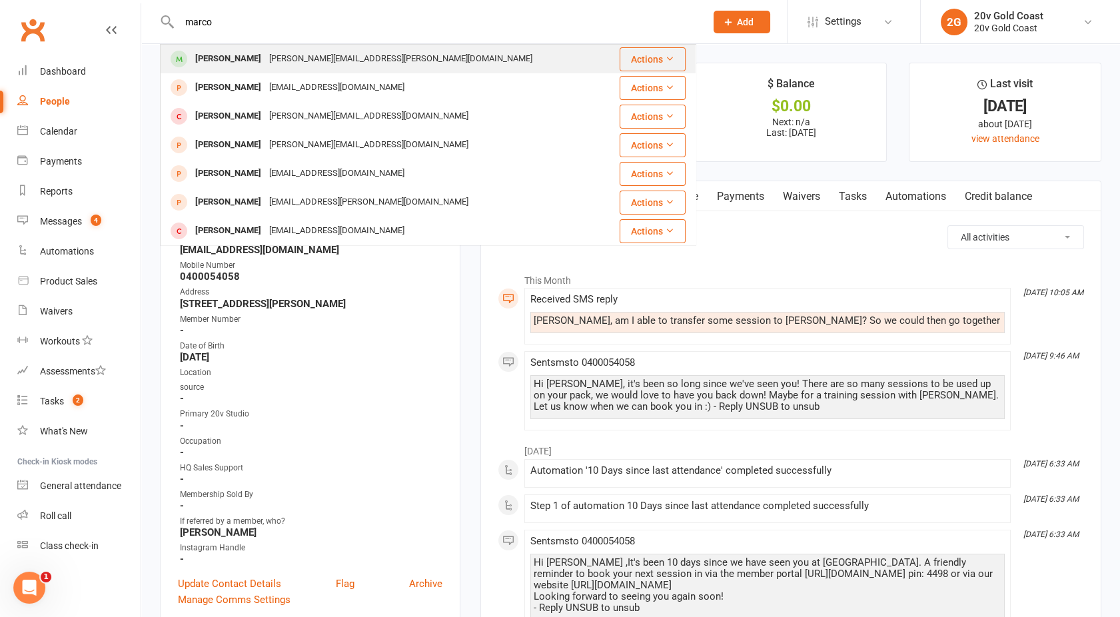
type input "marco"
click at [265, 57] on div "Marco@zatta.au" at bounding box center [400, 58] width 271 height 19
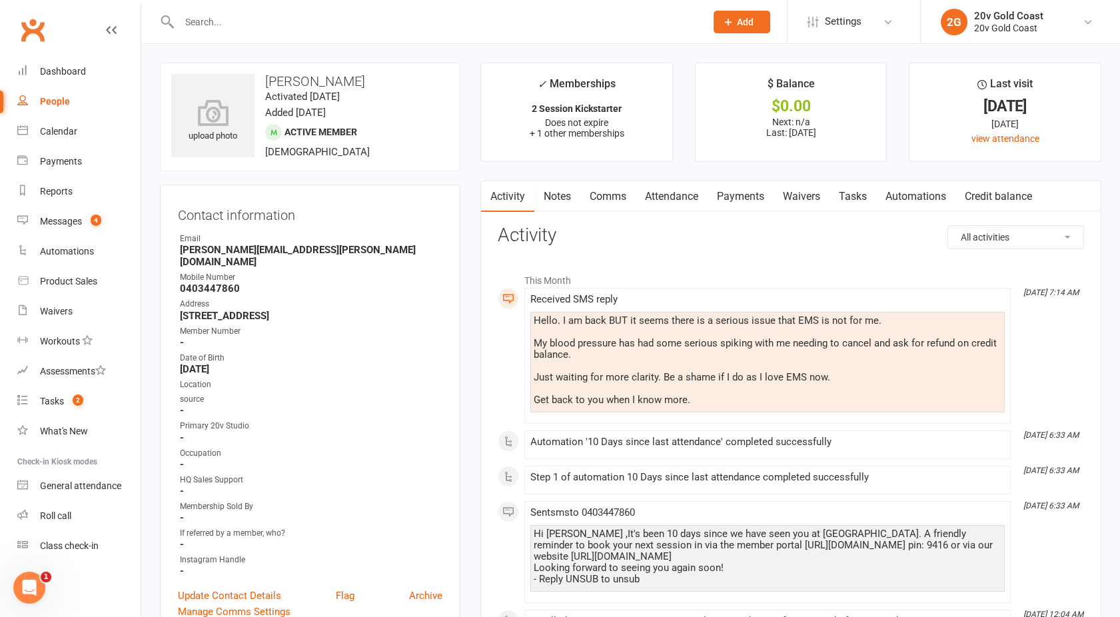
click at [707, 197] on link "Attendance" at bounding box center [672, 196] width 72 height 31
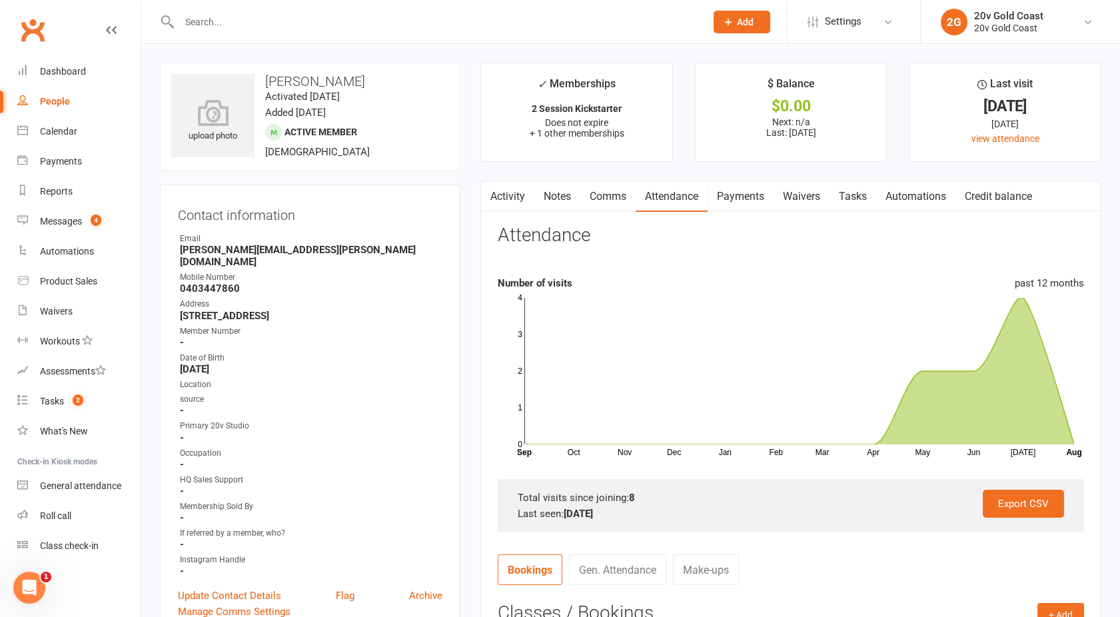
scroll to position [378, 0]
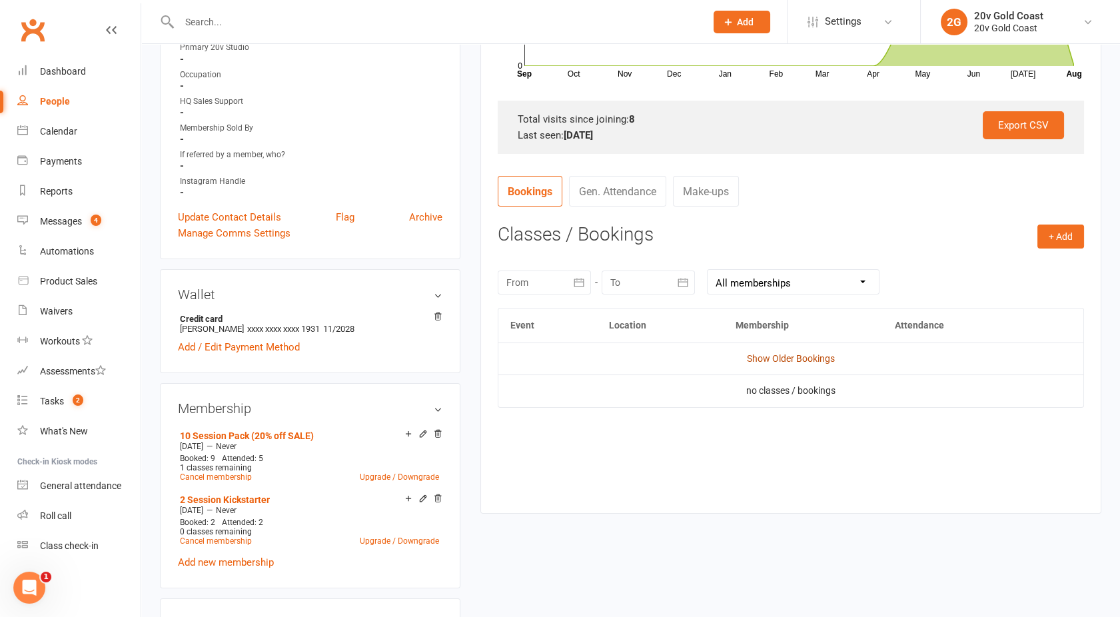
click at [789, 354] on link "Show Older Bookings" at bounding box center [791, 358] width 88 height 11
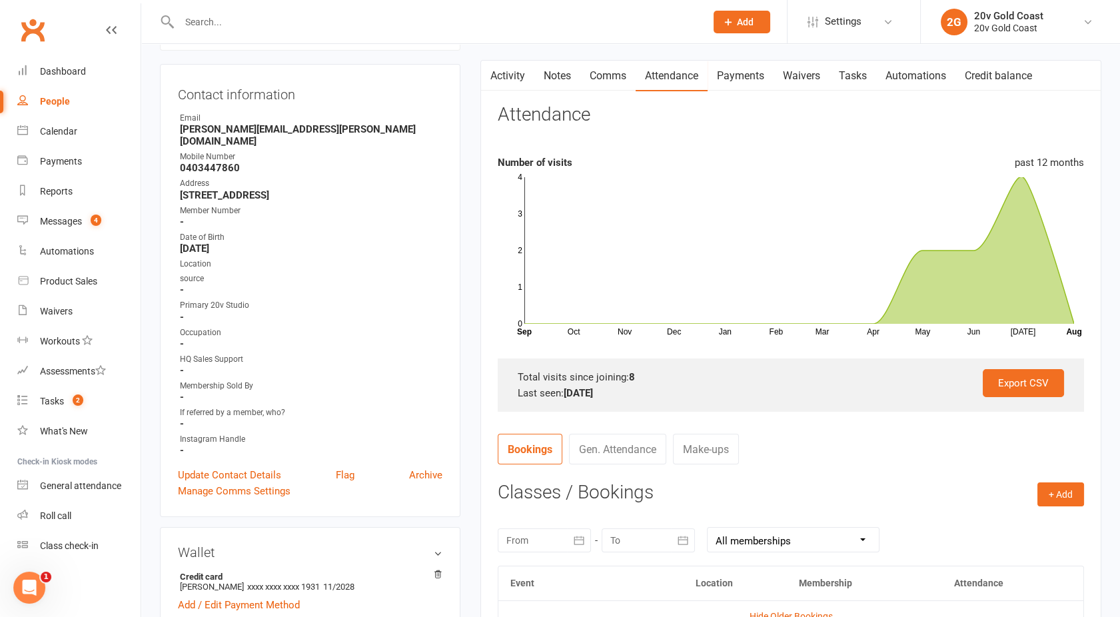
scroll to position [0, 0]
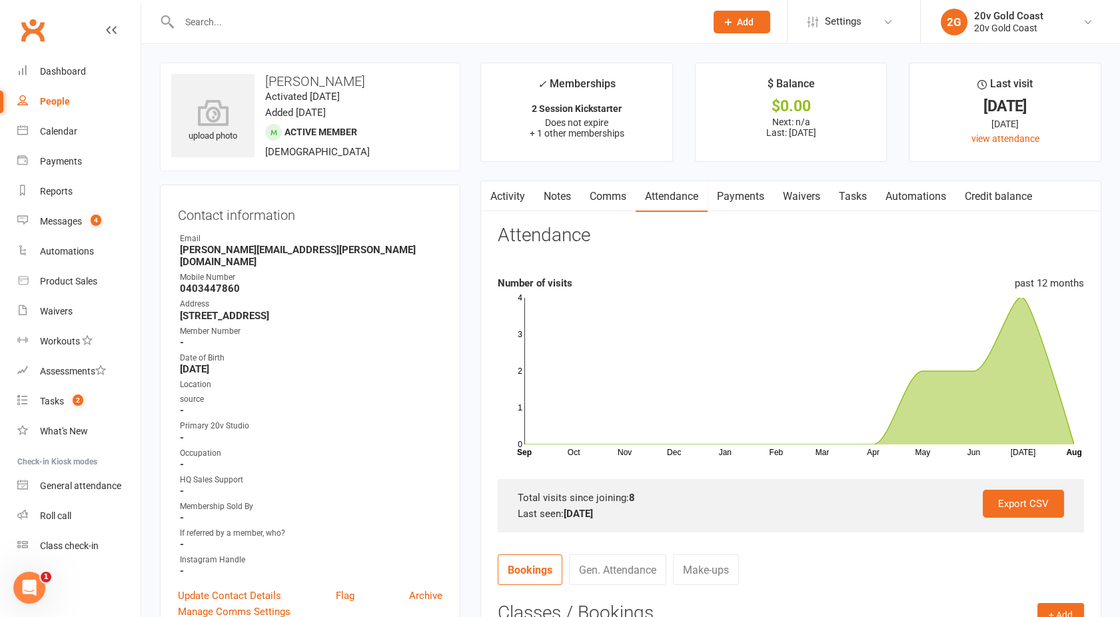
click at [868, 200] on link "Tasks" at bounding box center [852, 196] width 47 height 31
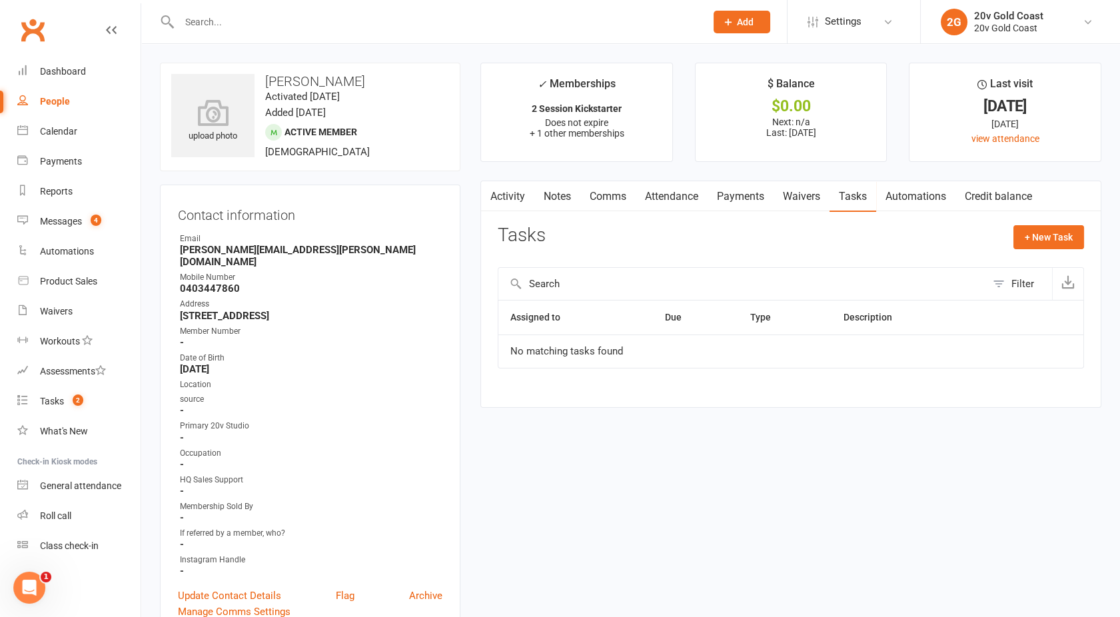
click at [503, 192] on link "Activity" at bounding box center [507, 196] width 53 height 31
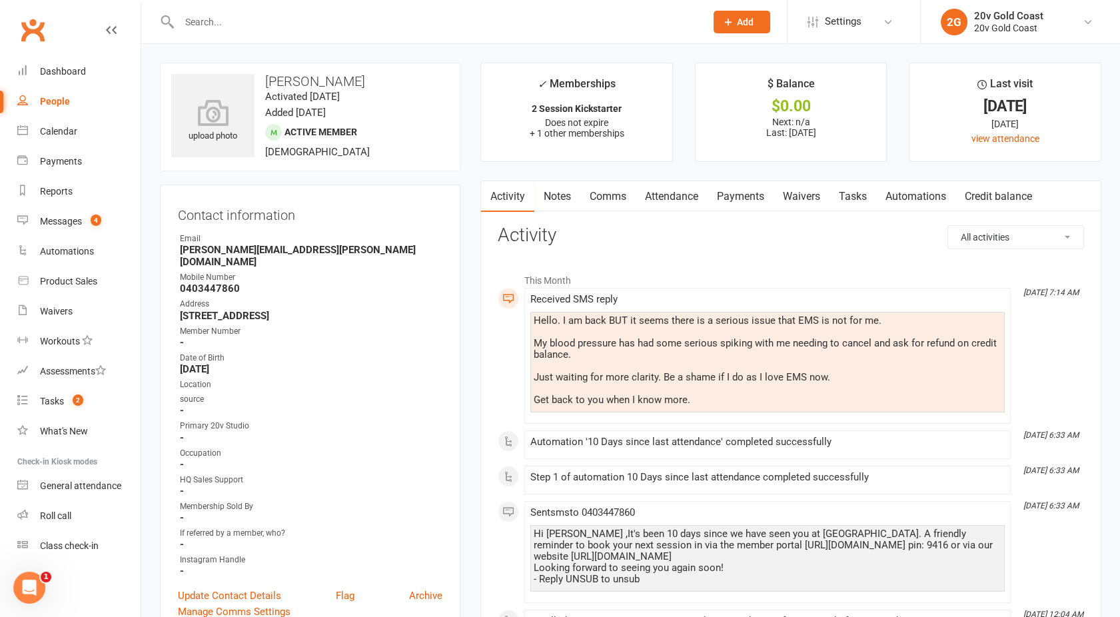
click at [256, 25] on input "text" at bounding box center [435, 22] width 521 height 19
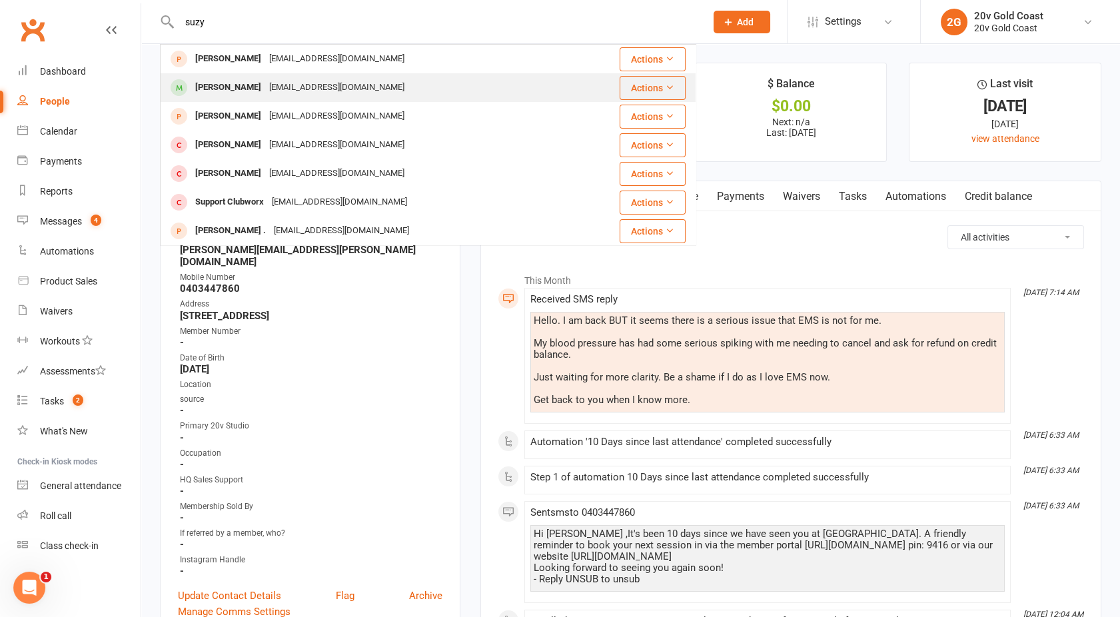
type input "suzy"
click at [235, 84] on div "Suzy Wilson" at bounding box center [228, 87] width 74 height 19
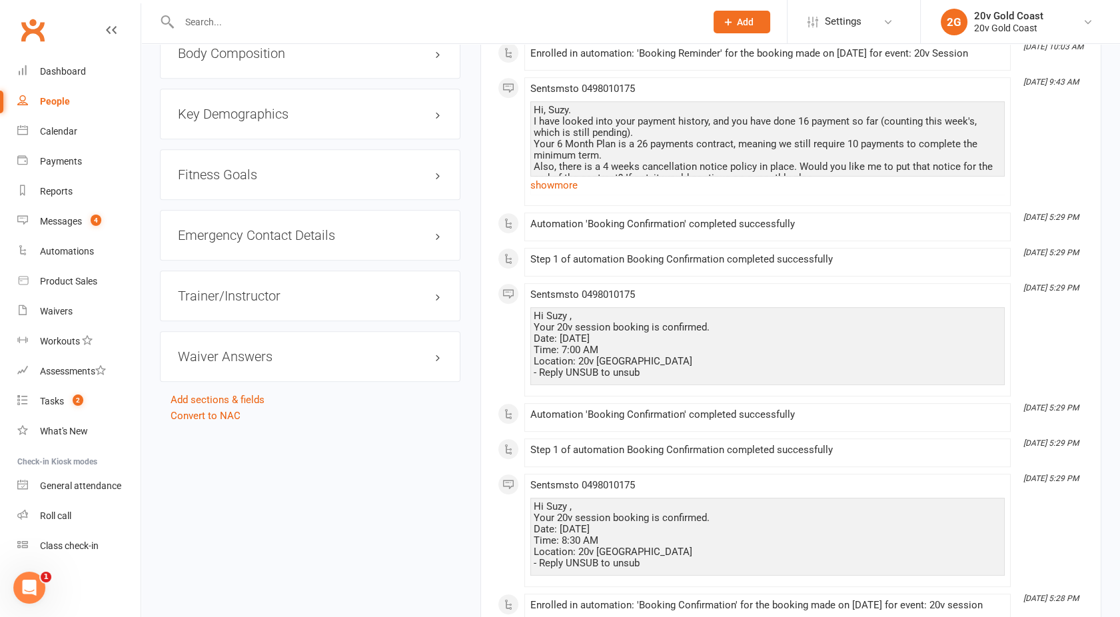
scroll to position [1201, 0]
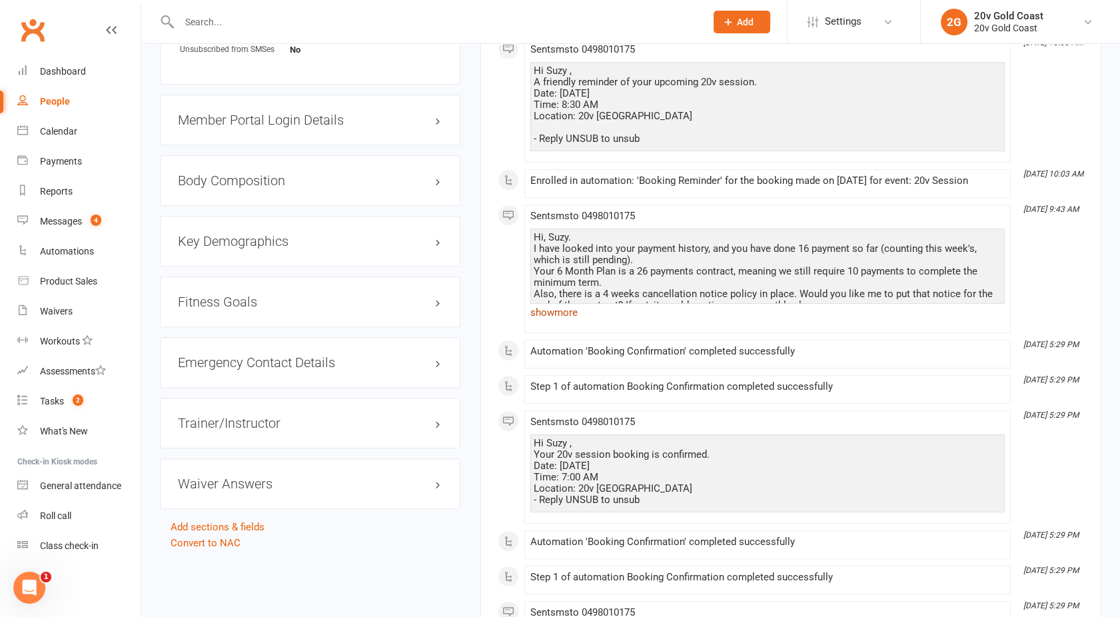
click at [549, 319] on link "show more" at bounding box center [767, 312] width 474 height 19
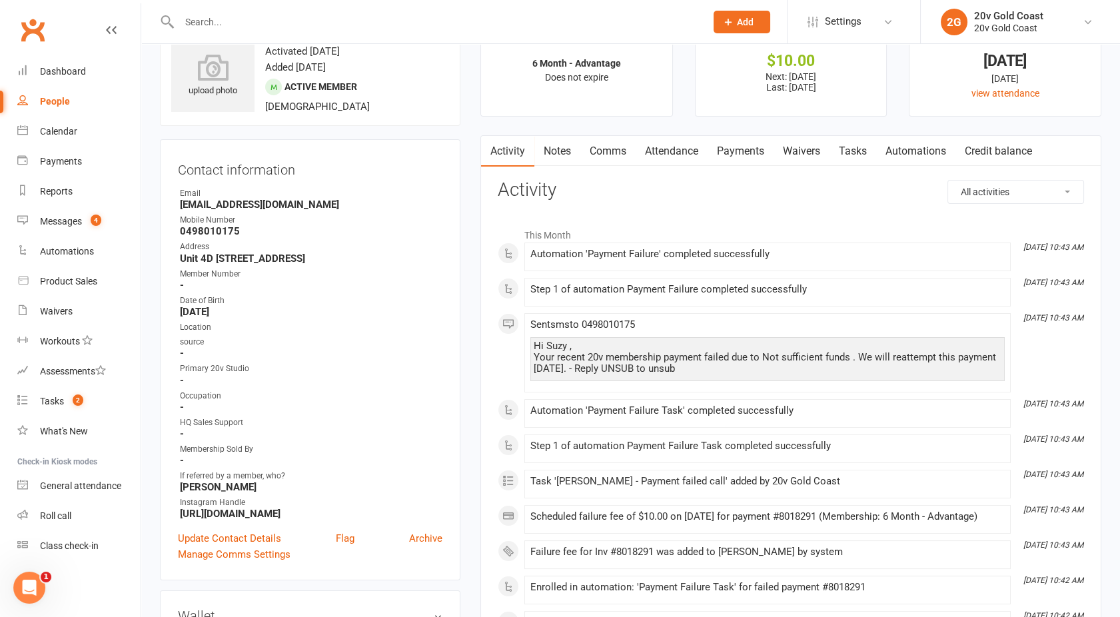
scroll to position [0, 0]
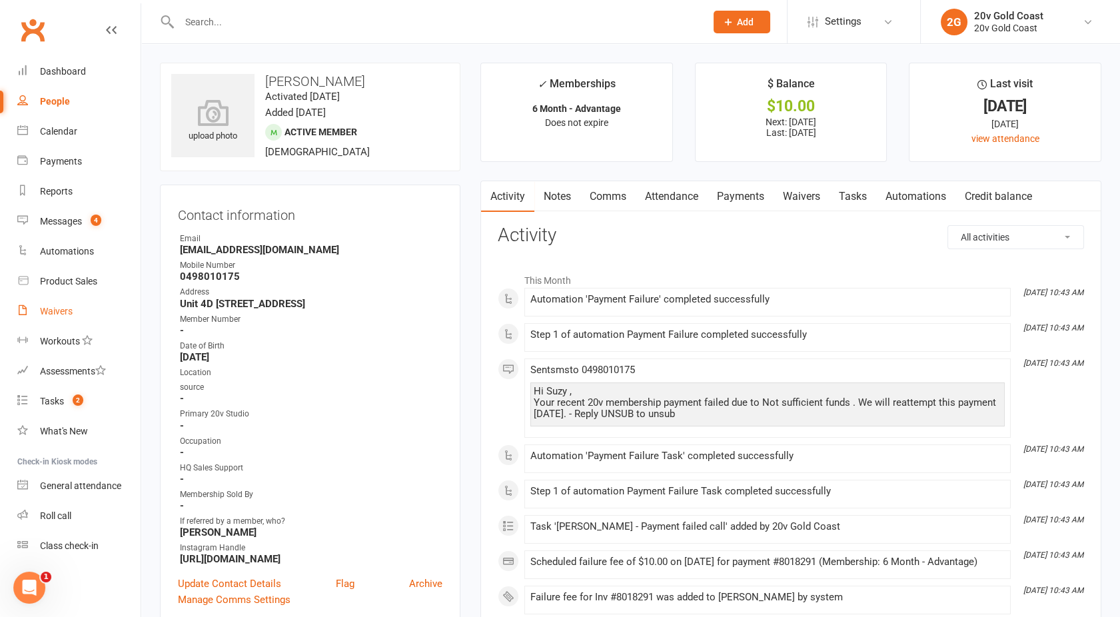
click at [56, 314] on div "Waivers" at bounding box center [56, 311] width 33 height 11
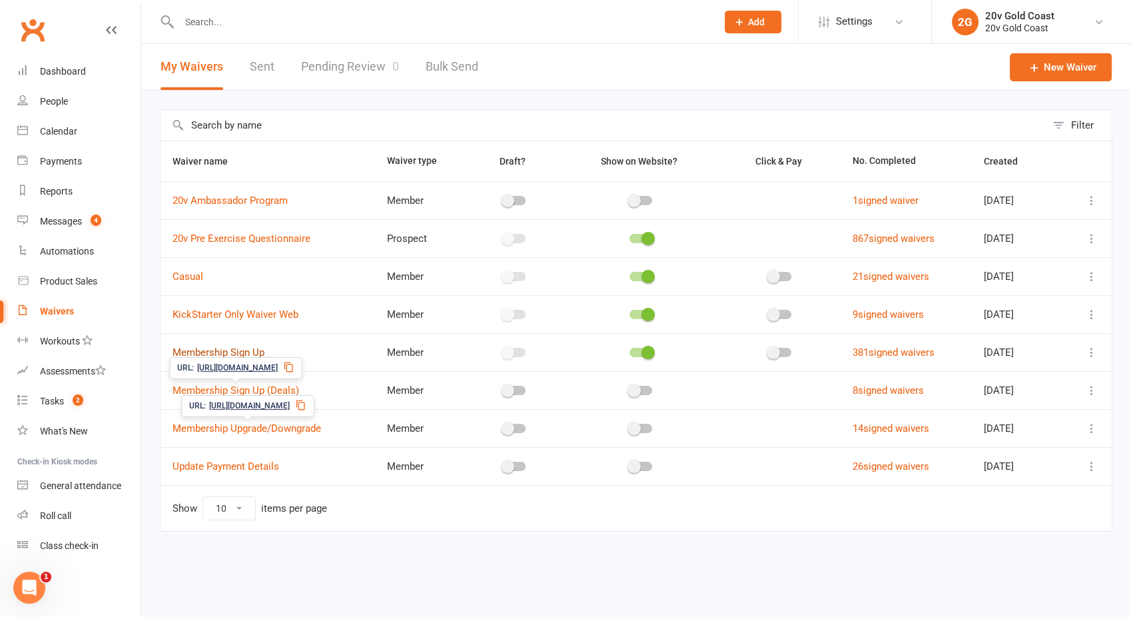
click at [236, 353] on link "Membership Sign Up" at bounding box center [219, 352] width 92 height 12
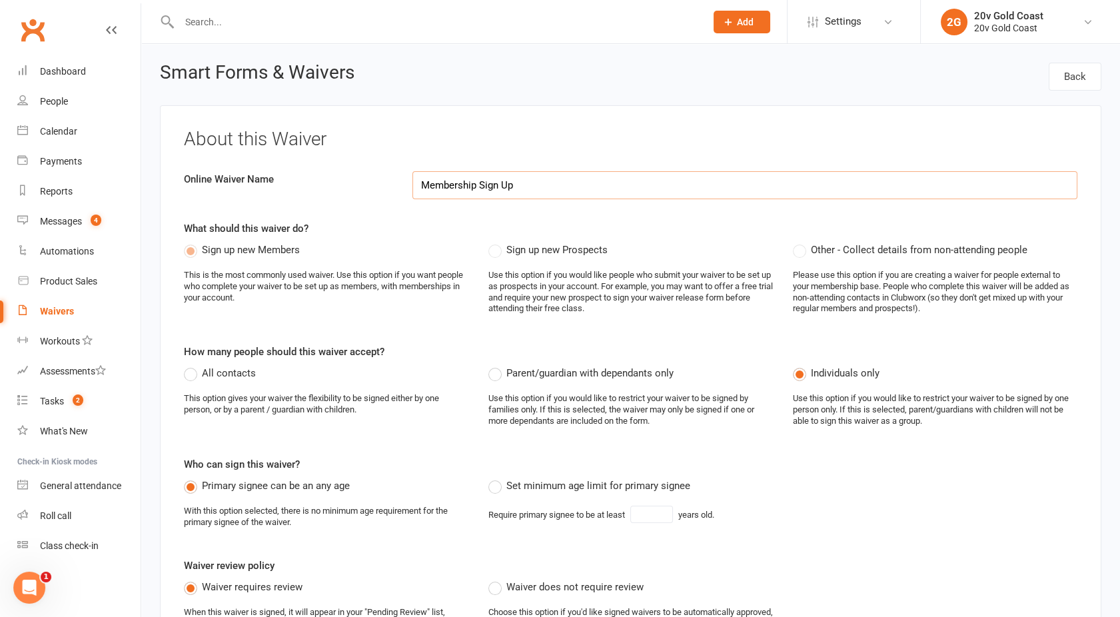
select select "select"
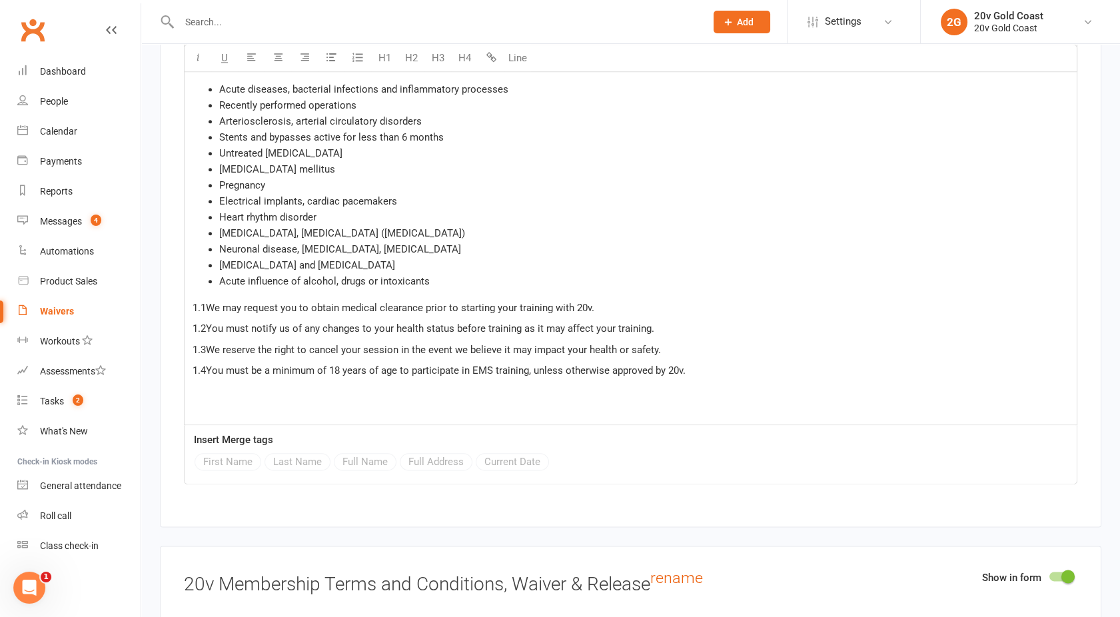
scroll to position [3295, 0]
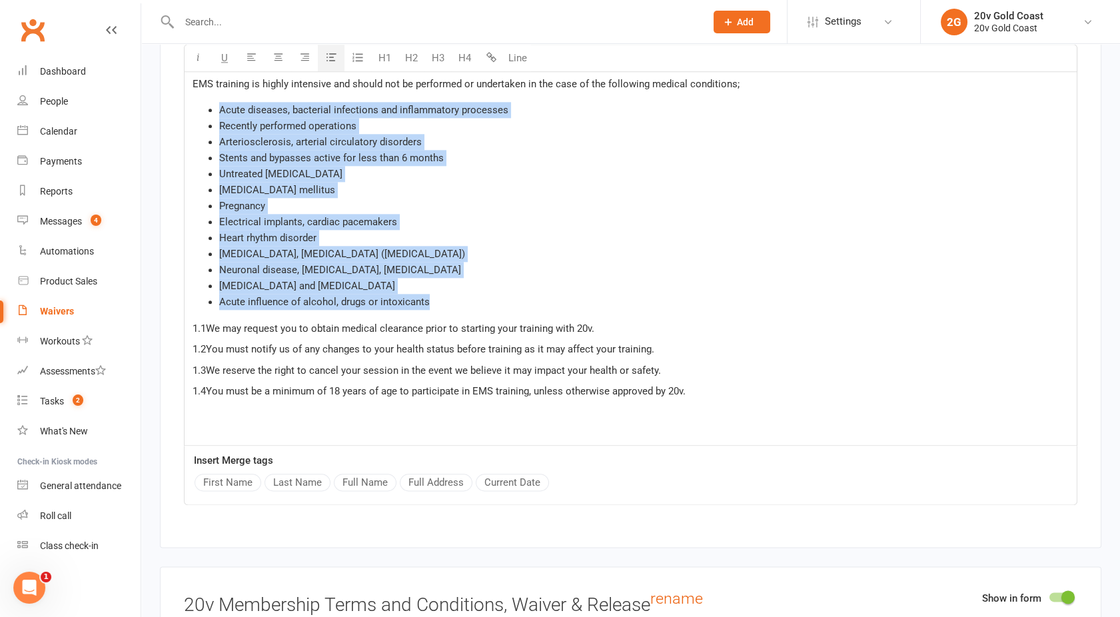
drag, startPoint x: 440, startPoint y: 306, endPoint x: 219, endPoint y: 110, distance: 296.4
click at [219, 110] on ul "Acute diseases, bacterial infections and inflammatory processes Recently perfor…" at bounding box center [631, 206] width 876 height 208
copy ul "Acute diseases, bacterial infections and inflammatory processes Recently perfor…"
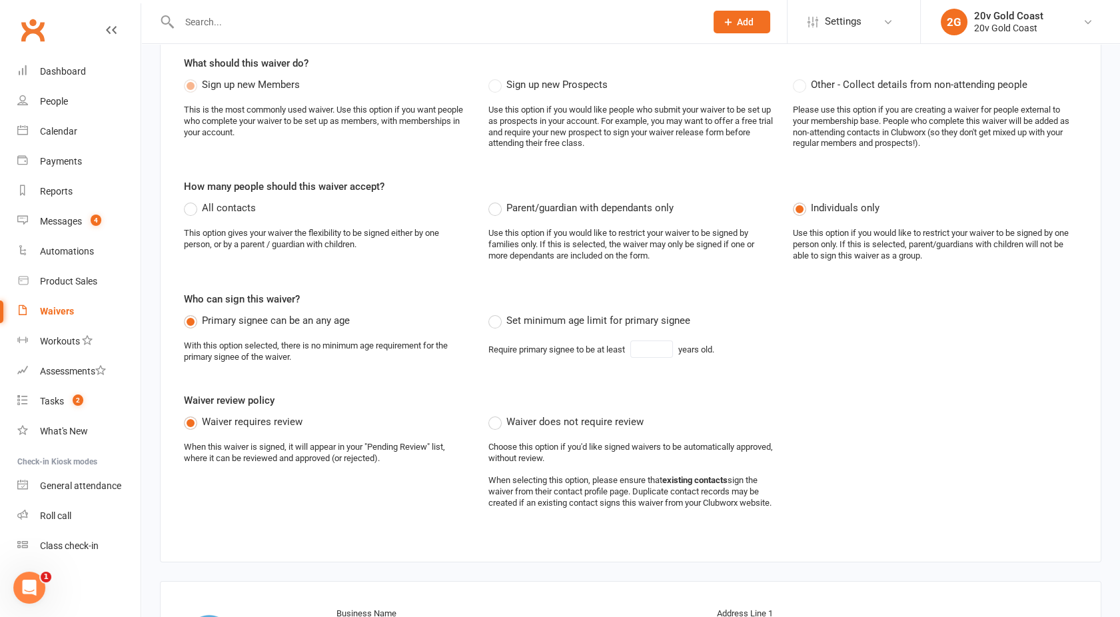
scroll to position [0, 0]
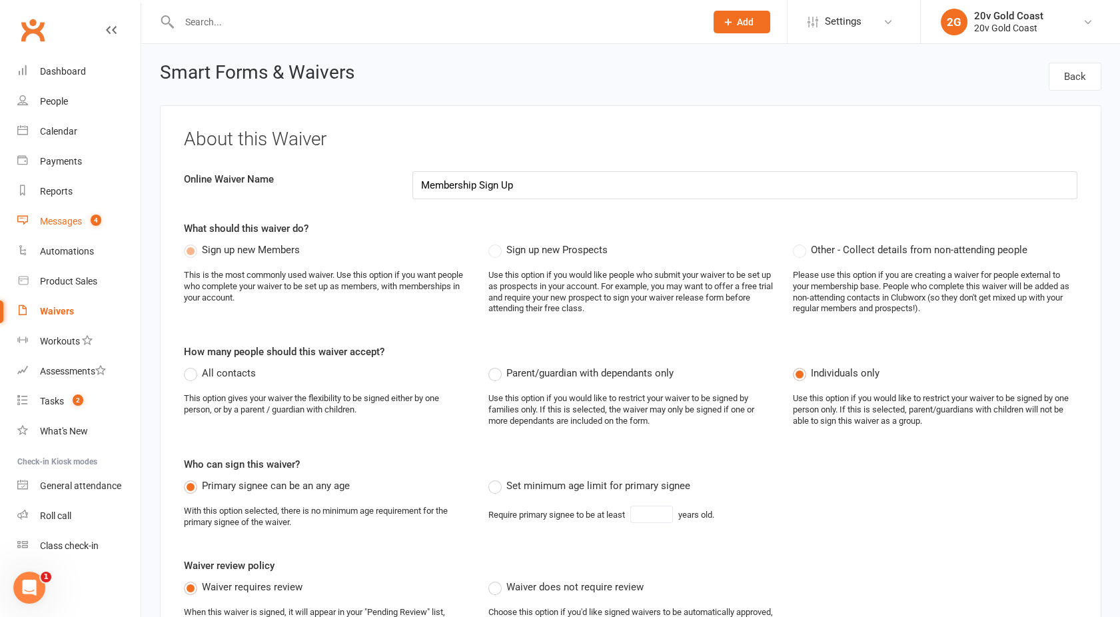
click at [74, 220] on div "Messages" at bounding box center [61, 221] width 42 height 11
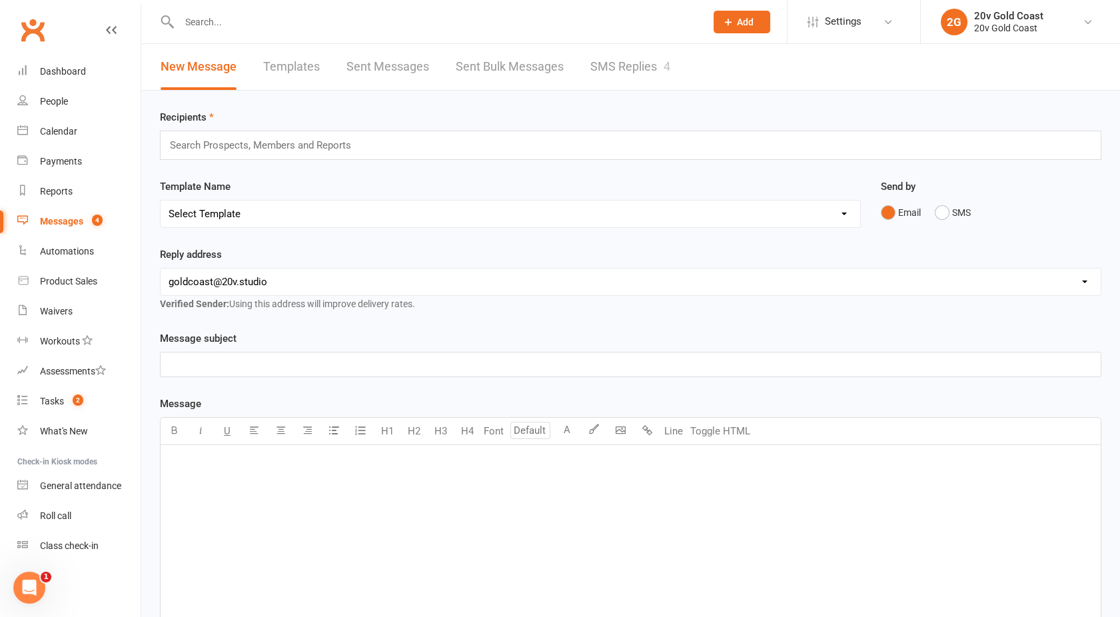
click at [609, 75] on link "SMS Replies 4" at bounding box center [630, 67] width 80 height 46
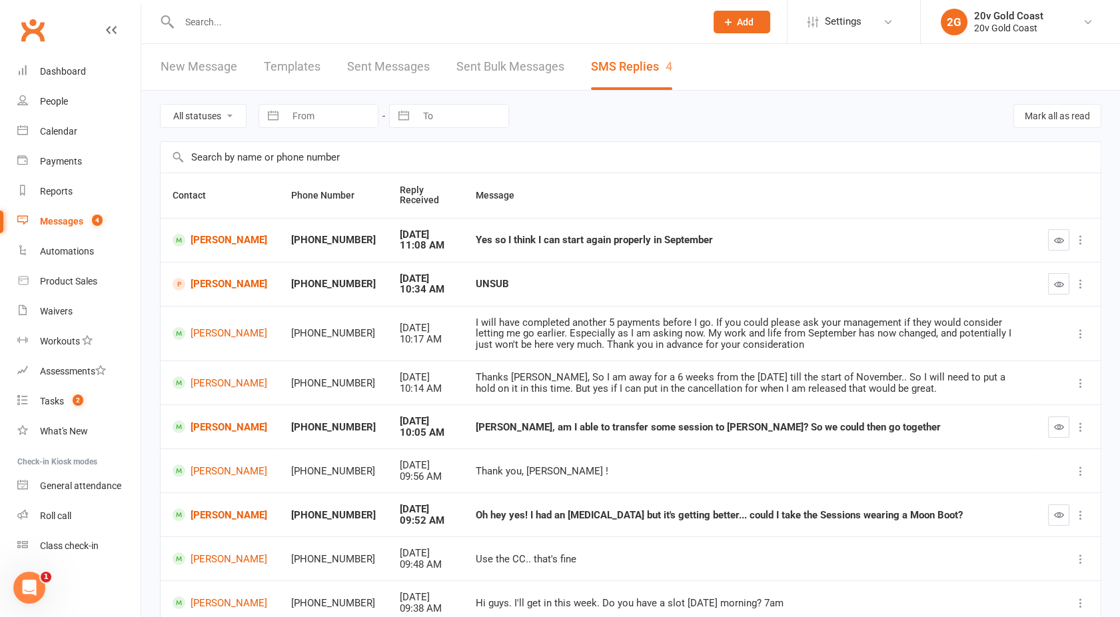
click at [69, 220] on div "Messages" at bounding box center [61, 221] width 43 height 11
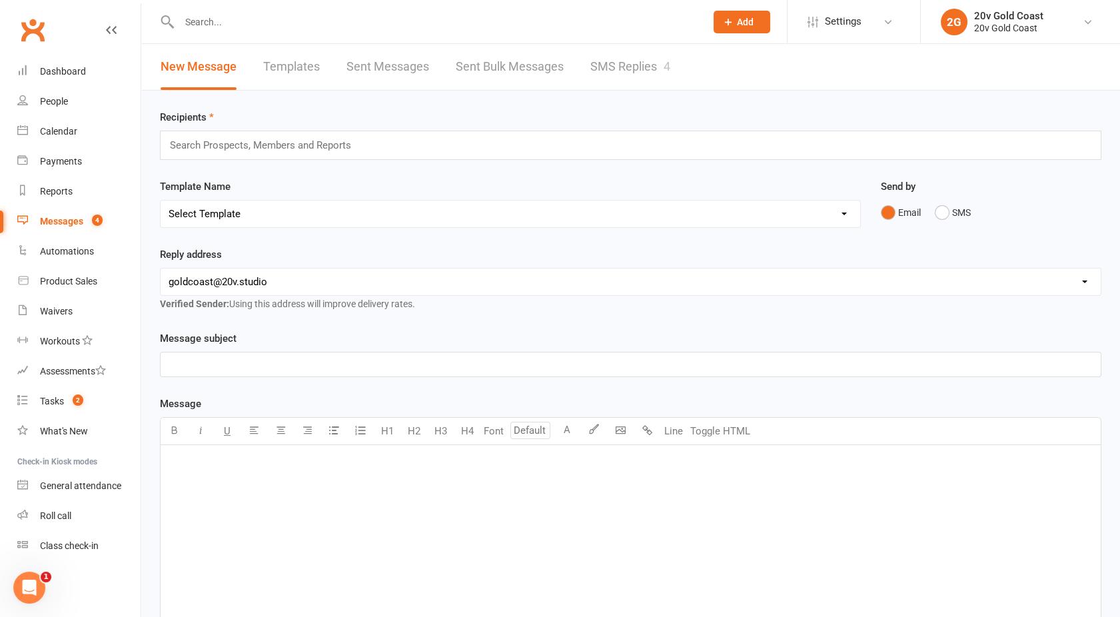
click at [616, 73] on link "SMS Replies 4" at bounding box center [630, 67] width 80 height 46
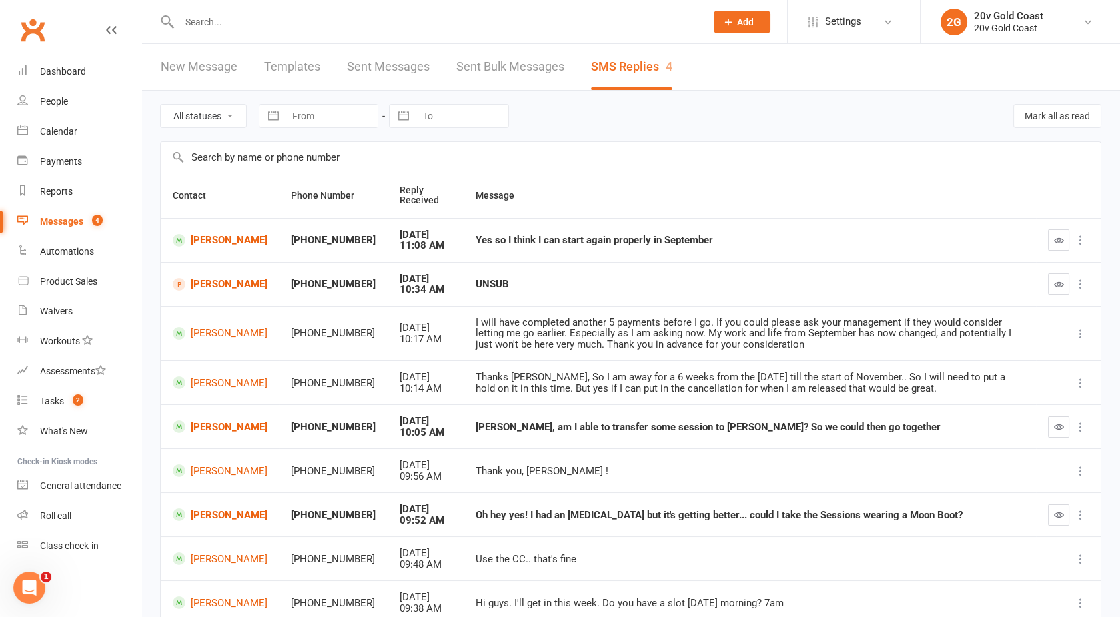
click at [245, 31] on div at bounding box center [428, 21] width 536 height 43
click at [227, 25] on input "text" at bounding box center [435, 22] width 521 height 19
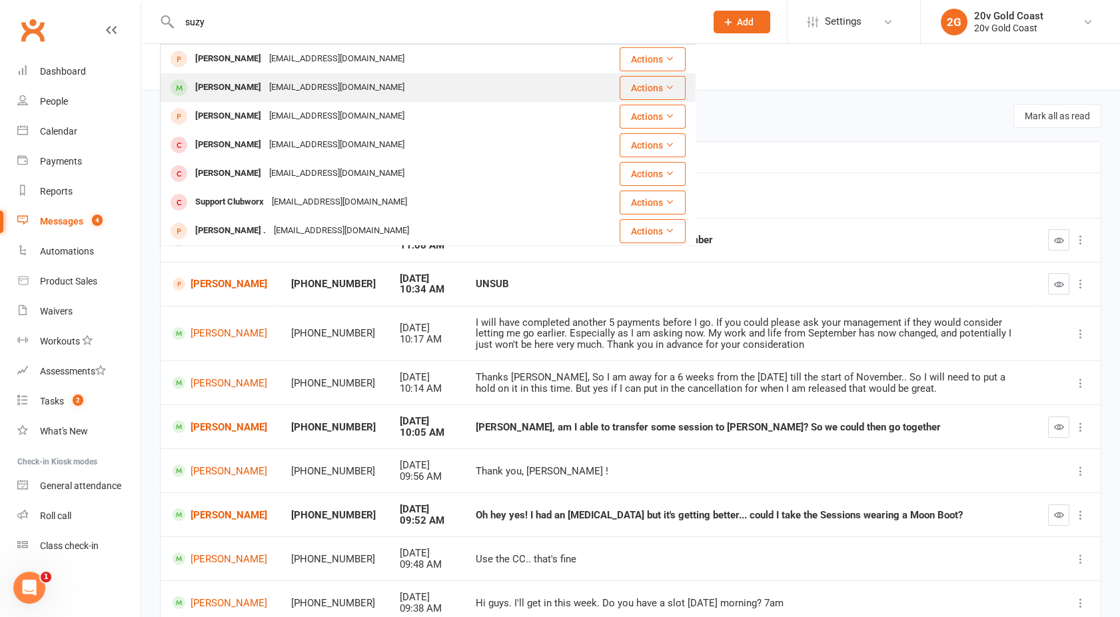
type input "suzy"
click at [240, 85] on div "Suzy Wilson" at bounding box center [228, 87] width 74 height 19
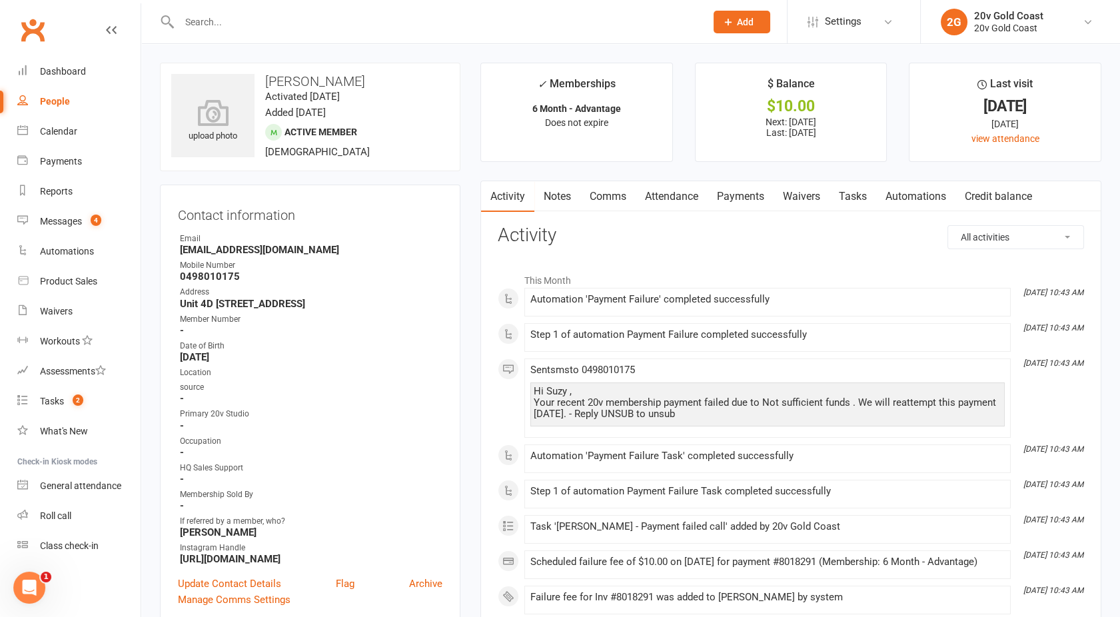
click at [741, 199] on link "Payments" at bounding box center [740, 196] width 66 height 31
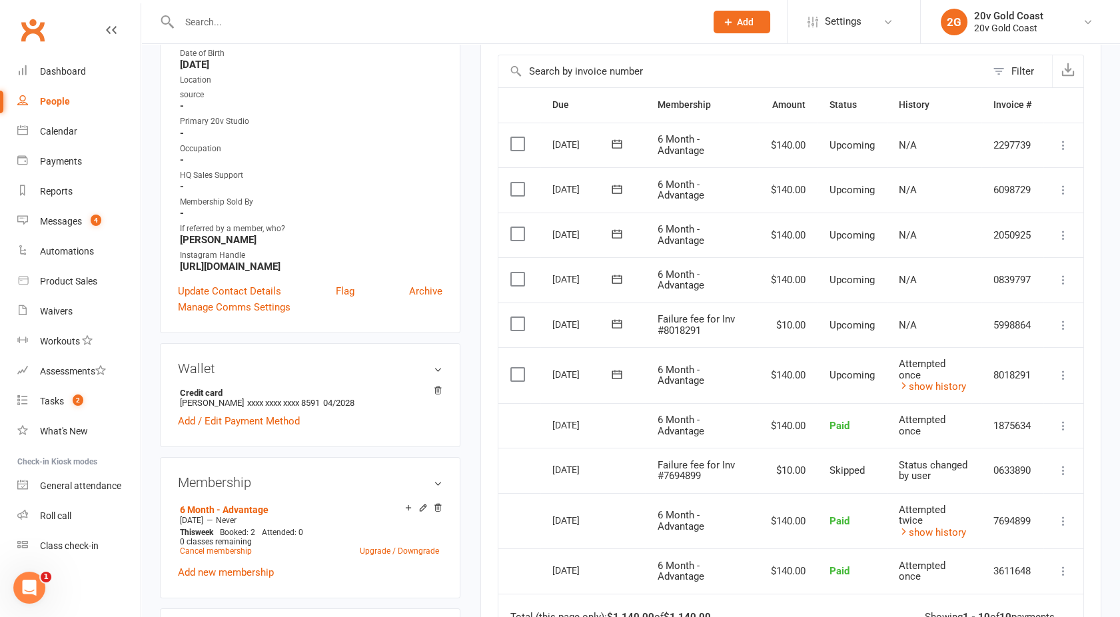
scroll to position [291, 0]
click at [516, 322] on label at bounding box center [519, 324] width 18 height 13
click at [516, 318] on input "checkbox" at bounding box center [514, 318] width 9 height 0
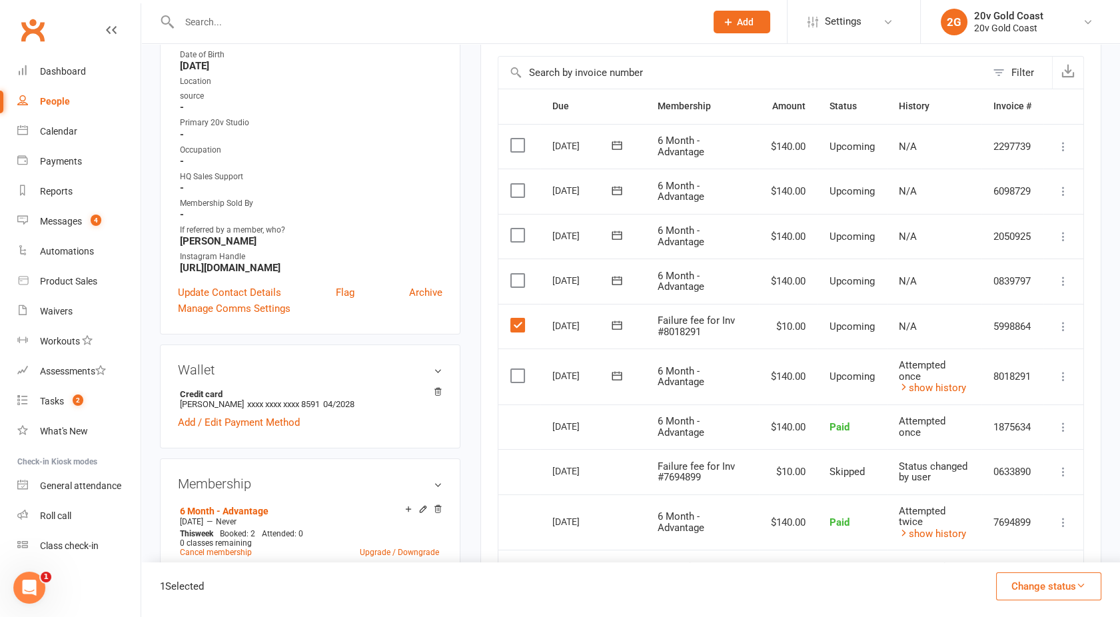
click at [1062, 592] on button "Change status" at bounding box center [1048, 586] width 105 height 28
click at [1005, 551] on link "Skipped" at bounding box center [1035, 550] width 132 height 27
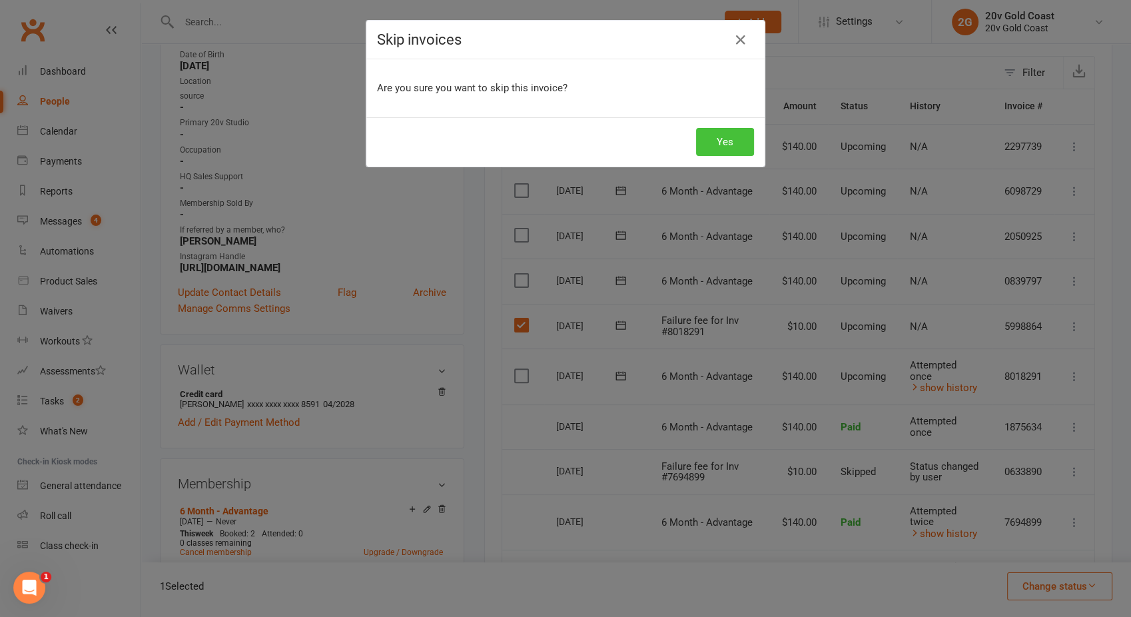
click at [717, 144] on button "Yes" at bounding box center [725, 142] width 58 height 28
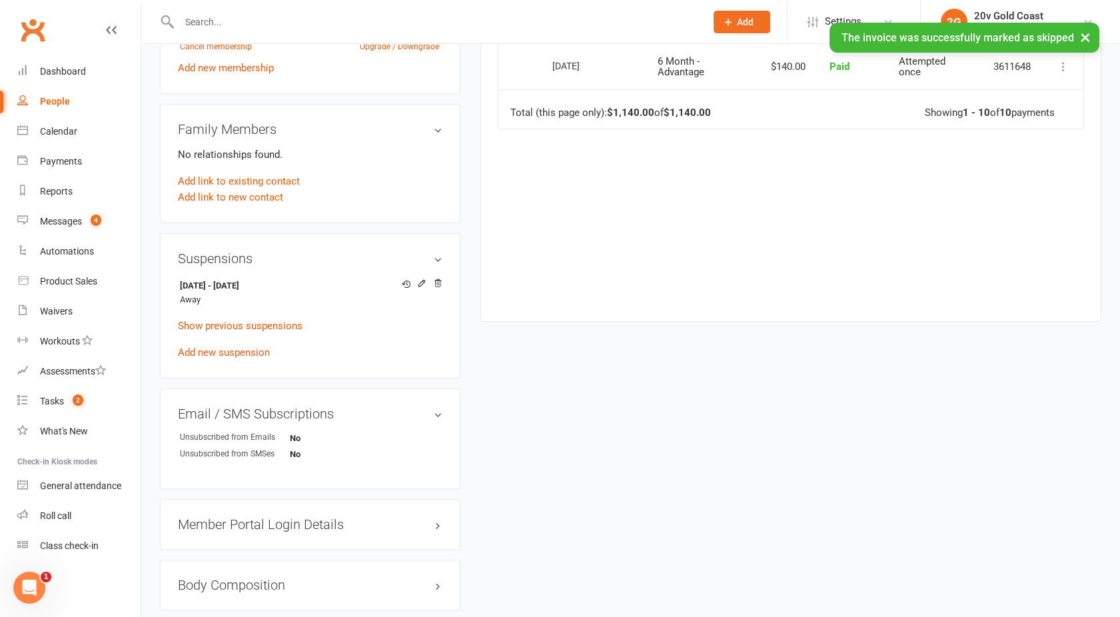
scroll to position [797, 0]
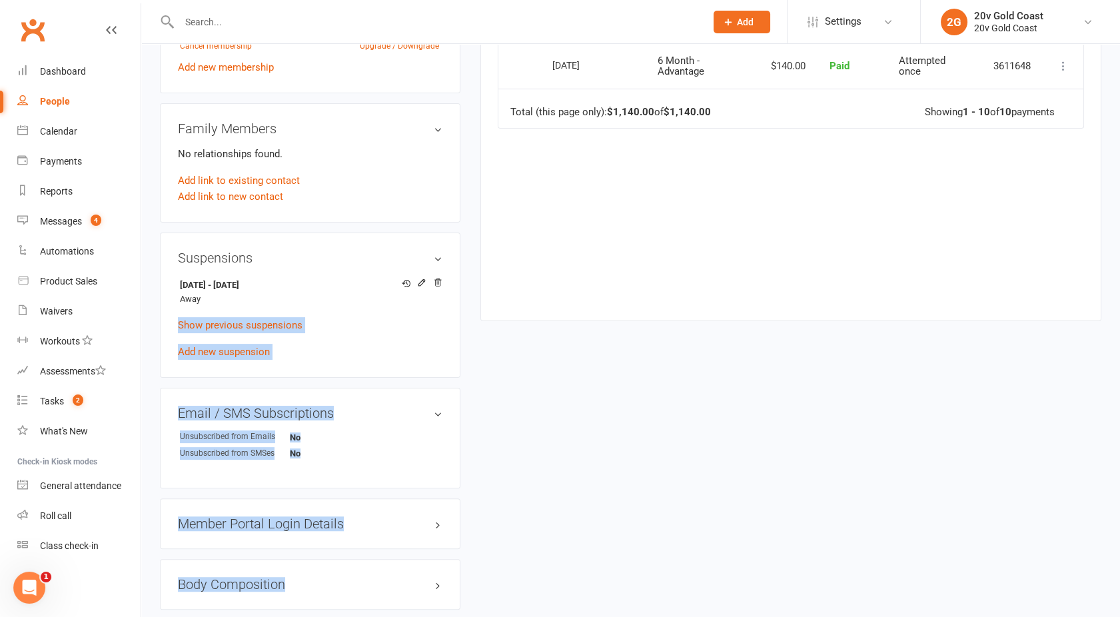
drag, startPoint x: 456, startPoint y: 306, endPoint x: 476, endPoint y: 283, distance: 30.7
click at [476, 283] on div "upload photo Suzy Wilson Activated 12 April, 2025 Added 6 April, 2025 Active me…" at bounding box center [630, 109] width 961 height 1689
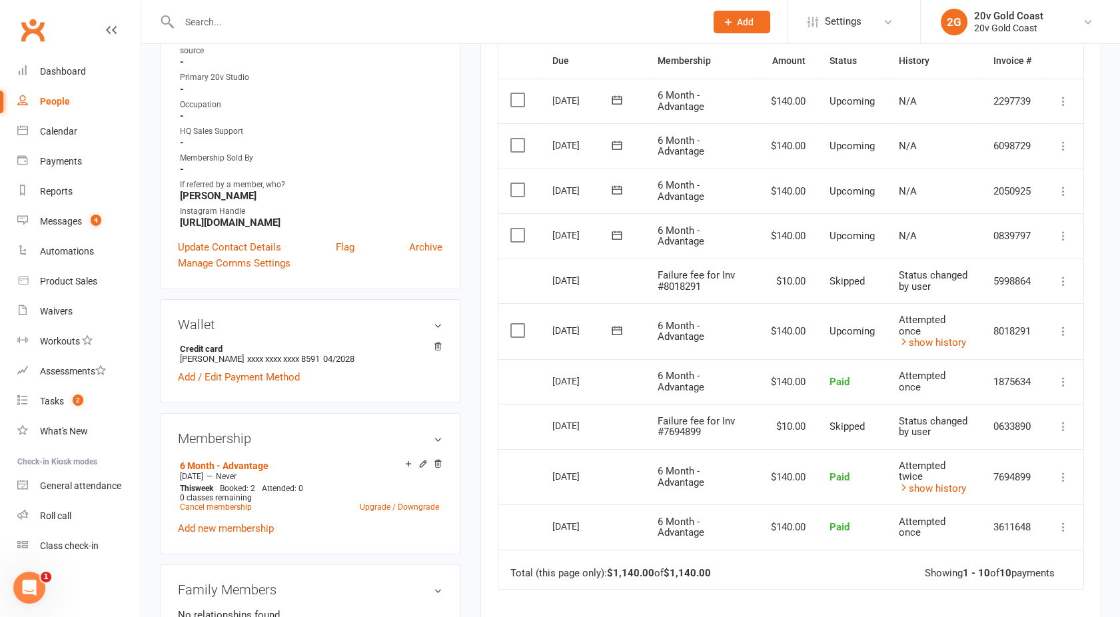
scroll to position [330, 0]
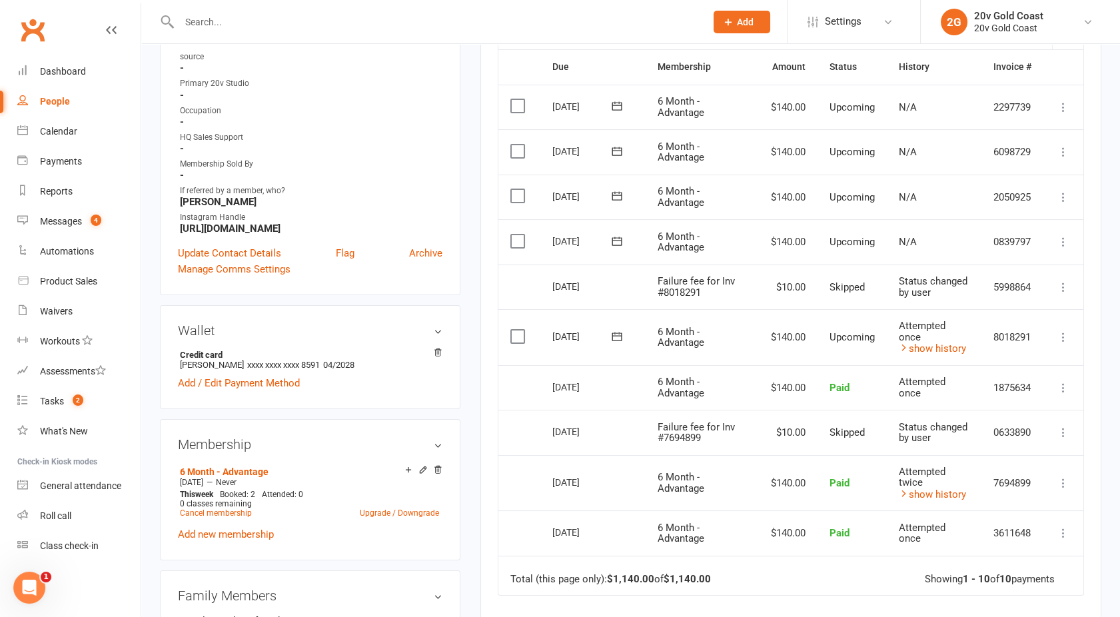
click at [478, 342] on main "✓ Memberships 6 Month - Advantage Does not expire $ Balance $10.00 Next: 15 Aug…" at bounding box center [790, 266] width 641 height 1069
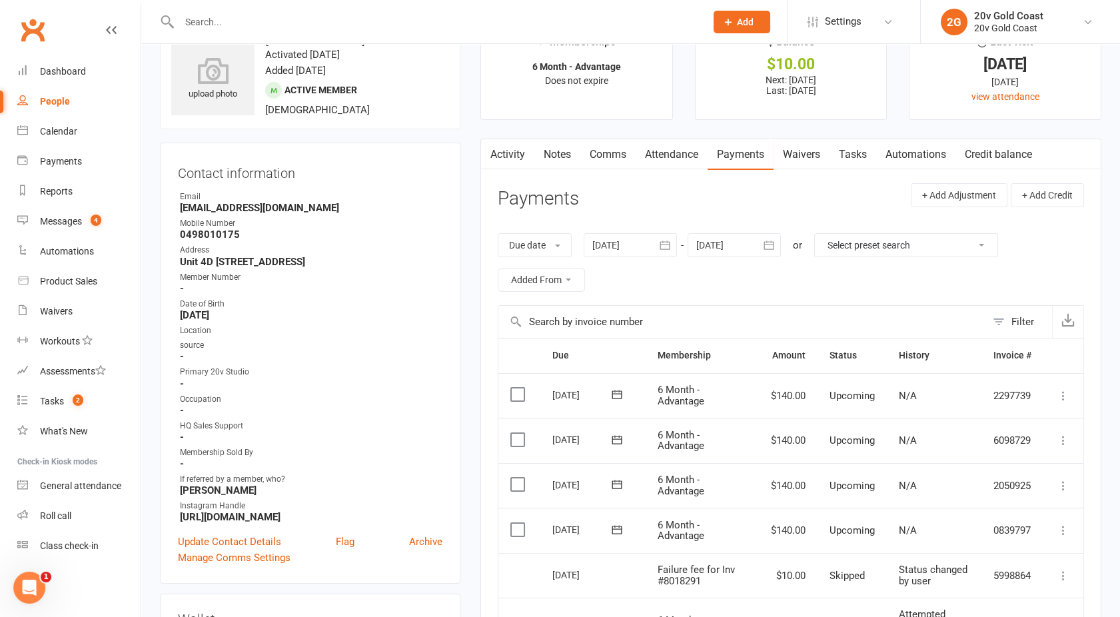
scroll to position [0, 0]
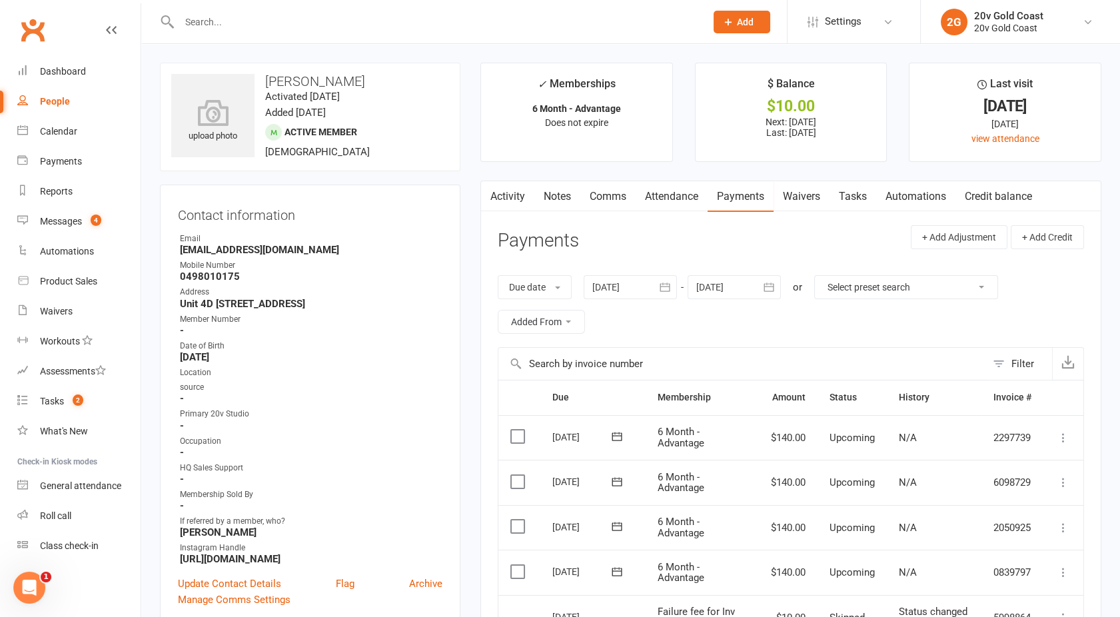
click at [509, 190] on link "Activity" at bounding box center [507, 196] width 53 height 31
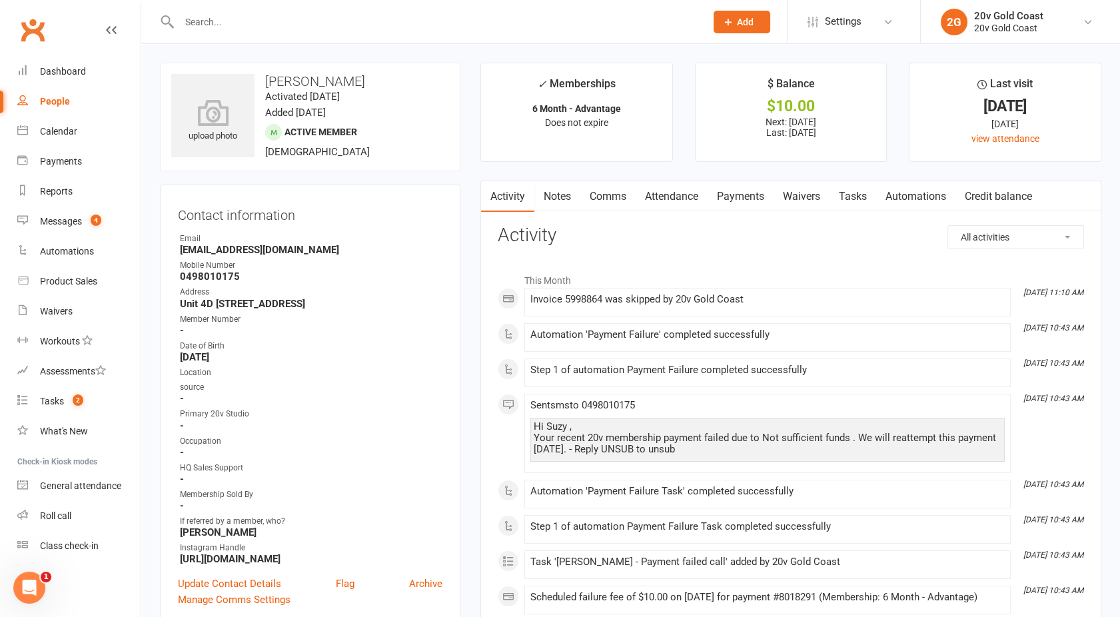
click at [759, 201] on link "Payments" at bounding box center [740, 196] width 66 height 31
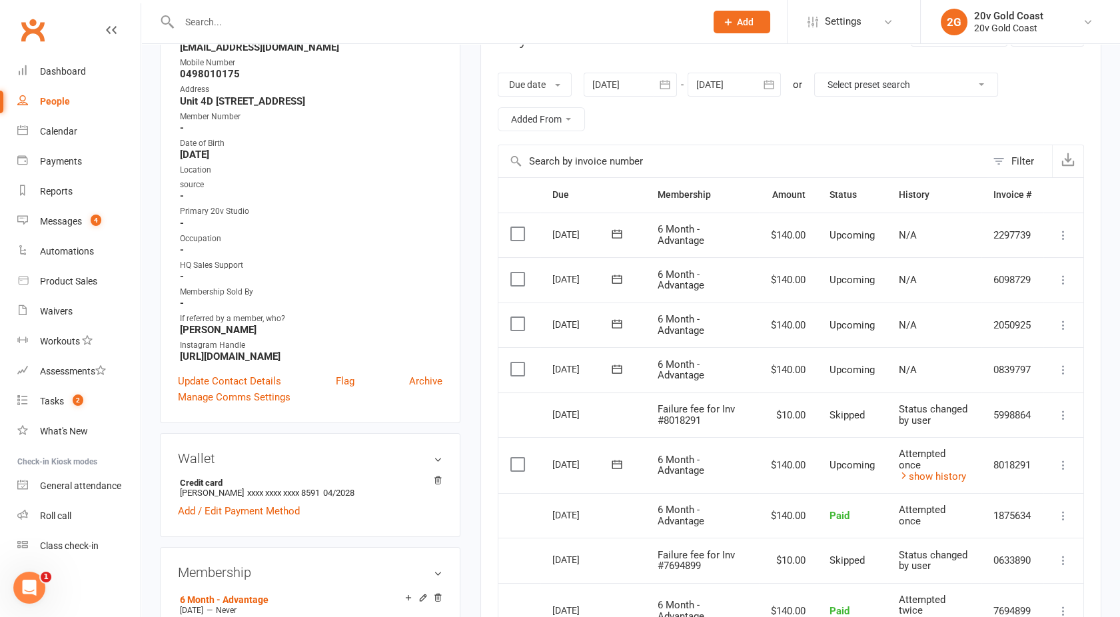
scroll to position [203, 0]
click at [628, 88] on div at bounding box center [630, 84] width 93 height 24
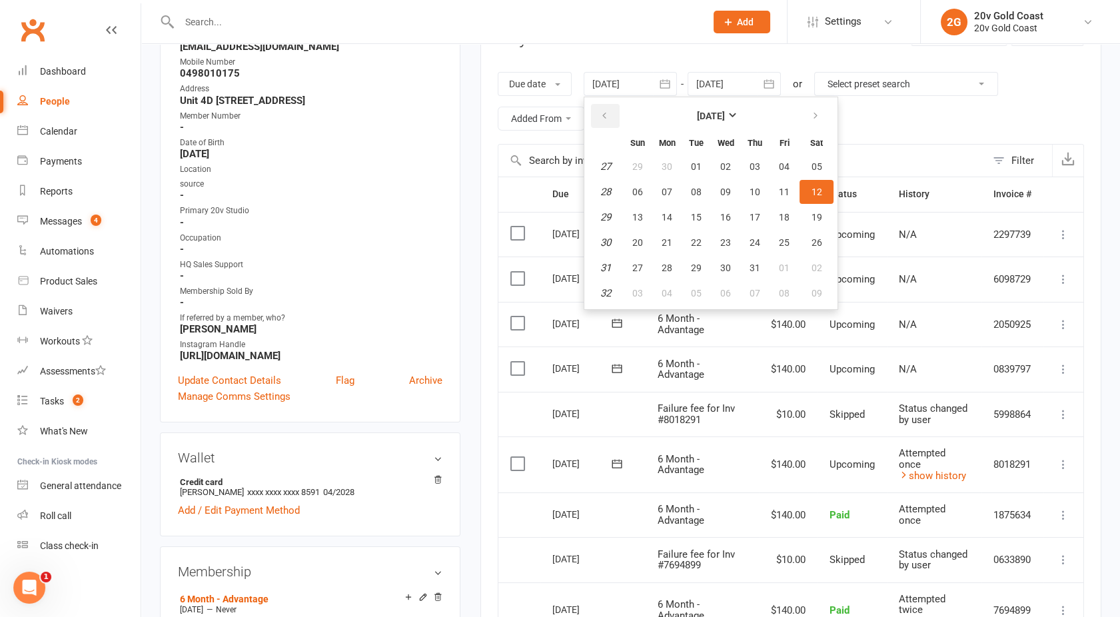
click at [601, 120] on button "button" at bounding box center [605, 116] width 29 height 24
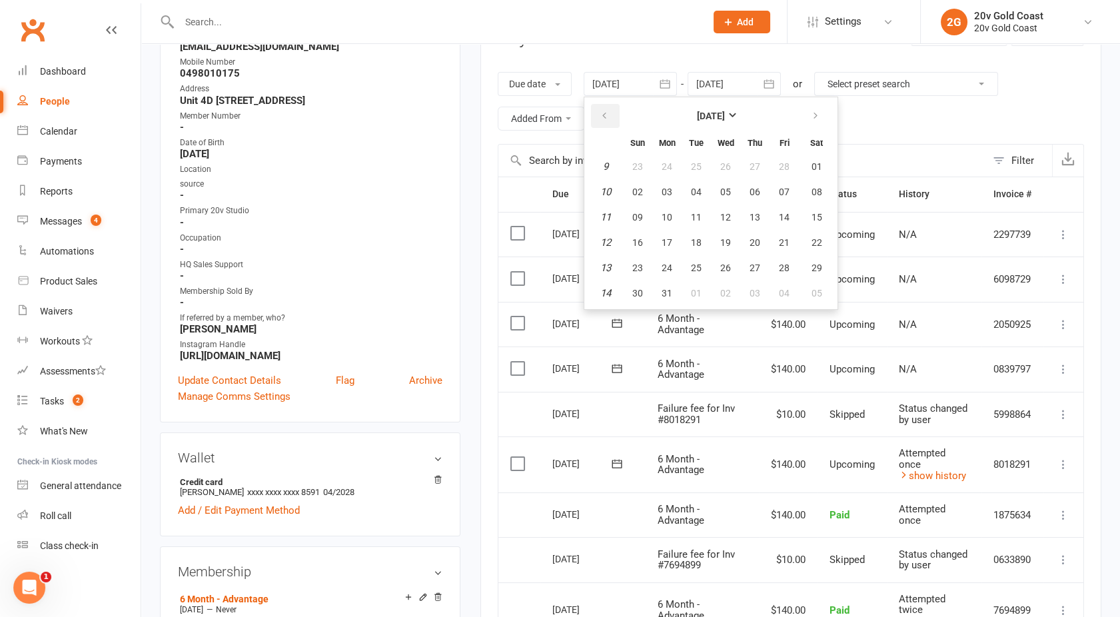
click at [601, 120] on button "button" at bounding box center [605, 116] width 29 height 24
drag, startPoint x: 601, startPoint y: 120, endPoint x: 712, endPoint y: 233, distance: 158.8
click at [712, 233] on table "December 2024 Sun Mon Tue Wed Thu Fri Sat 49 01 02 03 04 05 06 07 50 08 09 10 1…" at bounding box center [711, 203] width 248 height 207
click at [712, 233] on button "25" at bounding box center [725, 243] width 28 height 24
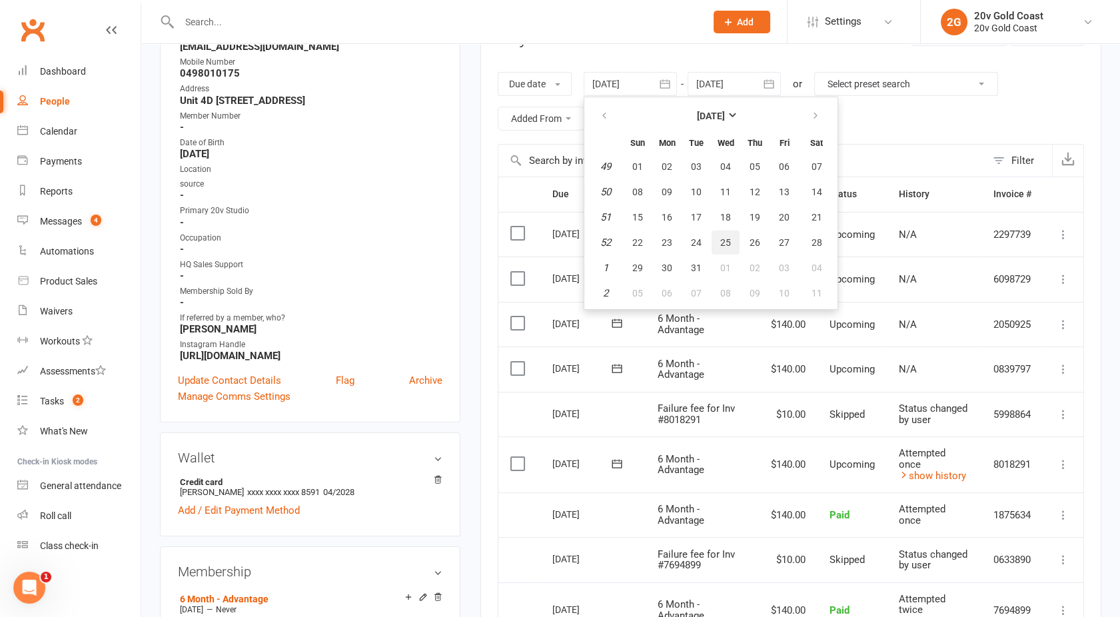
type input "25 Dec 2024"
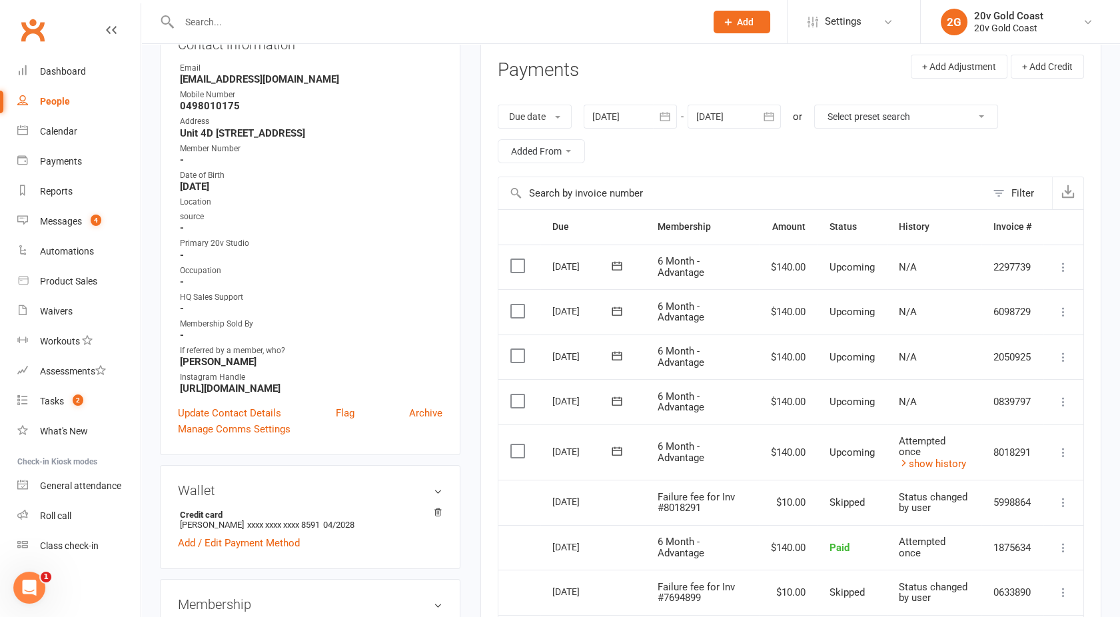
scroll to position [170, 0]
click at [729, 113] on div at bounding box center [734, 117] width 93 height 24
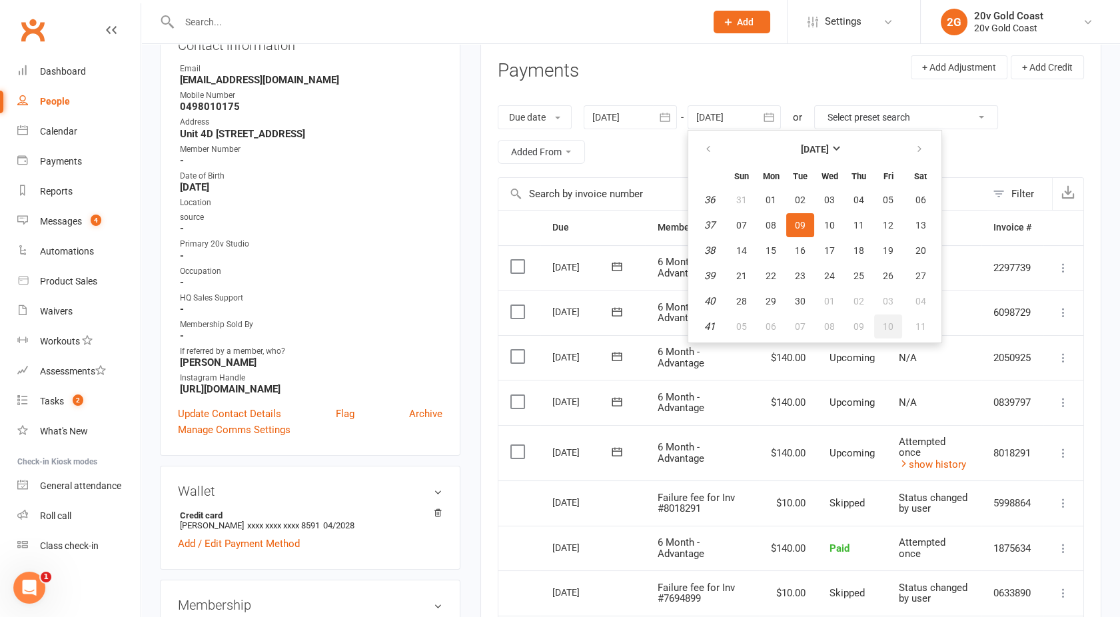
click at [876, 332] on button "10" at bounding box center [888, 326] width 28 height 24
type input "10 Oct 2025"
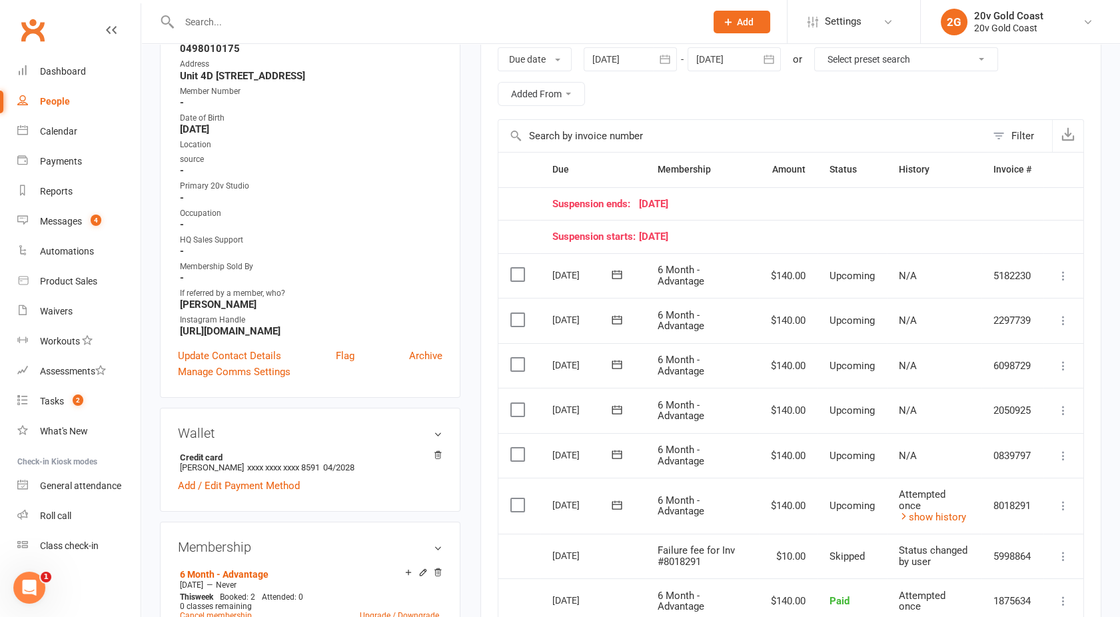
scroll to position [124, 0]
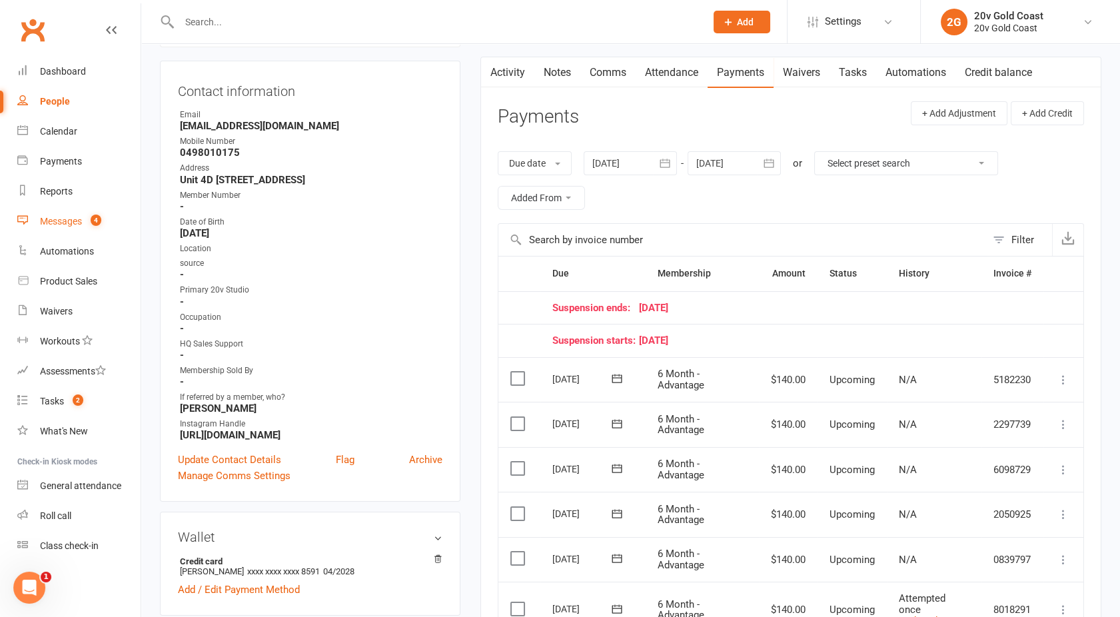
click at [71, 216] on div "Messages" at bounding box center [61, 221] width 42 height 11
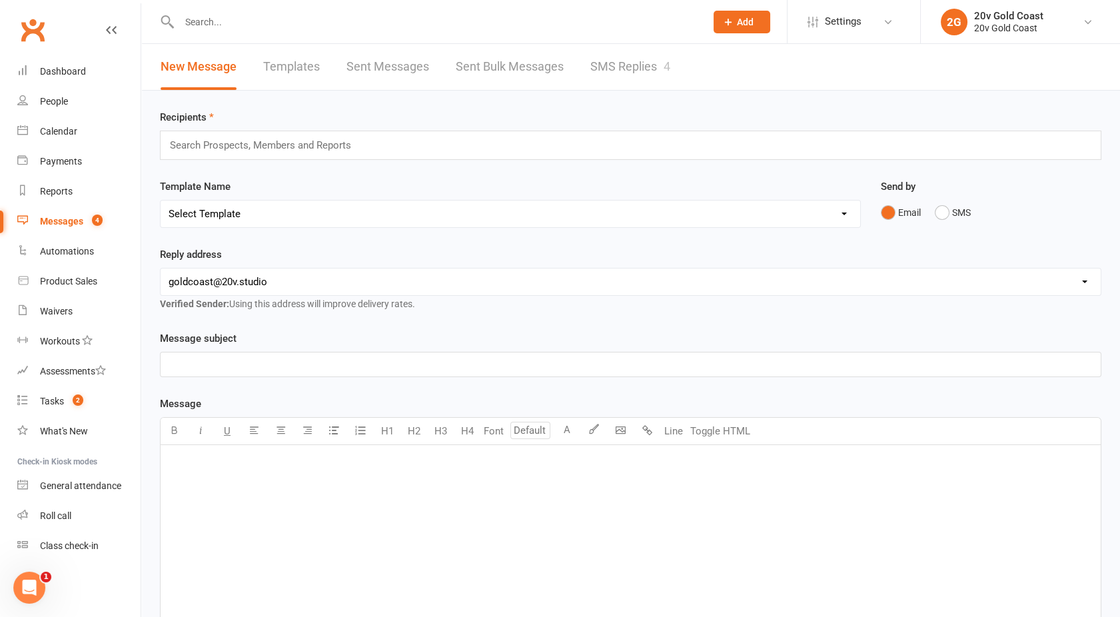
click at [626, 80] on link "SMS Replies 4" at bounding box center [630, 67] width 80 height 46
